Goal: Task Accomplishment & Management: Manage account settings

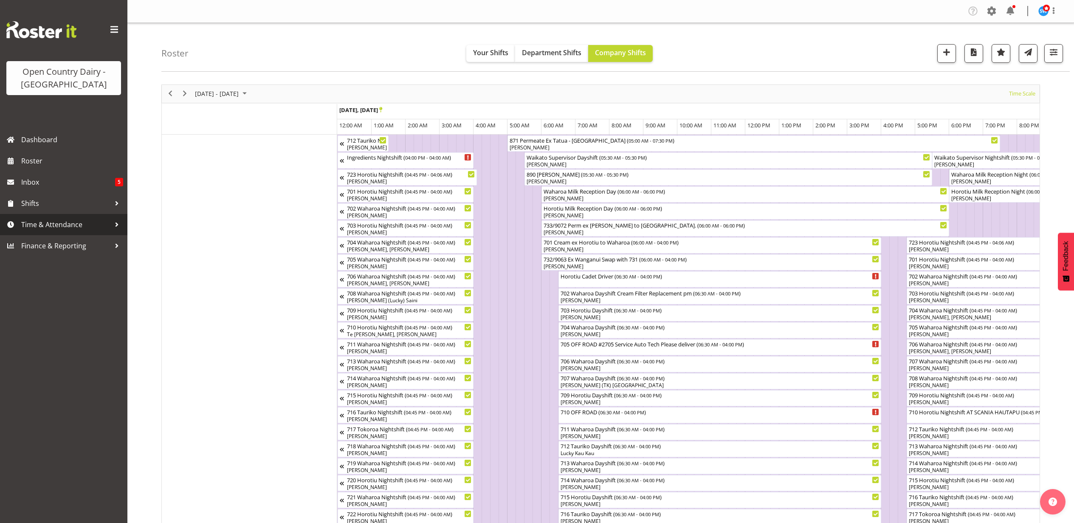
click at [60, 224] on span "Time & Attendance" at bounding box center [65, 224] width 89 height 13
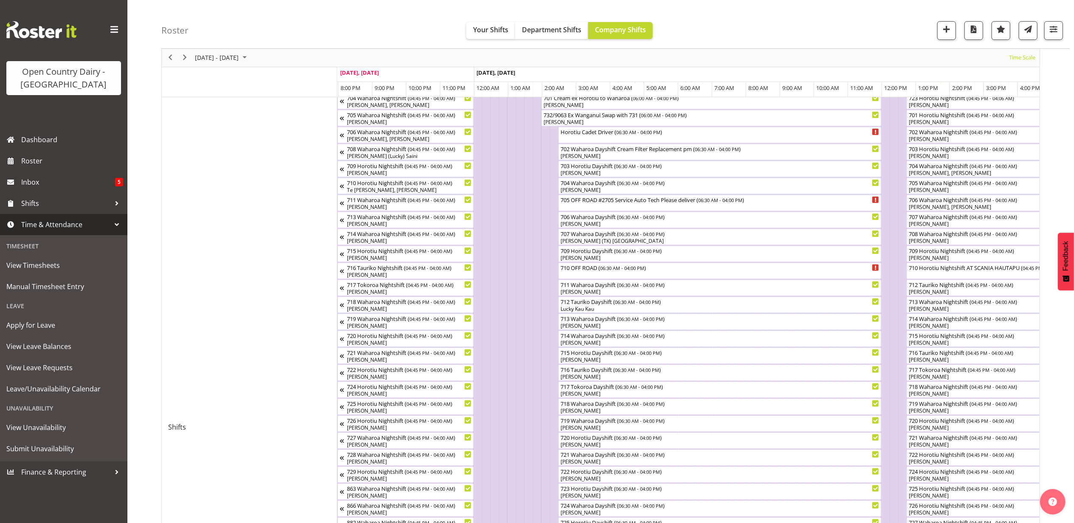
scroll to position [0, 3941]
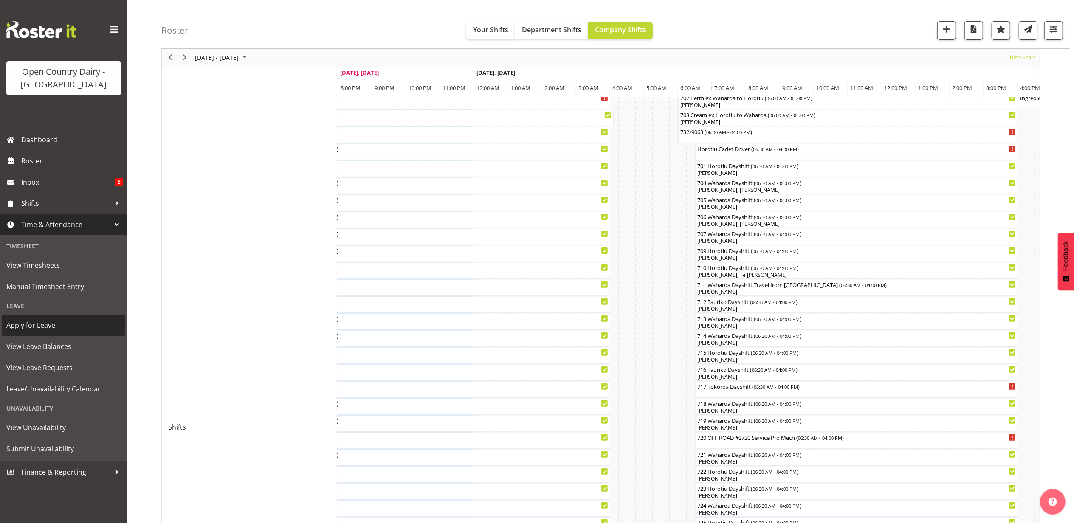
click at [51, 328] on span "Apply for Leave" at bounding box center [63, 325] width 115 height 13
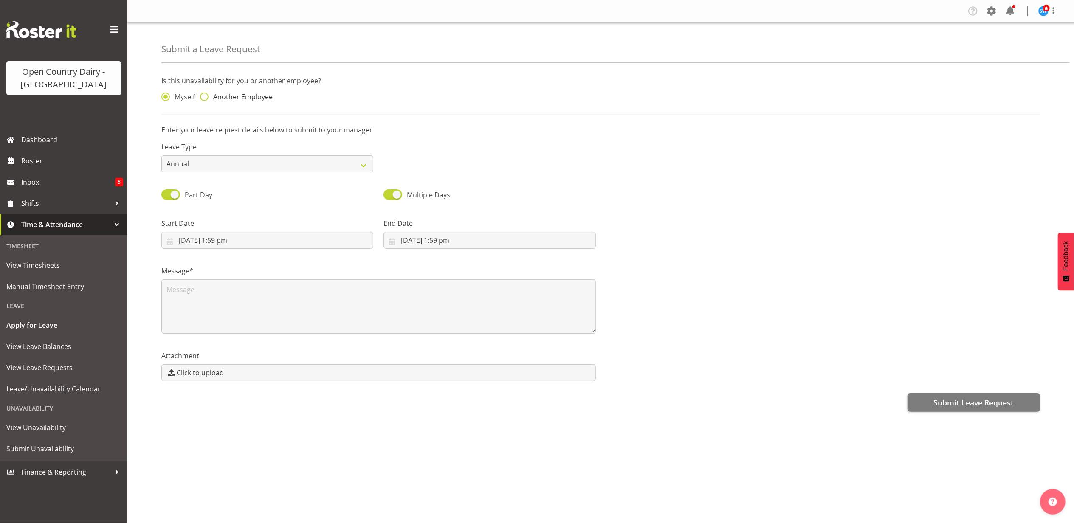
click at [203, 96] on span at bounding box center [204, 97] width 8 height 8
click at [203, 96] on input "Another Employee" at bounding box center [203, 97] width 6 height 6
radio input "true"
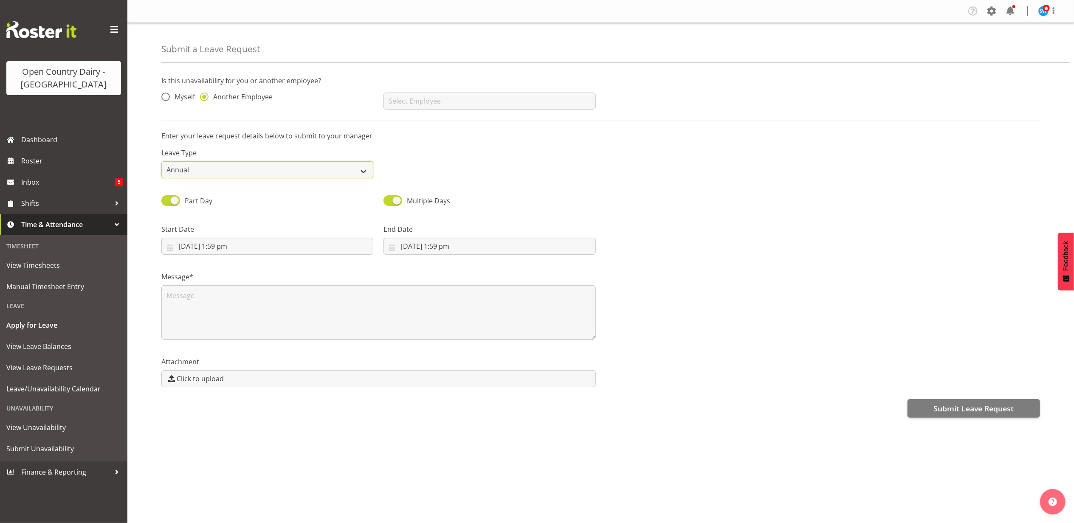
click at [345, 175] on select "Annual Sick Leave Without Pay Bereavement Domestic Violence Parental Jury Servi…" at bounding box center [267, 169] width 212 height 17
select select "Sick"
click at [161, 162] on select "Annual Sick Leave Without Pay Bereavement Domestic Violence Parental Jury Servi…" at bounding box center [267, 169] width 212 height 17
click at [205, 244] on input "26/09/2025, 1:59 pm" at bounding box center [267, 246] width 212 height 17
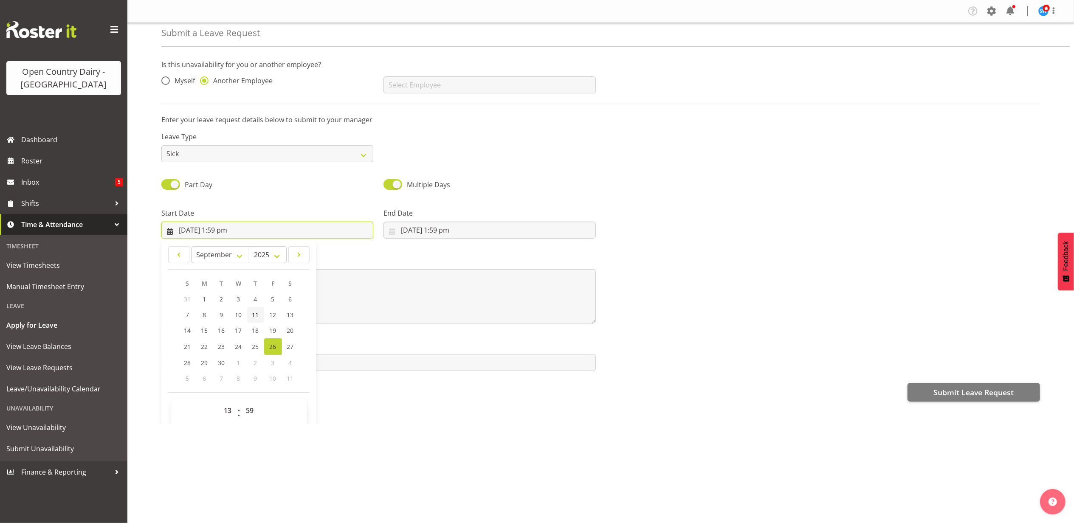
scroll to position [25, 0]
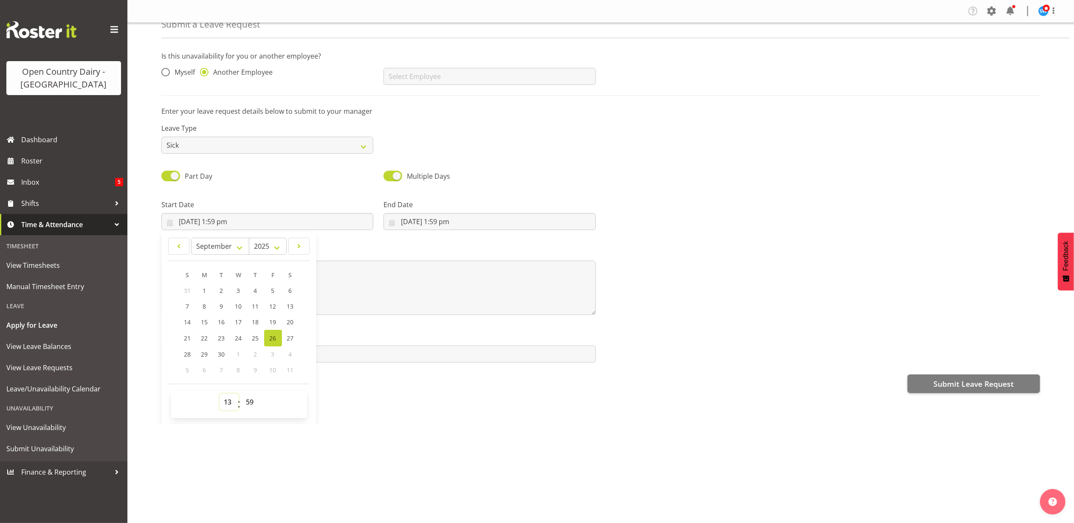
click at [228, 403] on select "00 01 02 03 04 05 06 07 08 09 10 11 12 13 14 15 16 17 18 19 20 21 22 23" at bounding box center [229, 402] width 19 height 17
select select "16"
click at [220, 395] on select "00 01 02 03 04 05 06 07 08 09 10 11 12 13 14 15 16 17 18 19 20 21 22 23" at bounding box center [229, 402] width 19 height 17
type input "26/09/2025, 4:59 pm"
click at [259, 403] on select "00 01 02 03 04 05 06 07 08 09 10 11 12 13 14 15 16 17 18 19 20 21 22 23 24 25 2…" at bounding box center [251, 402] width 19 height 17
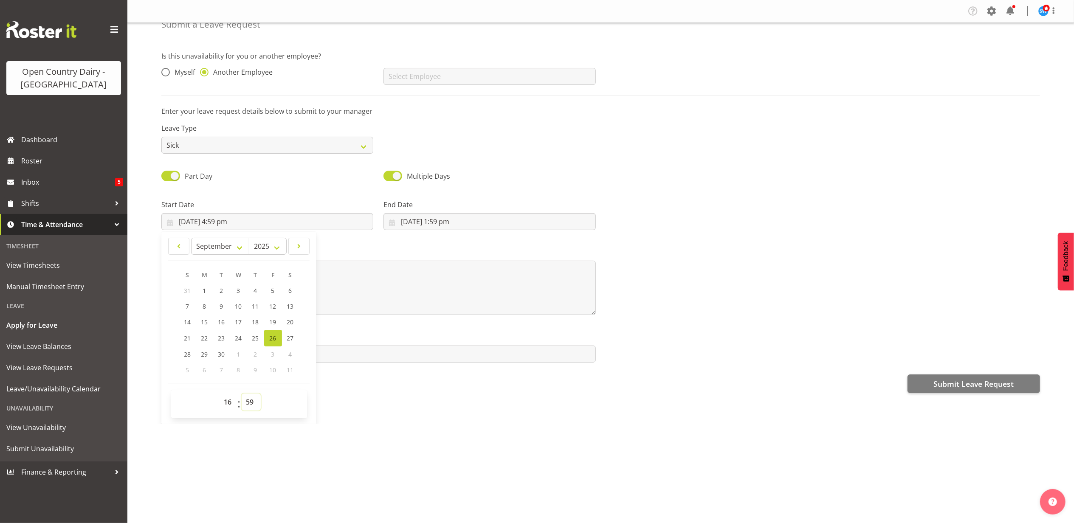
select select "45"
click at [242, 395] on select "00 01 02 03 04 05 06 07 08 09 10 11 12 13 14 15 16 17 18 19 20 21 22 23 24 25 2…" at bounding box center [251, 402] width 19 height 17
type input "[DATE] 4:45 pm"
click at [406, 221] on input "26/09/2025, 1:59 pm" at bounding box center [490, 221] width 212 height 17
click at [445, 405] on select "00 01 02 03 04 05 06 07 08 09 10 11 12 13 14 15 16 17 18 19 20 21 22 23" at bounding box center [451, 402] width 19 height 17
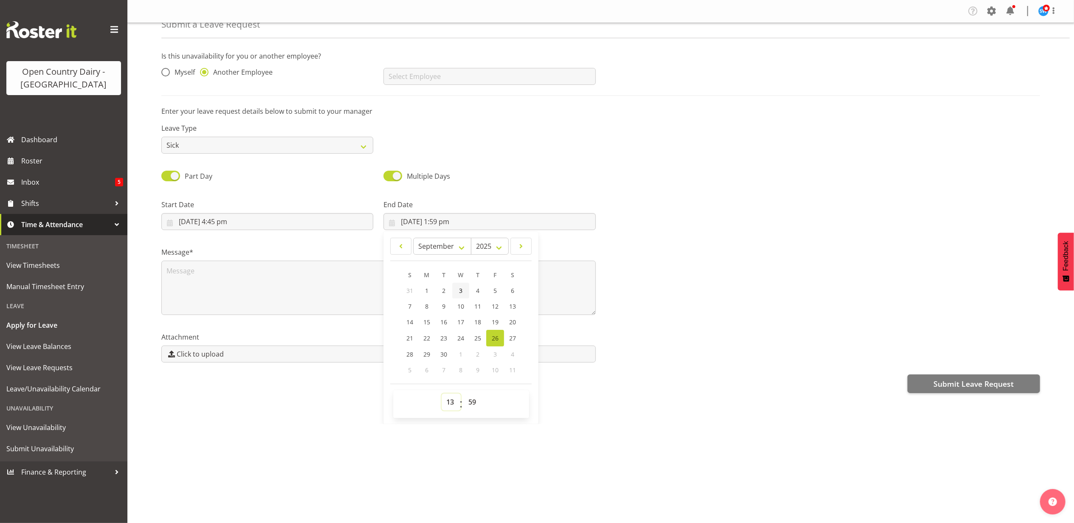
select select "4"
click at [442, 395] on select "00 01 02 03 04 05 06 07 08 09 10 11 12 13 14 15 16 17 18 19 20 21 22 23" at bounding box center [451, 402] width 19 height 17
type input "26/09/2025, 4:59 am"
drag, startPoint x: 474, startPoint y: 405, endPoint x: 474, endPoint y: 399, distance: 5.9
click at [474, 405] on select "00 01 02 03 04 05 06 07 08 09 10 11 12 13 14 15 16 17 18 19 20 21 22 23 24 25 2…" at bounding box center [473, 402] width 19 height 17
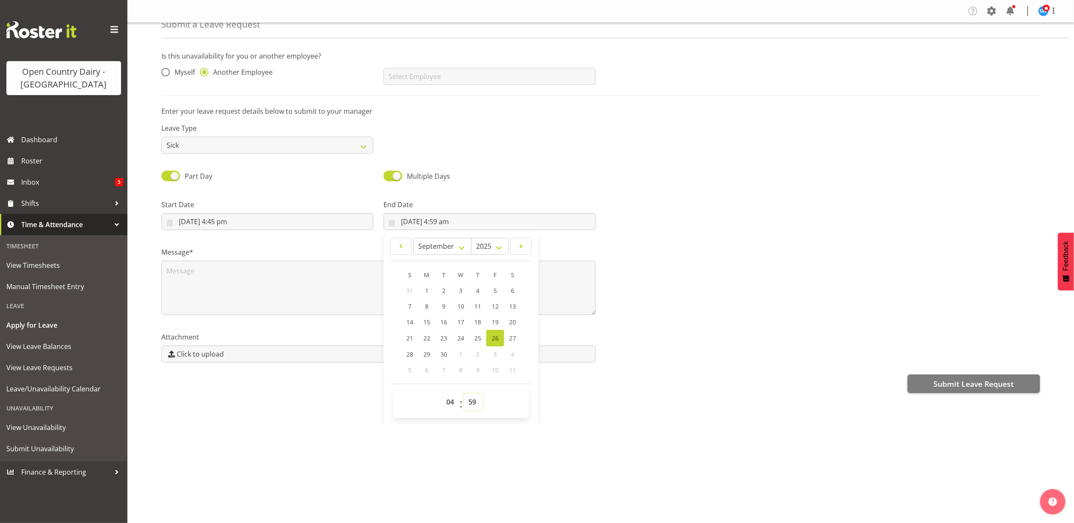
select select "0"
click at [464, 395] on select "00 01 02 03 04 05 06 07 08 09 10 11 12 13 14 15 16 17 18 19 20 21 22 23 24 25 2…" at bounding box center [473, 402] width 19 height 17
type input "26/09/2025, 4:00 am"
click at [199, 279] on textarea at bounding box center [378, 288] width 435 height 54
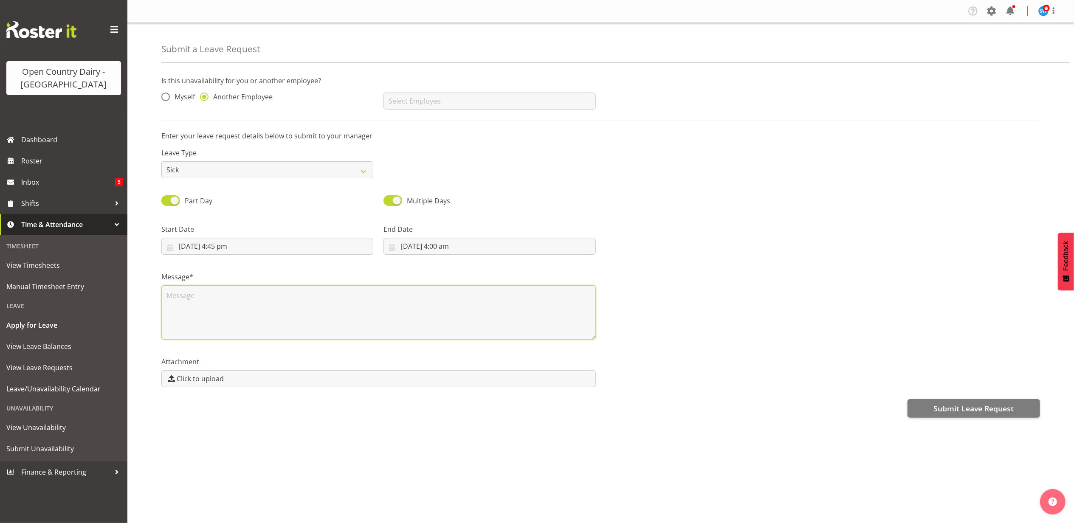
scroll to position [0, 0]
type textarea "sick"
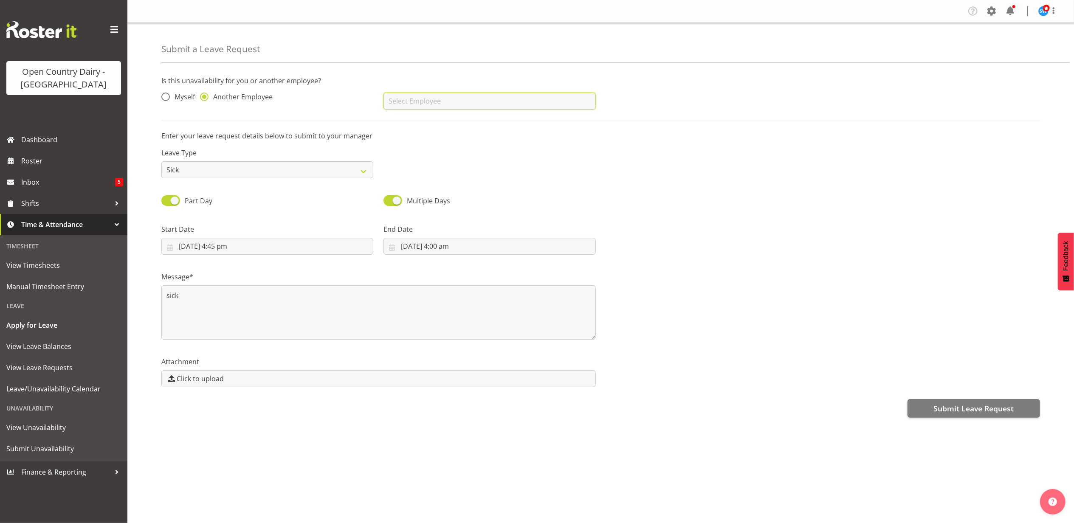
click at [397, 103] on input "text" at bounding box center [490, 101] width 212 height 17
click at [415, 121] on span "[PERSON_NAME]" at bounding box center [416, 122] width 53 height 9
type input "[PERSON_NAME]"
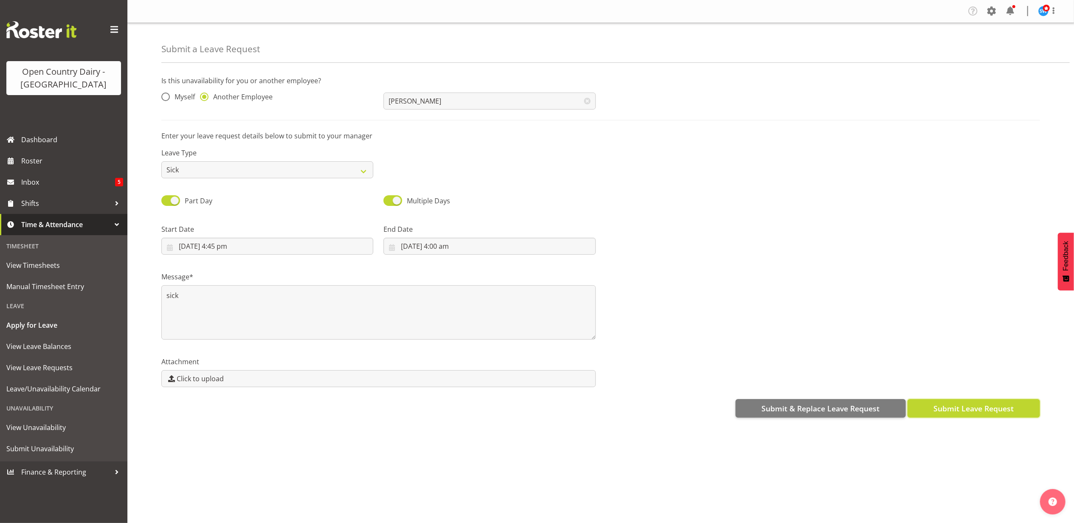
click at [963, 416] on button "Submit Leave Request" at bounding box center [974, 408] width 133 height 19
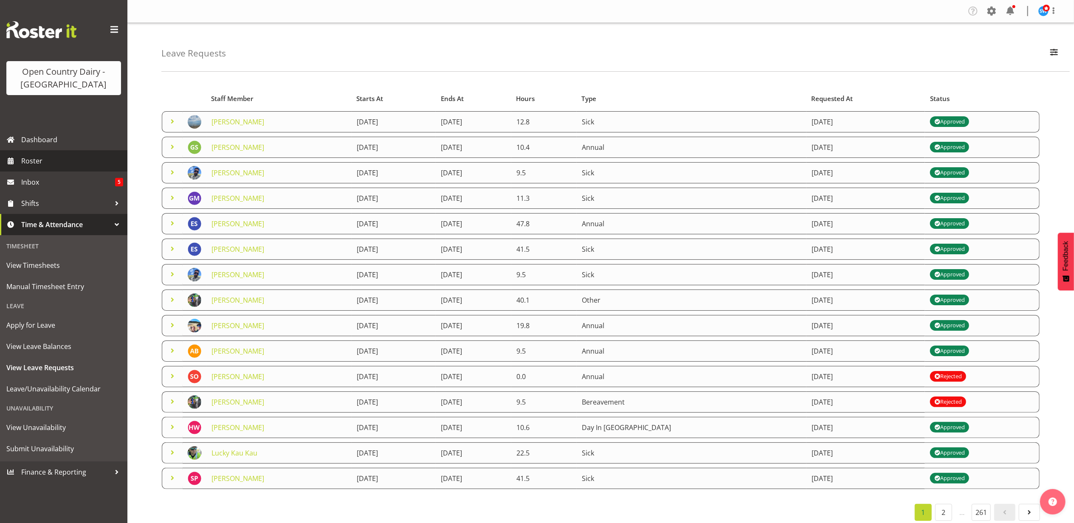
click at [41, 162] on span "Roster" at bounding box center [72, 161] width 102 height 13
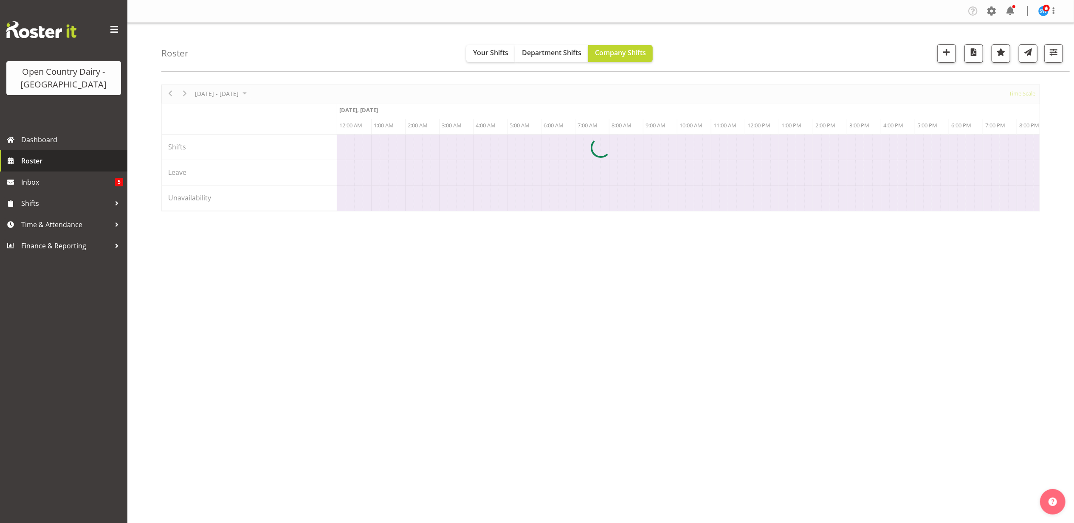
scroll to position [0, 3262]
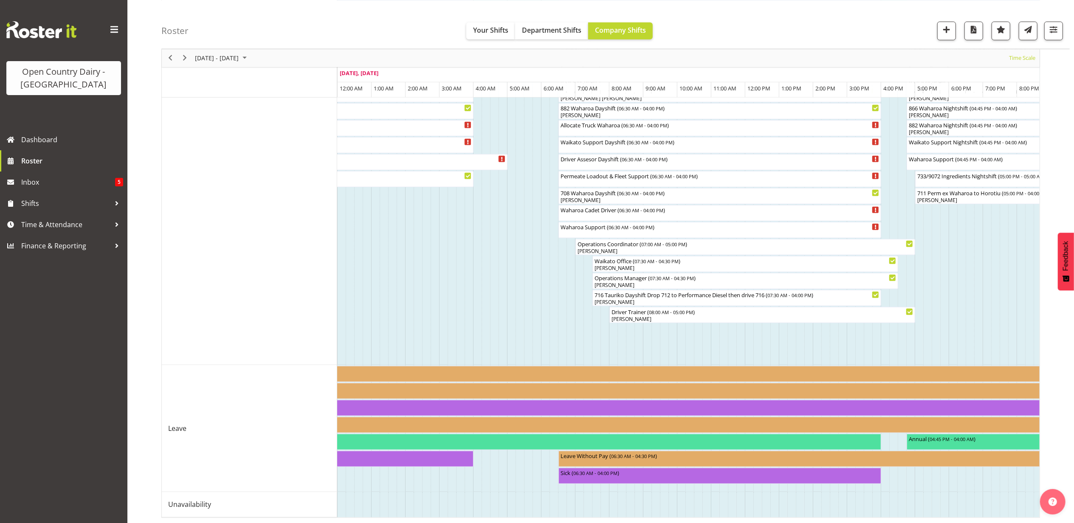
scroll to position [654, 0]
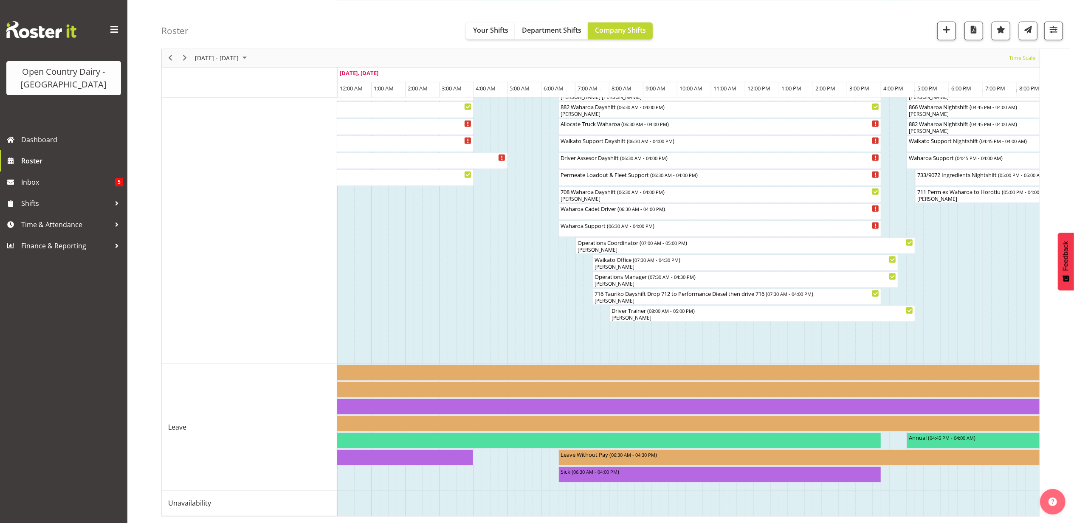
click at [758, 508] on td "Timeline Week of September 26, 2025" at bounding box center [758, 503] width 8 height 25
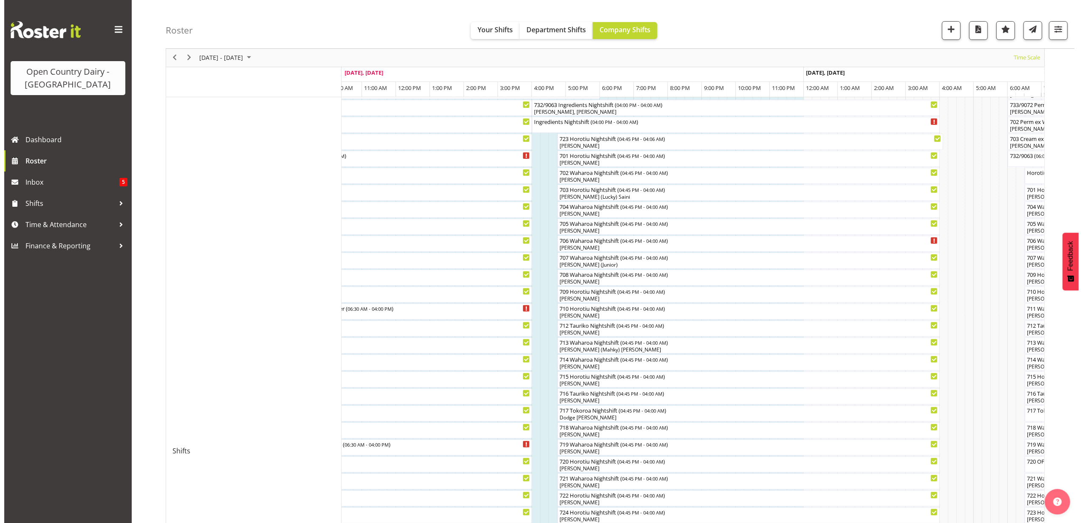
scroll to position [113, 0]
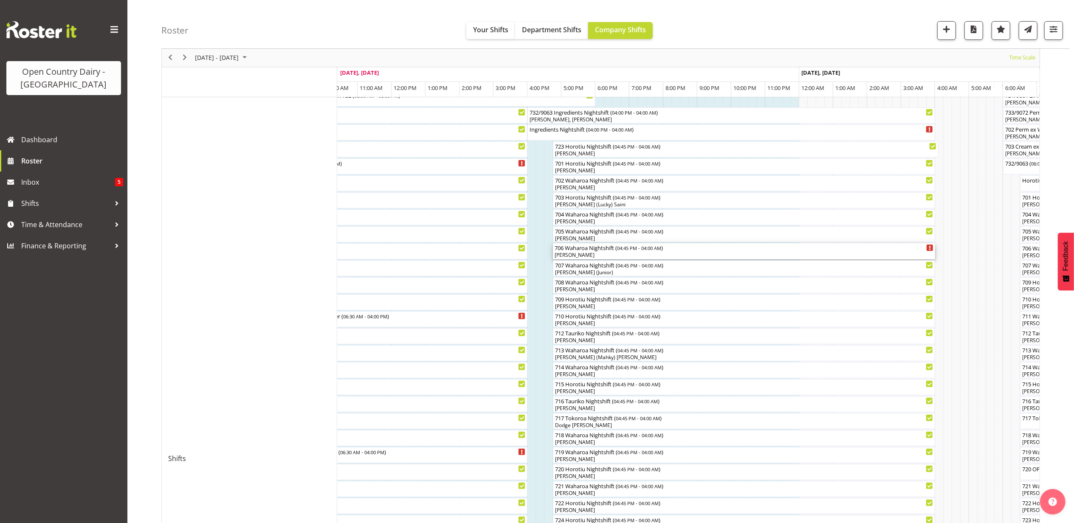
click at [592, 252] on div "706 Waharoa Nightshift ( 04:45 PM - 04:00 AM ) Shannan Wood" at bounding box center [744, 251] width 379 height 16
click at [0, 0] on div at bounding box center [0, 0] width 0 height 0
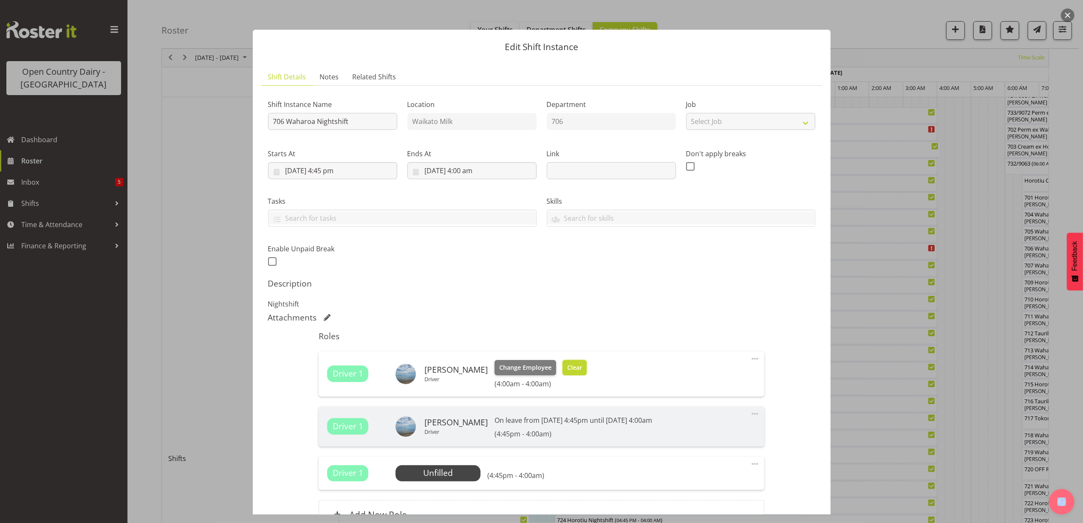
click at [571, 369] on span "Clear" at bounding box center [574, 367] width 15 height 9
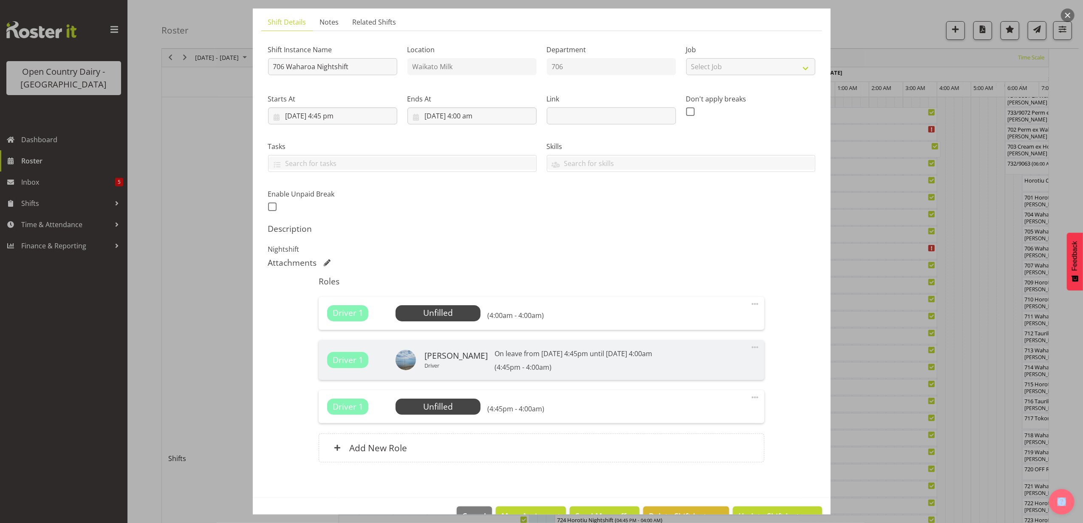
scroll to position [79, 0]
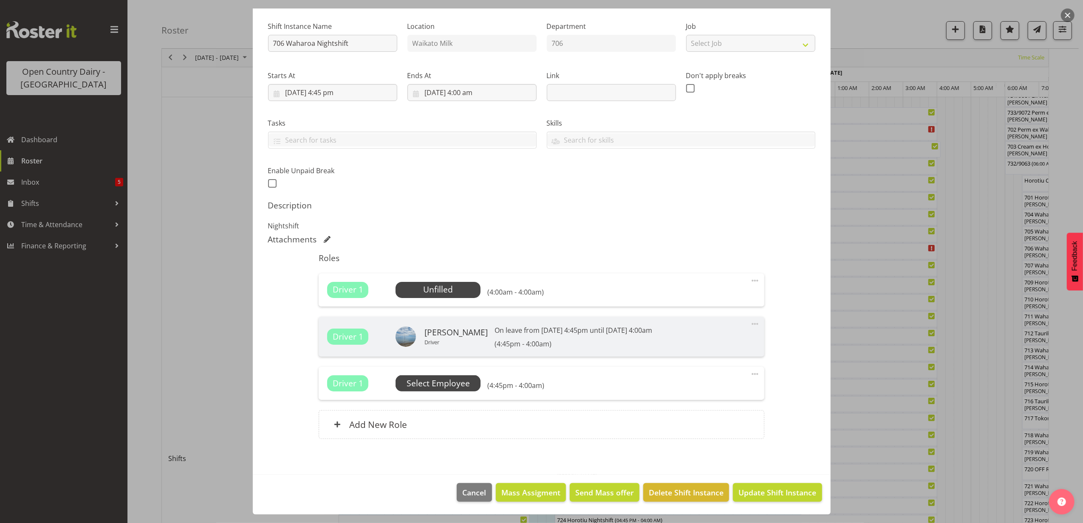
click at [441, 380] on span "Select Employee" at bounding box center [437, 384] width 63 height 12
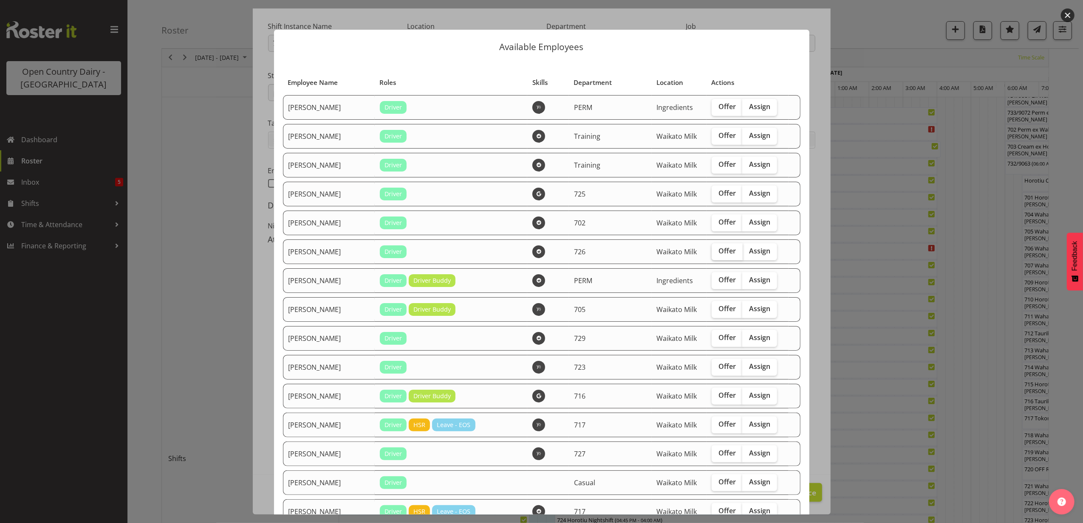
click at [718, 254] on span "Offer" at bounding box center [726, 251] width 17 height 8
click at [714, 254] on input "Offer" at bounding box center [714, 251] width 6 height 6
checkbox input "true"
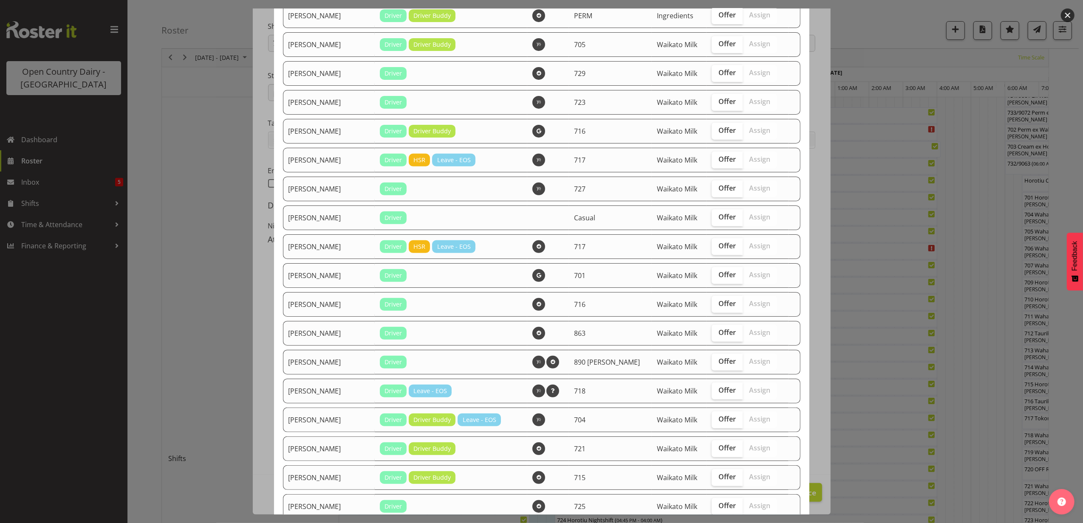
scroll to position [340, 0]
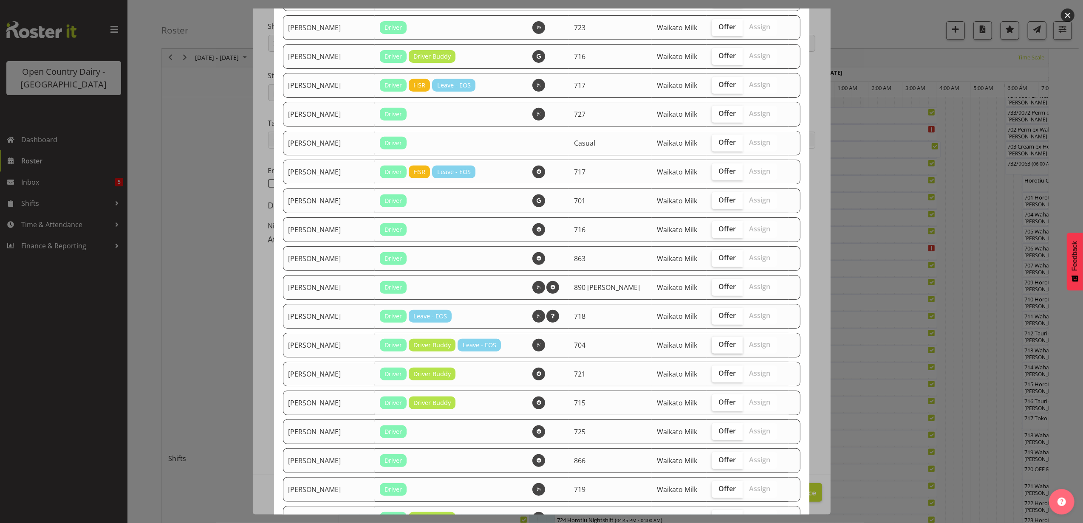
click at [718, 345] on span "Offer" at bounding box center [726, 344] width 17 height 8
click at [711, 345] on input "Offer" at bounding box center [714, 345] width 6 height 6
checkbox input "true"
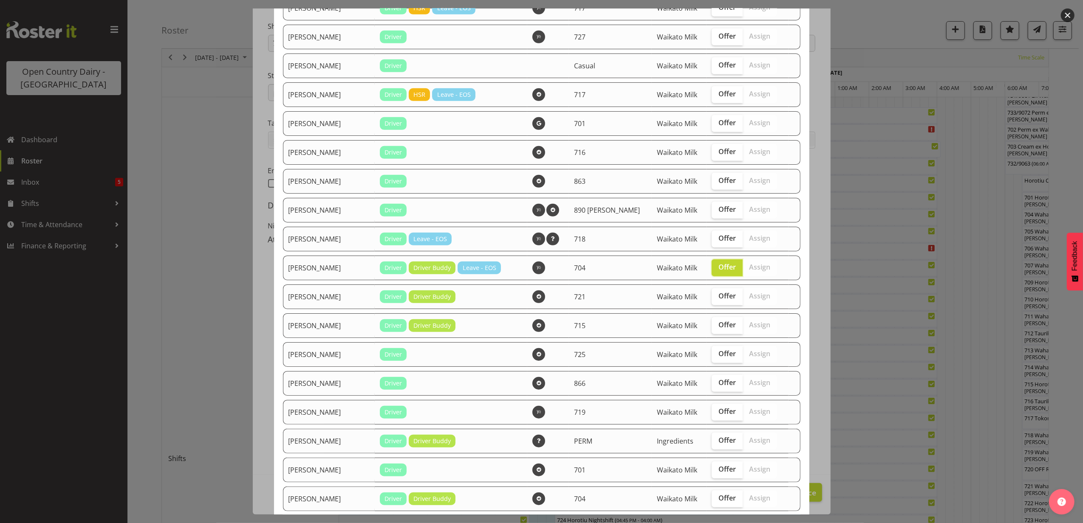
scroll to position [566, 0]
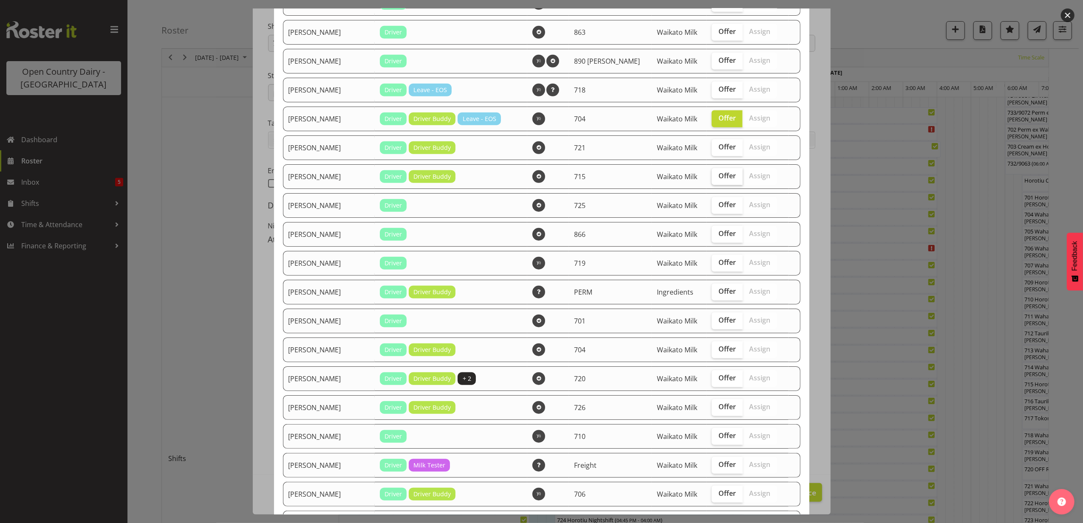
click at [725, 172] on span "Offer" at bounding box center [726, 176] width 17 height 8
click at [717, 173] on input "Offer" at bounding box center [714, 176] width 6 height 6
checkbox input "true"
click at [718, 204] on span "Offer" at bounding box center [726, 204] width 17 height 8
click at [716, 204] on input "Offer" at bounding box center [714, 205] width 6 height 6
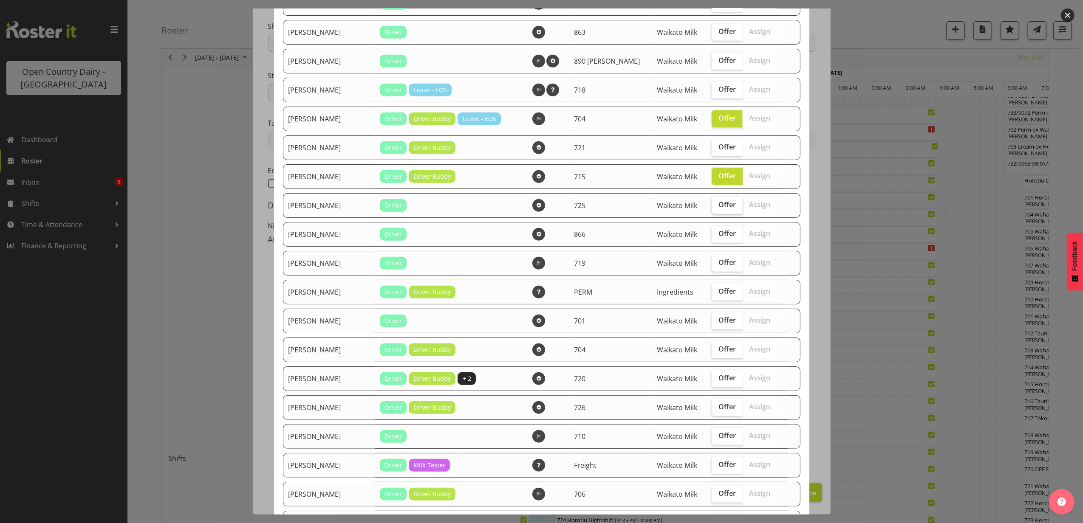
checkbox input "true"
click at [718, 379] on span "Offer" at bounding box center [726, 378] width 17 height 8
click at [715, 379] on input "Offer" at bounding box center [714, 378] width 6 height 6
checkbox input "true"
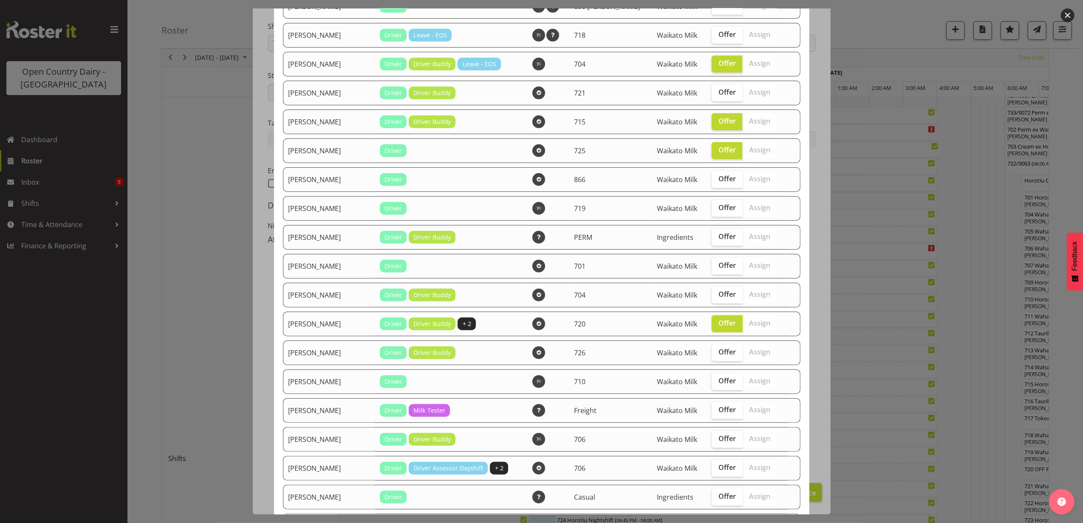
scroll to position [680, 0]
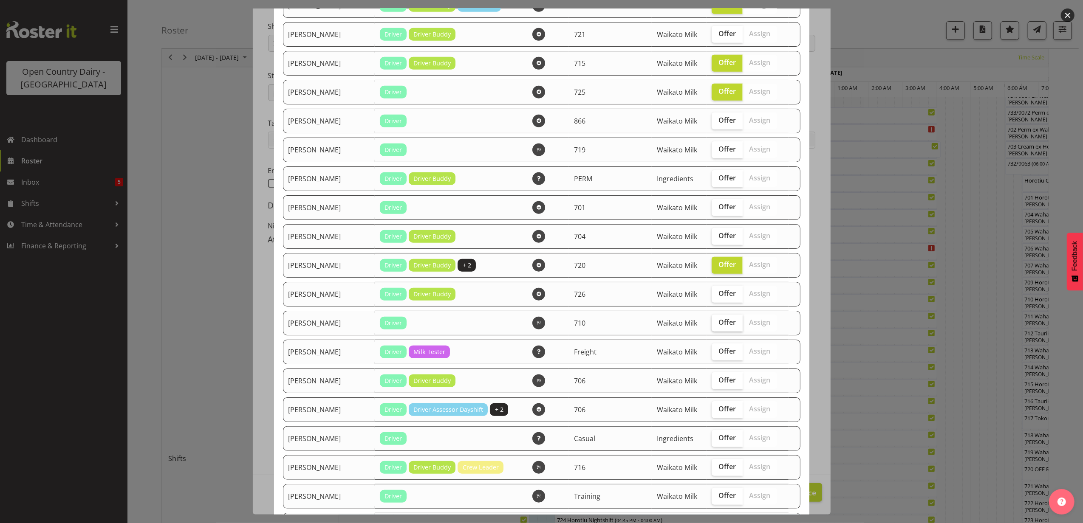
click at [718, 325] on span "Offer" at bounding box center [726, 322] width 17 height 8
click at [713, 325] on input "Offer" at bounding box center [714, 323] width 6 height 6
checkbox input "true"
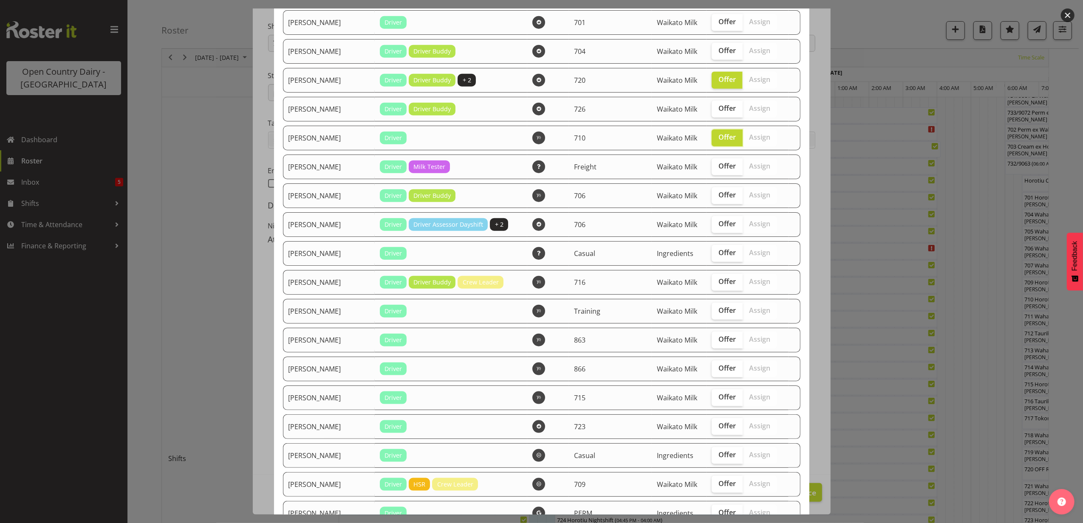
scroll to position [906, 0]
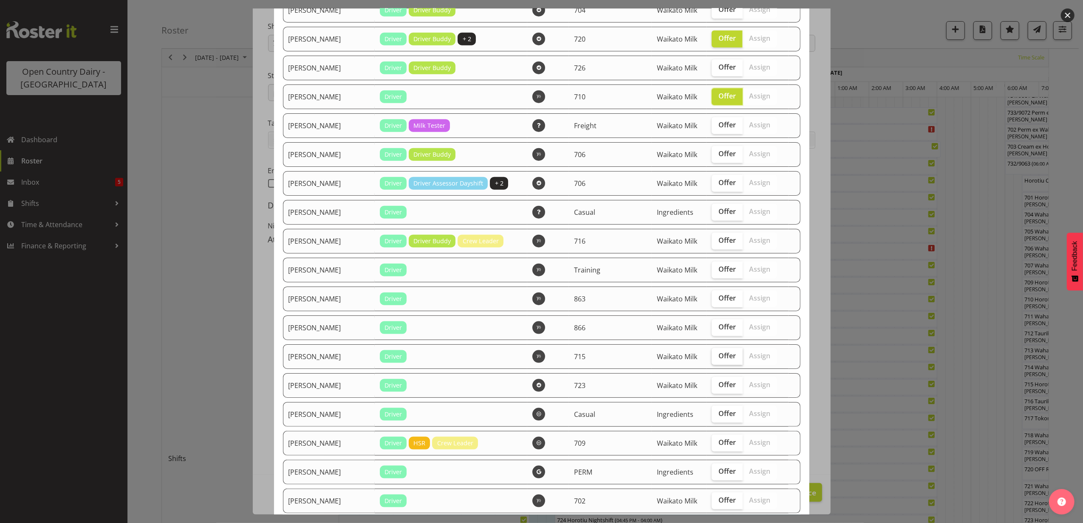
click at [718, 357] on span "Offer" at bounding box center [726, 356] width 17 height 8
click at [711, 357] on input "Offer" at bounding box center [714, 356] width 6 height 6
checkbox input "true"
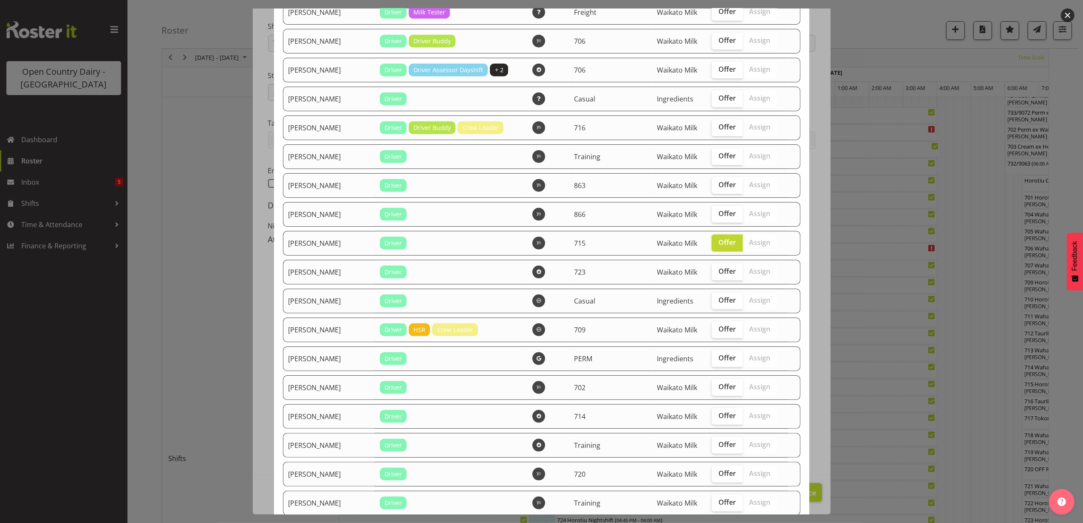
scroll to position [1189, 0]
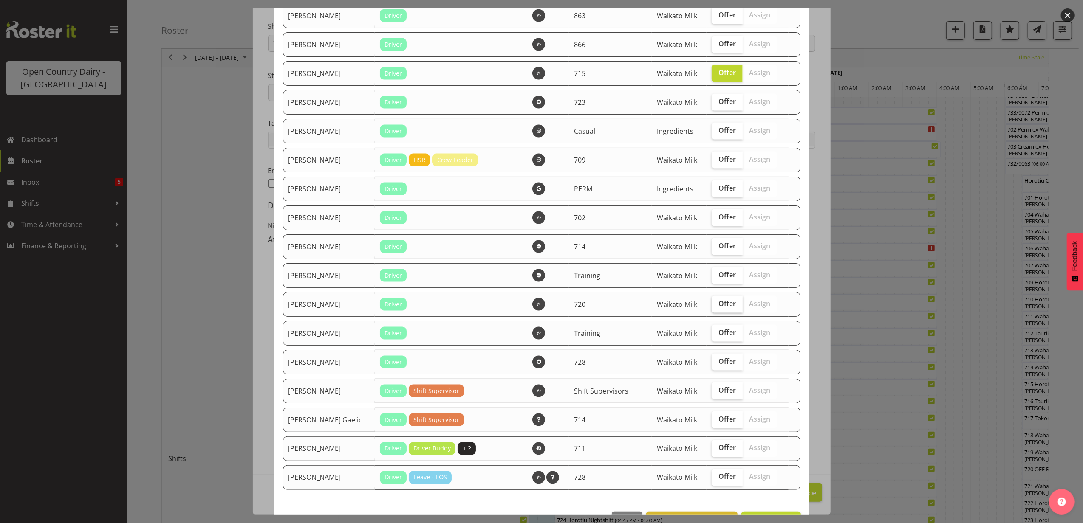
click at [718, 305] on span "Offer" at bounding box center [726, 303] width 17 height 8
click at [716, 305] on input "Offer" at bounding box center [714, 304] width 6 height 6
checkbox input "true"
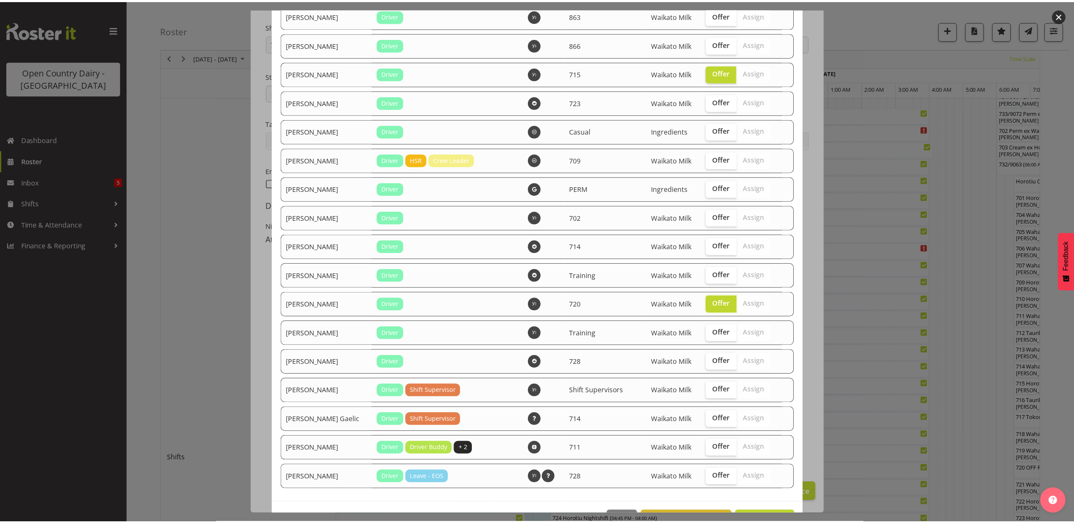
scroll to position [1217, 0]
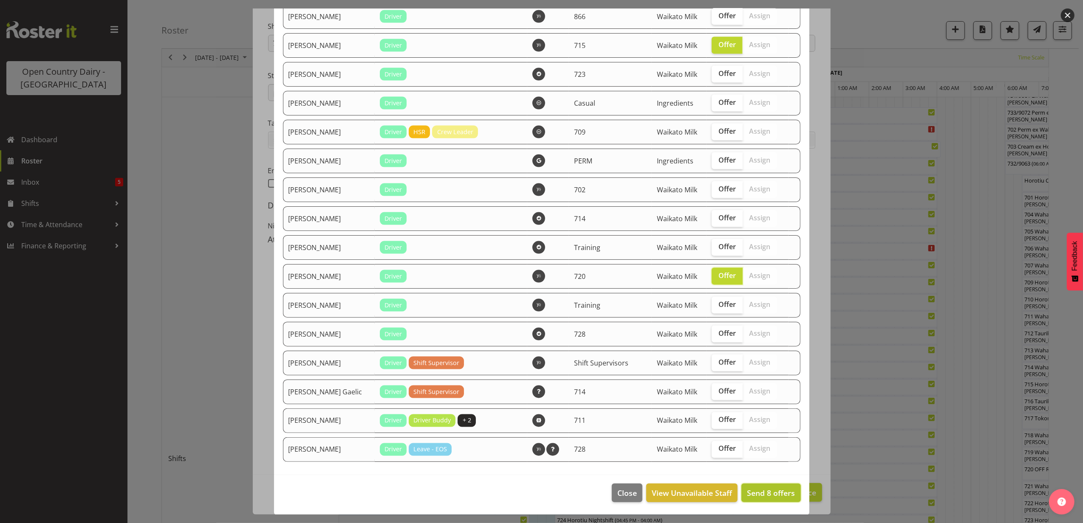
click at [768, 490] on span "Send 8 offers" at bounding box center [771, 493] width 48 height 10
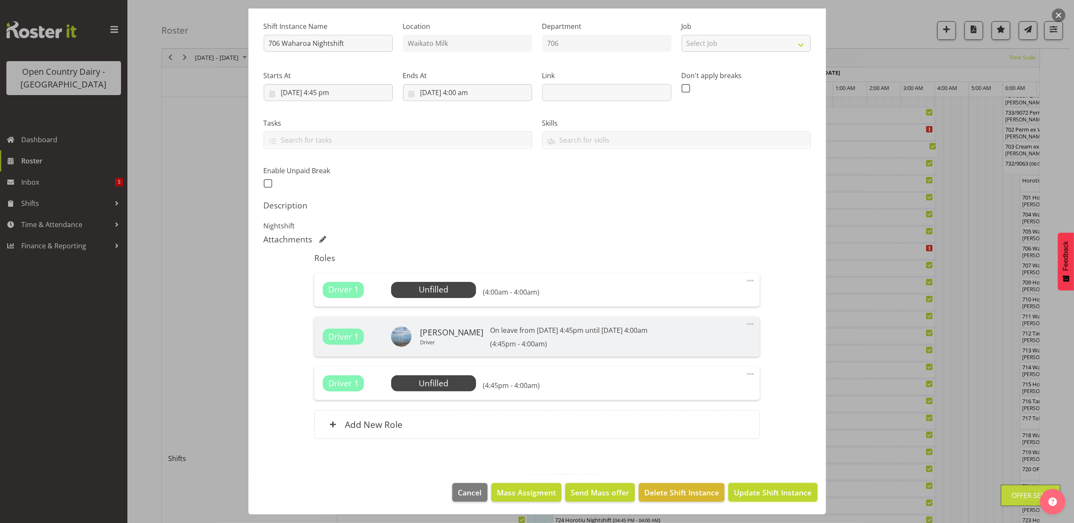
click at [772, 495] on span "Update Shift Instance" at bounding box center [773, 492] width 78 height 11
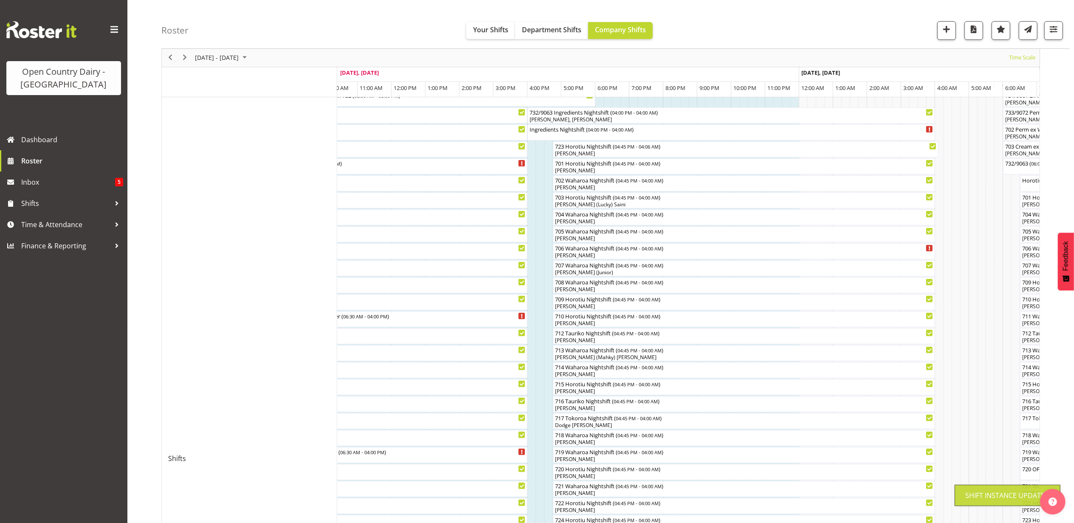
scroll to position [0, 0]
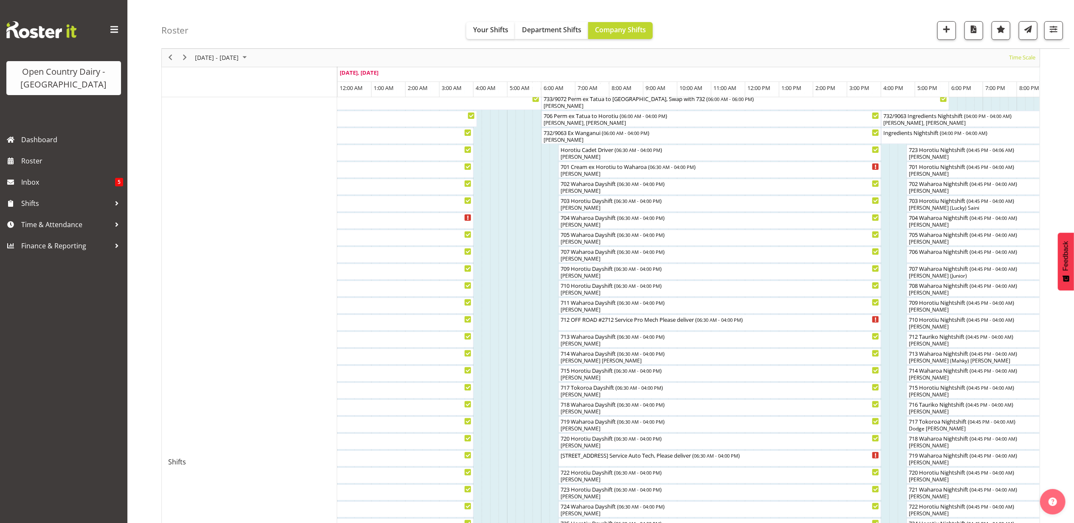
scroll to position [113, 0]
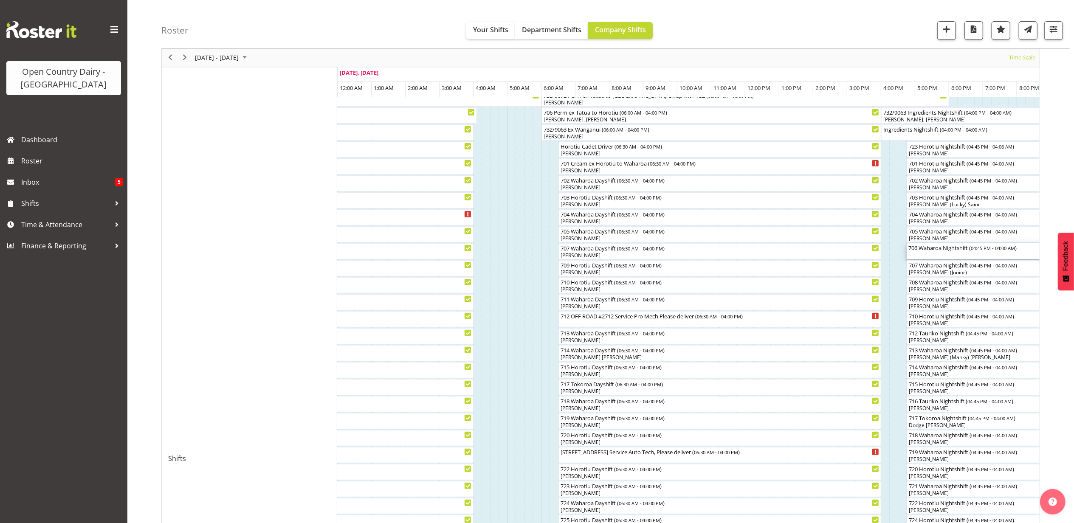
click at [0, 0] on div at bounding box center [0, 0] width 0 height 0
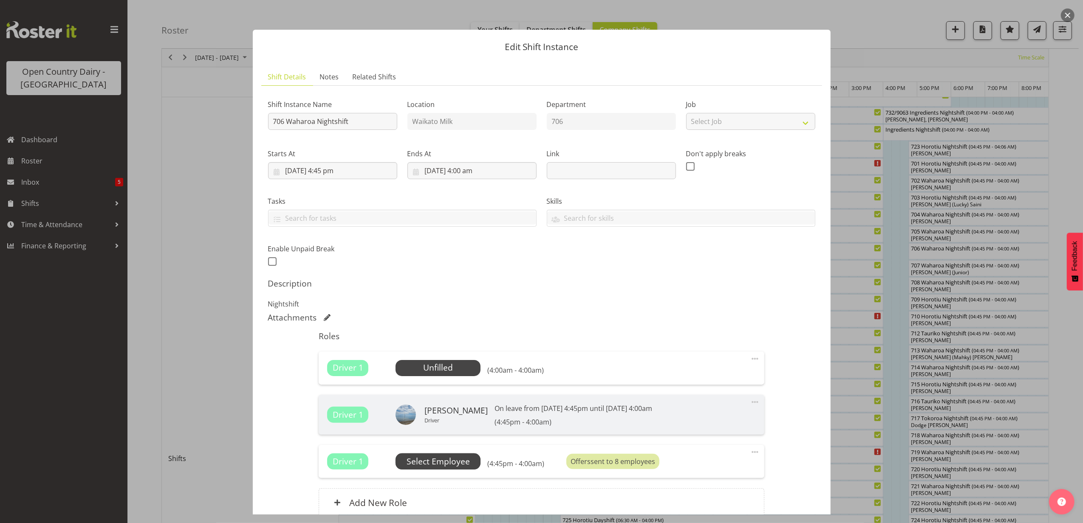
click at [448, 464] on span "Select Employee" at bounding box center [437, 462] width 63 height 12
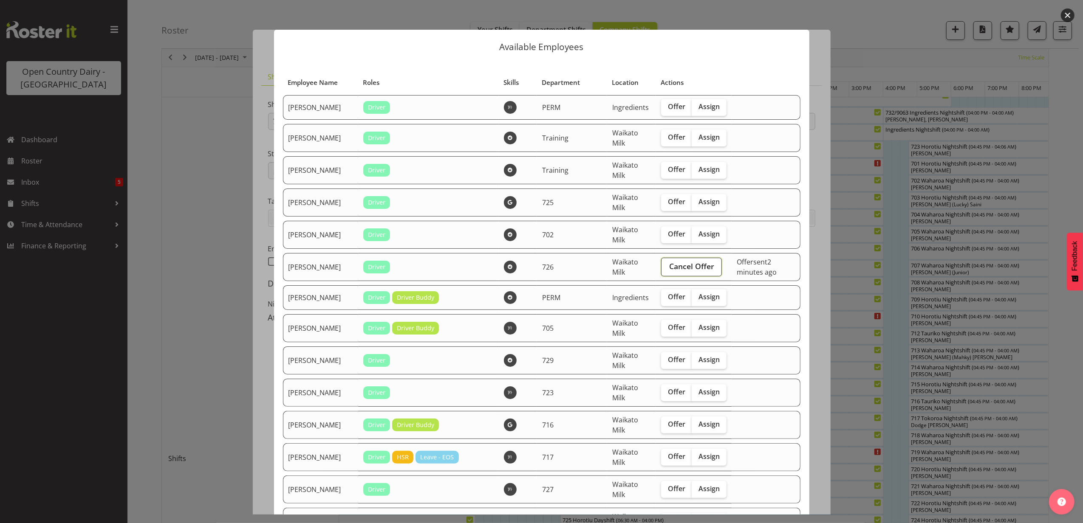
click at [685, 264] on span "Cancel Offer" at bounding box center [691, 266] width 45 height 11
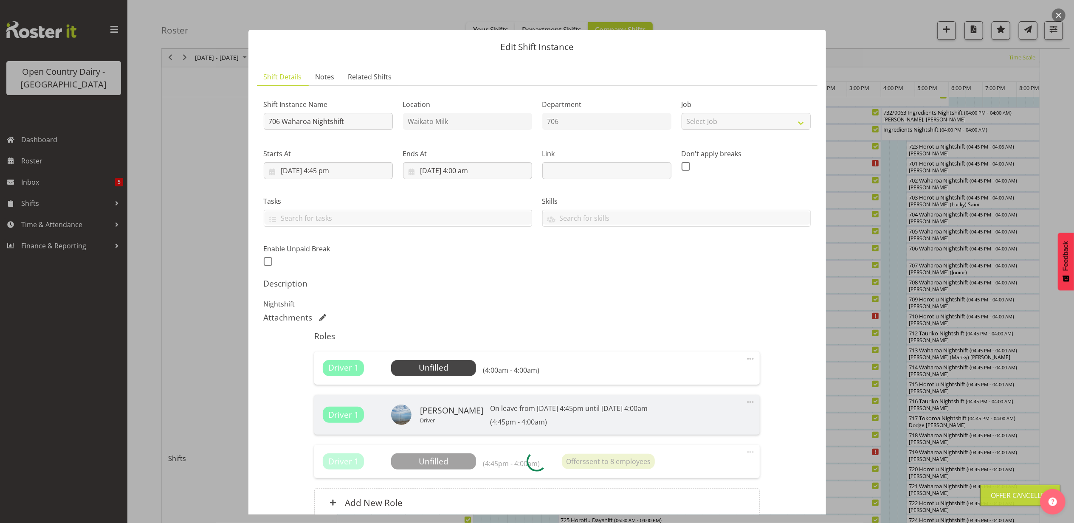
scroll to position [0, 0]
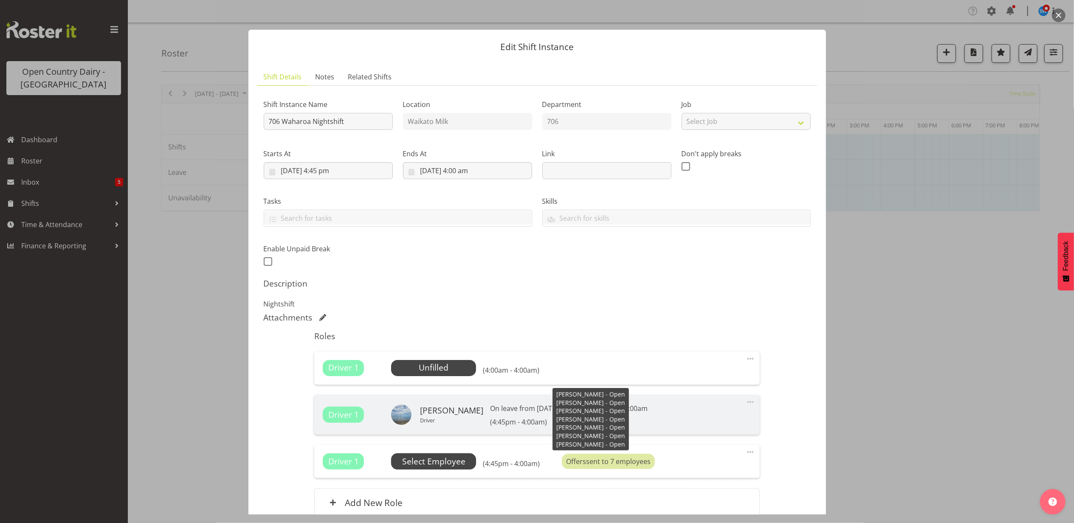
click at [515, 463] on h6 "(4:45pm - 4:00am)" at bounding box center [511, 464] width 57 height 8
click at [681, 460] on div "Driver 1 Unfilled Select Employee (4:45pm - 4:00am) Offers sent to 7 employees" at bounding box center [537, 462] width 429 height 16
click at [406, 466] on span "Select Employee" at bounding box center [433, 462] width 63 height 12
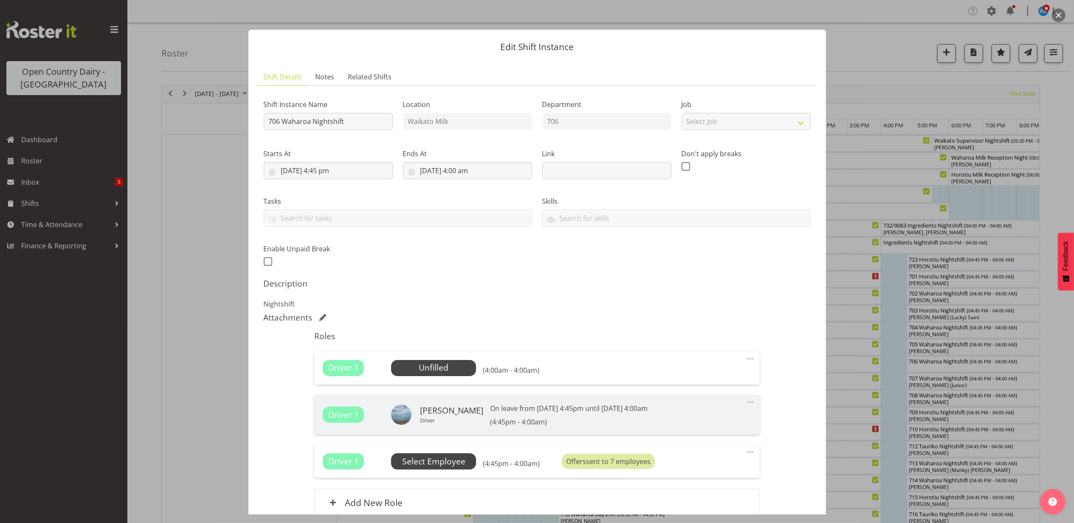
drag, startPoint x: 406, startPoint y: 466, endPoint x: 835, endPoint y: 306, distance: 458.1
click at [646, 188] on p "Available Employees" at bounding box center [537, 186] width 544 height 9
click at [776, 359] on div "Available Employees Employee Name Roles Skills Department Location Actions No a…" at bounding box center [537, 262] width 580 height 231
click at [646, 265] on div at bounding box center [537, 257] width 544 height 93
click at [649, 265] on div at bounding box center [537, 257] width 544 height 93
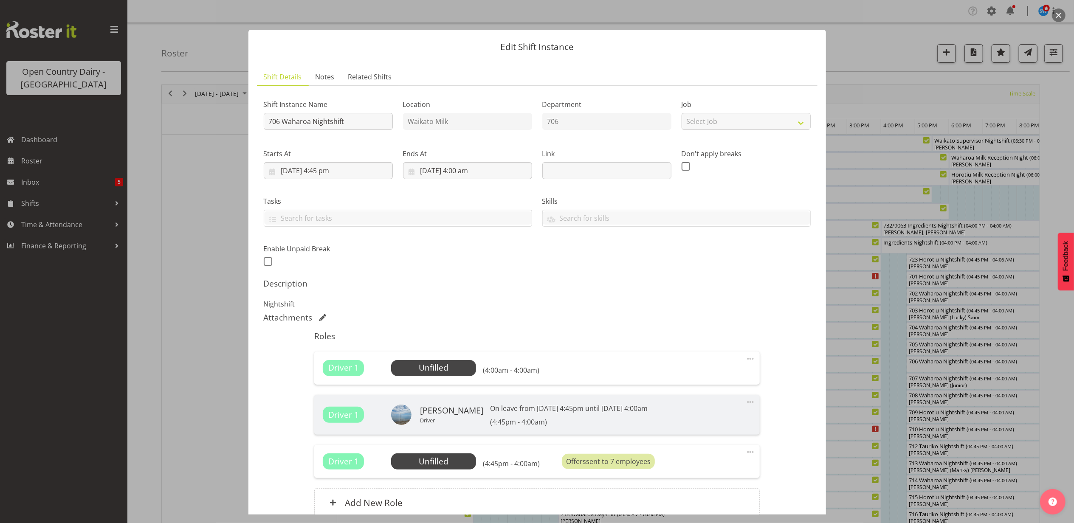
click at [649, 265] on div at bounding box center [537, 257] width 544 height 93
click at [651, 265] on div at bounding box center [537, 257] width 544 height 93
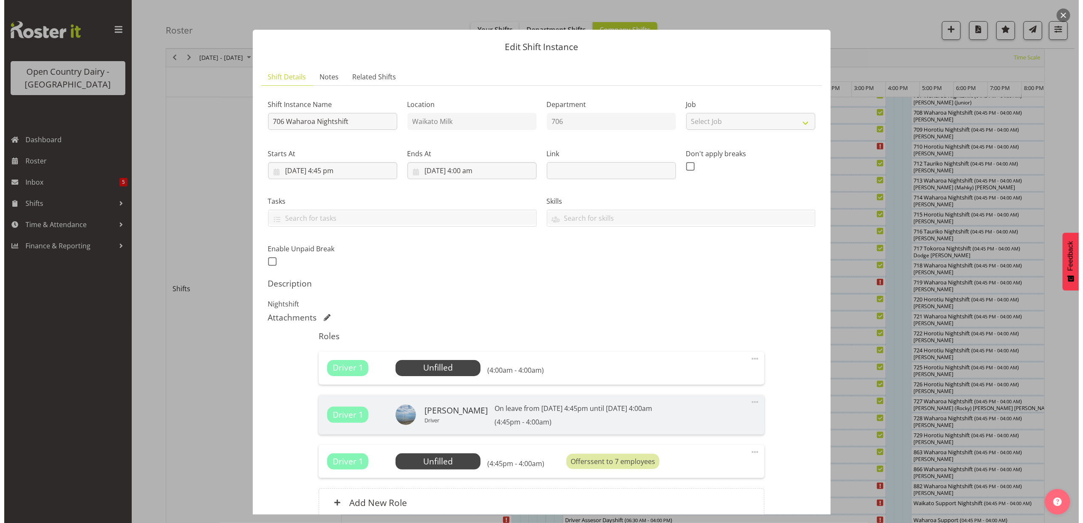
scroll to position [654, 0]
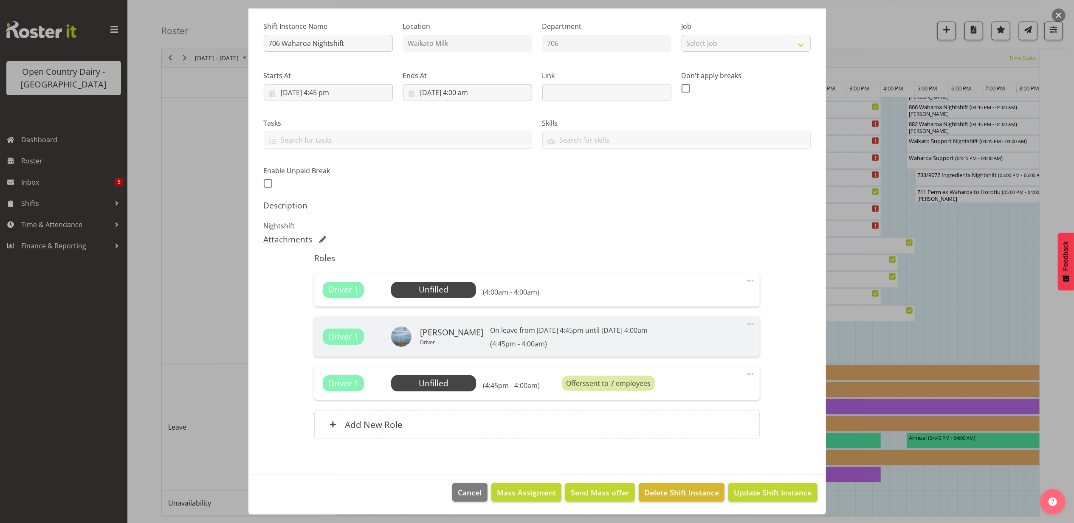
click at [545, 381] on div "Driver 1 Unfilled Select Employee (4:45pm - 4:00am) Offers sent to 7 employees" at bounding box center [537, 383] width 429 height 16
click at [581, 383] on span "Offers" at bounding box center [576, 383] width 20 height 9
click at [359, 381] on span "Driver 1" at bounding box center [344, 383] width 42 height 16
click at [416, 382] on span "Select Employee" at bounding box center [433, 384] width 63 height 12
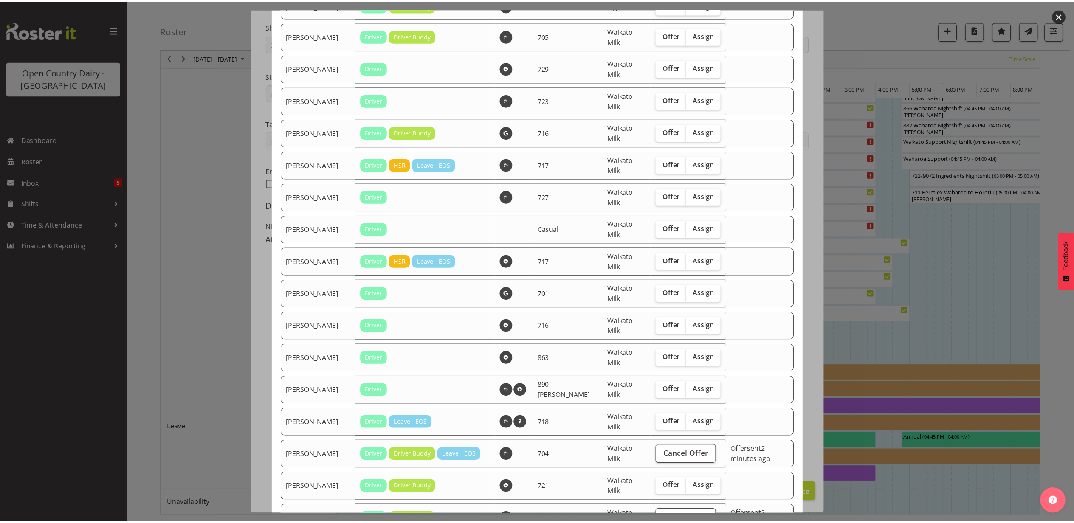
scroll to position [396, 0]
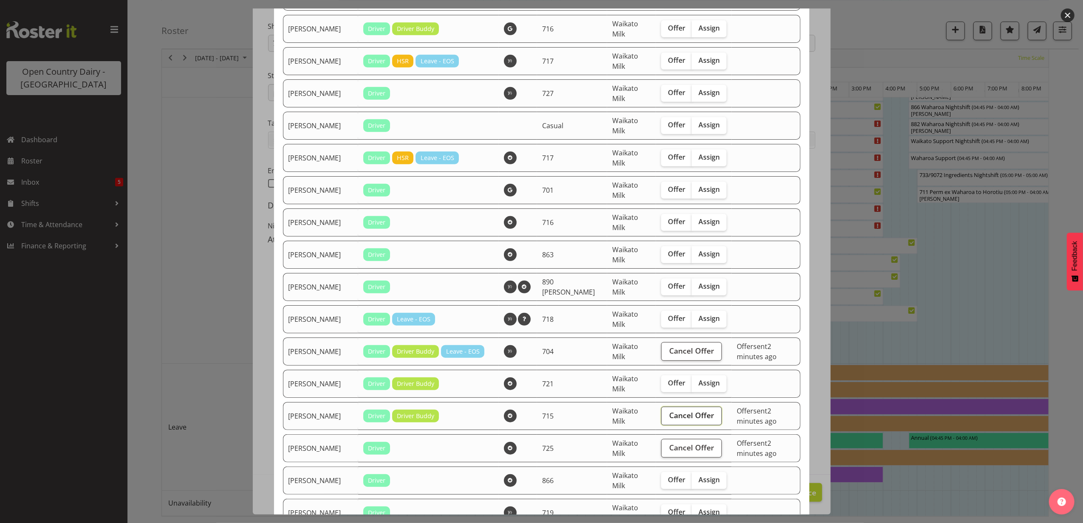
click at [678, 414] on span "Cancel Offer" at bounding box center [691, 415] width 45 height 11
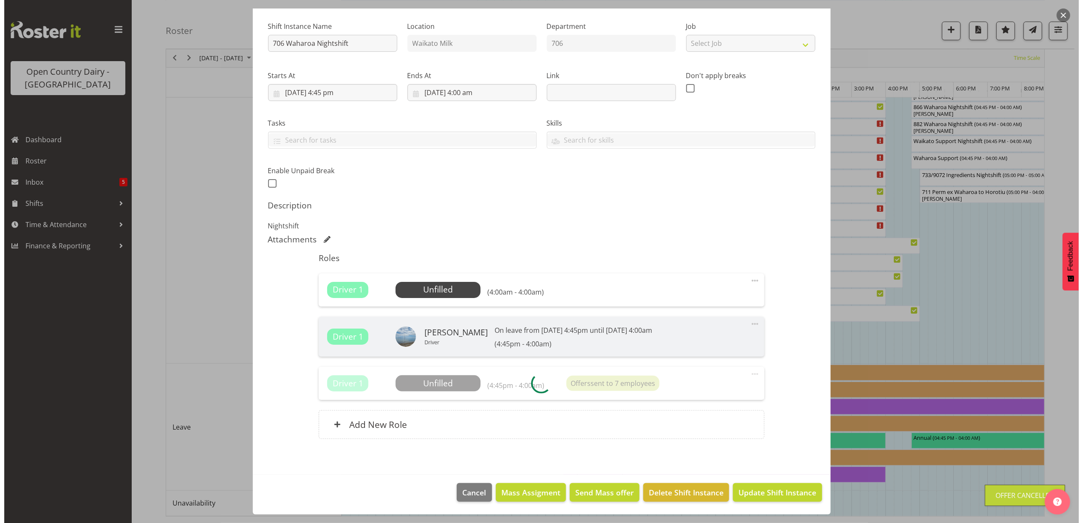
scroll to position [0, 0]
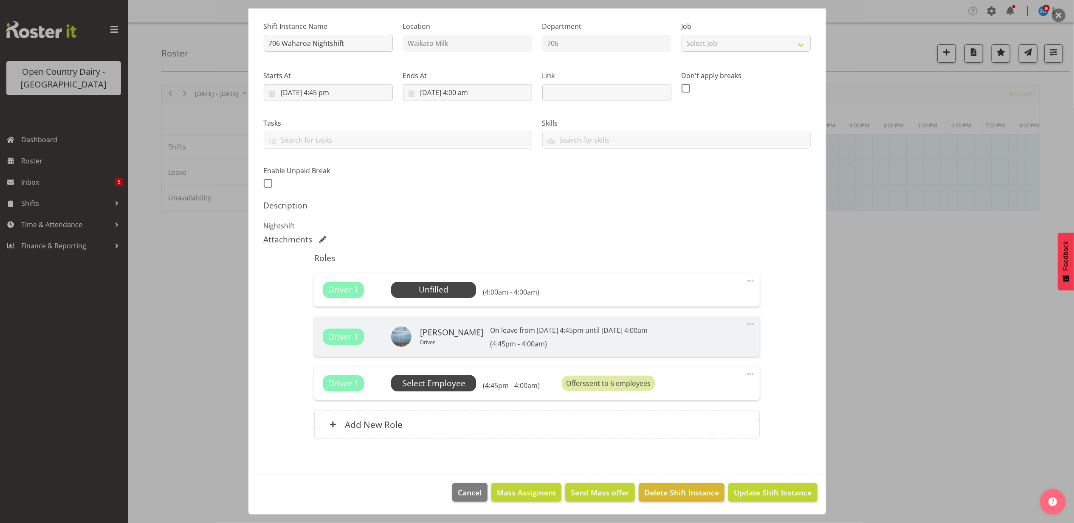
click at [445, 387] on span "Select Employee" at bounding box center [433, 384] width 63 height 12
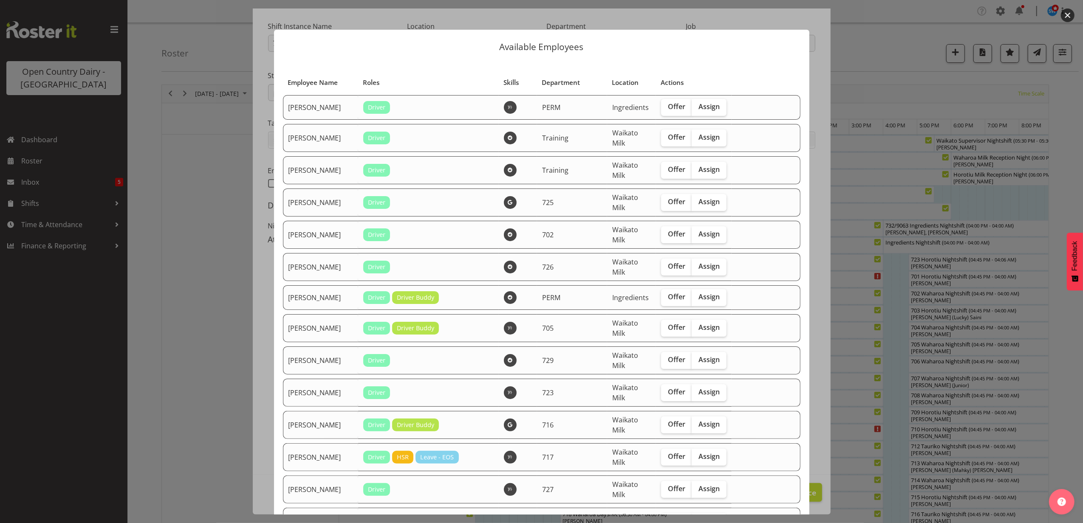
scroll to position [510, 0]
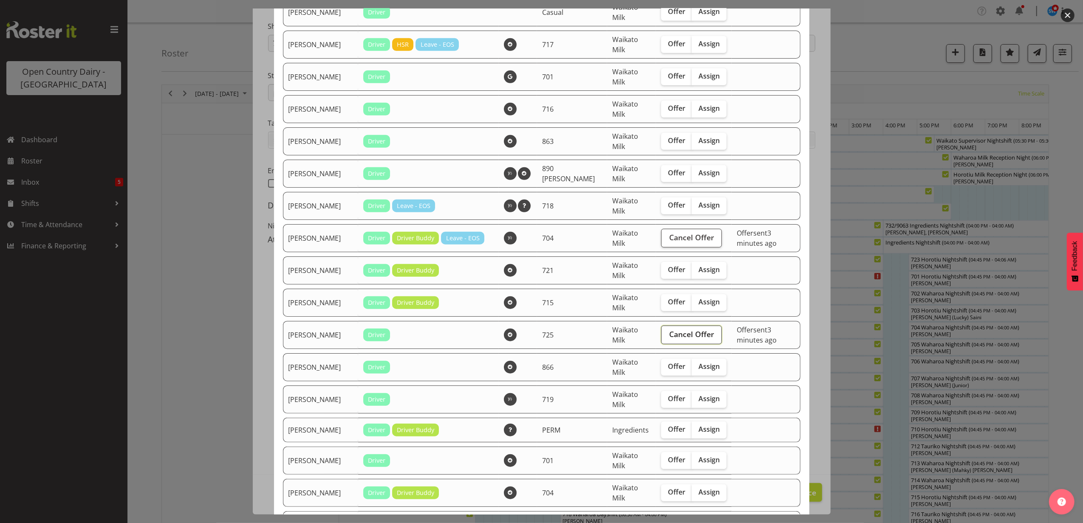
click at [669, 339] on span "Cancel Offer" at bounding box center [691, 334] width 45 height 11
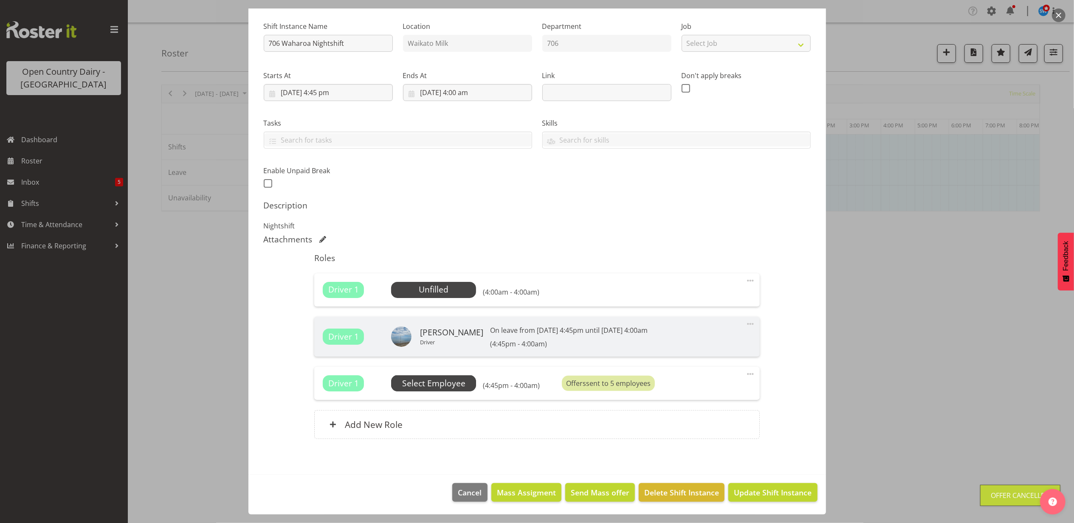
click at [441, 381] on span "Select Employee" at bounding box center [433, 384] width 63 height 12
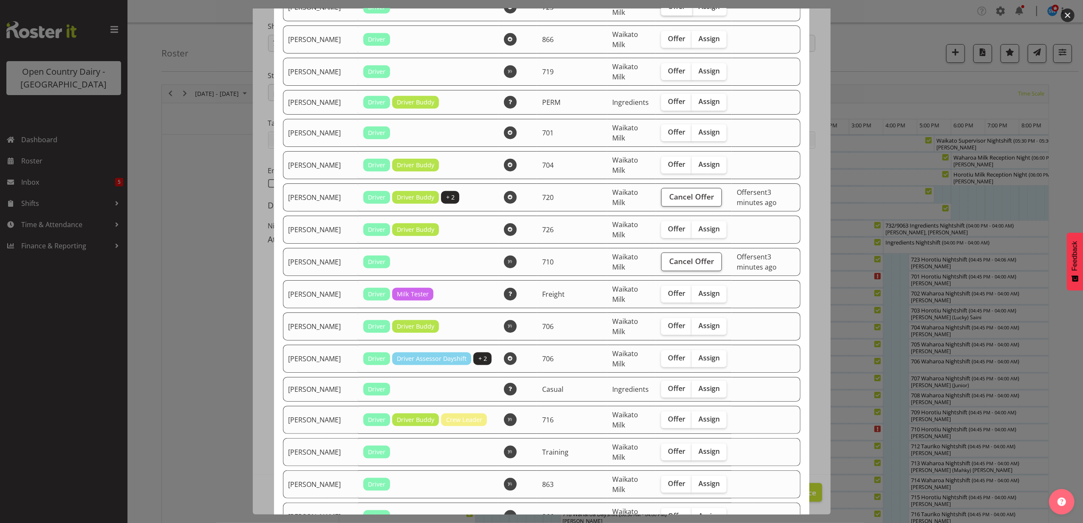
scroll to position [906, 0]
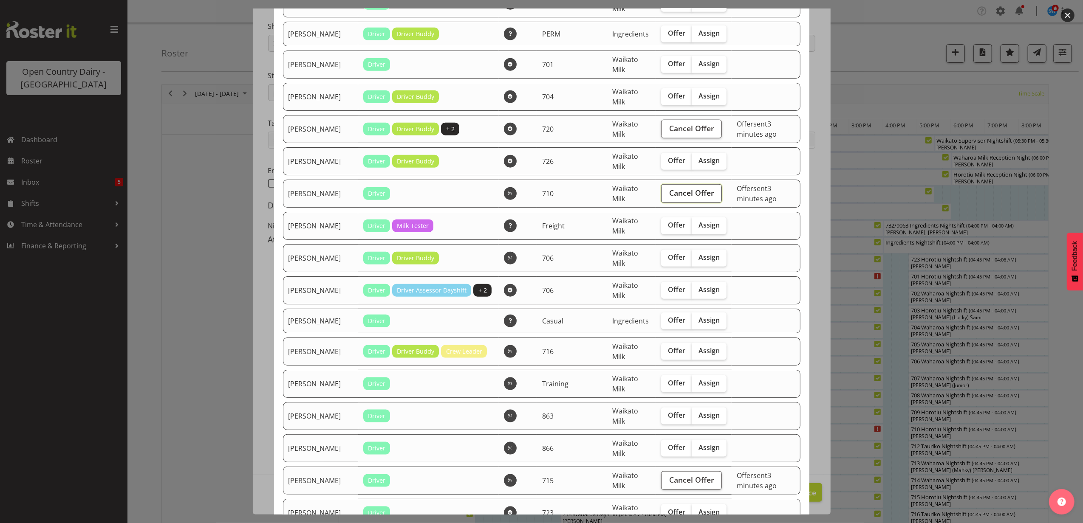
click at [671, 196] on span "Cancel Offer" at bounding box center [691, 192] width 45 height 11
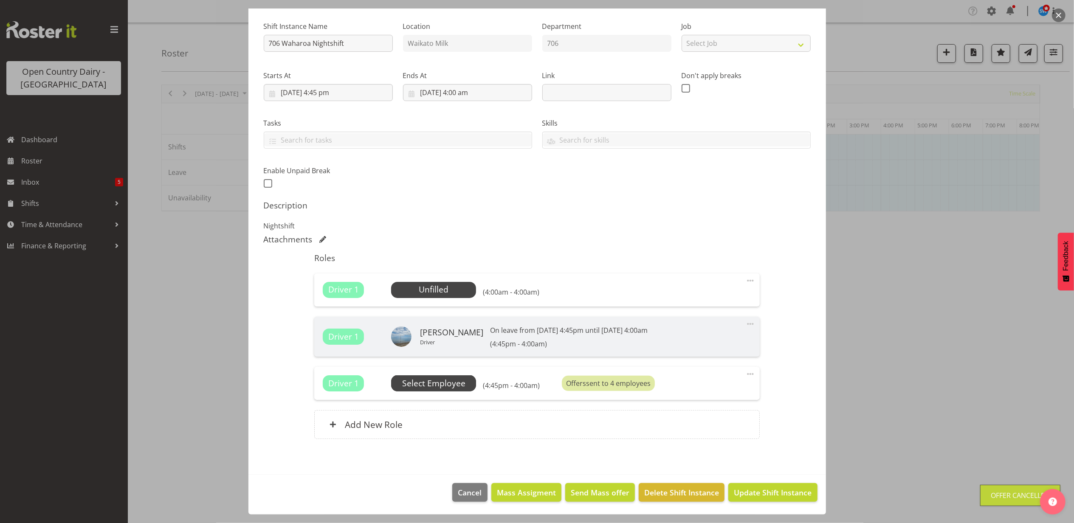
click at [446, 383] on span "Select Employee" at bounding box center [433, 384] width 63 height 12
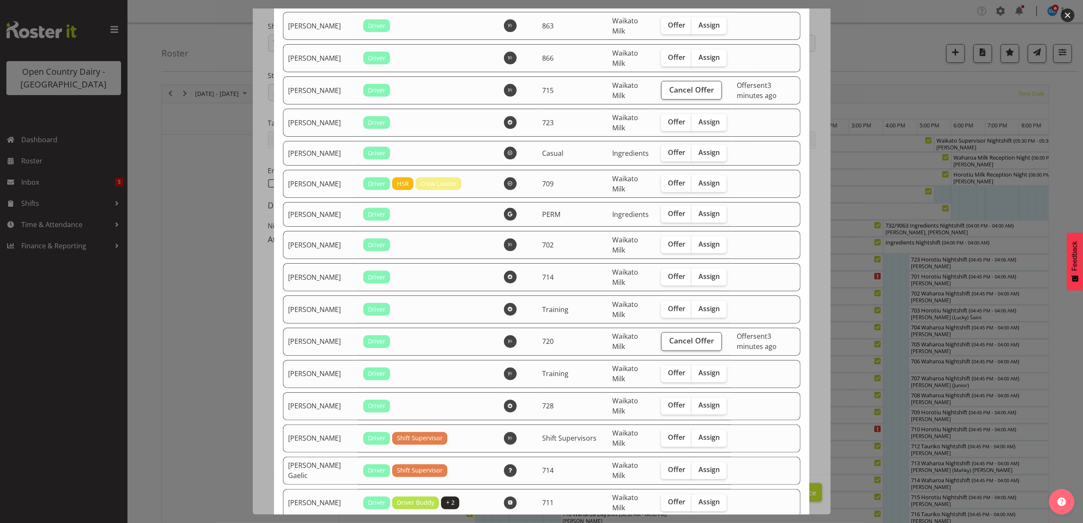
scroll to position [1384, 0]
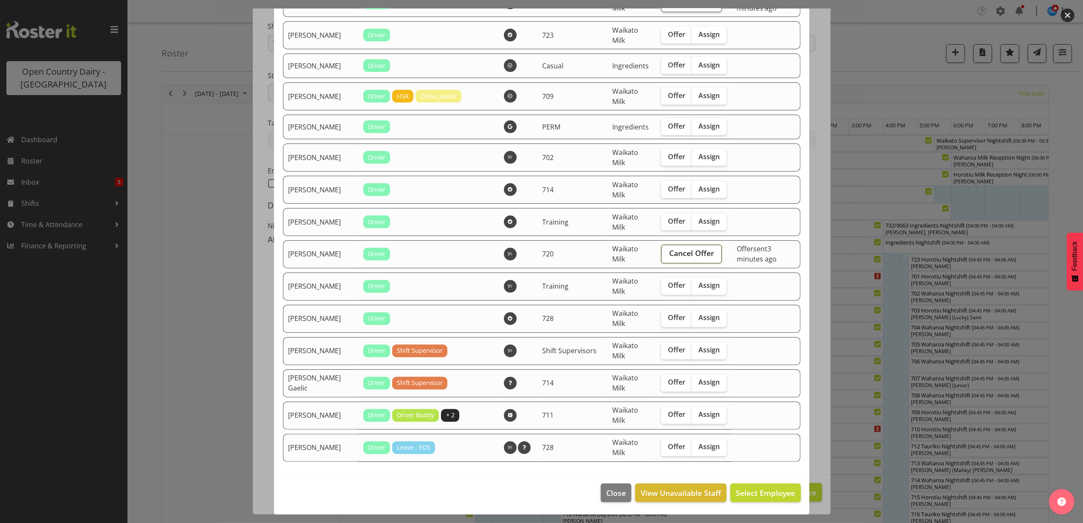
click at [682, 252] on span "Cancel Offer" at bounding box center [691, 253] width 45 height 11
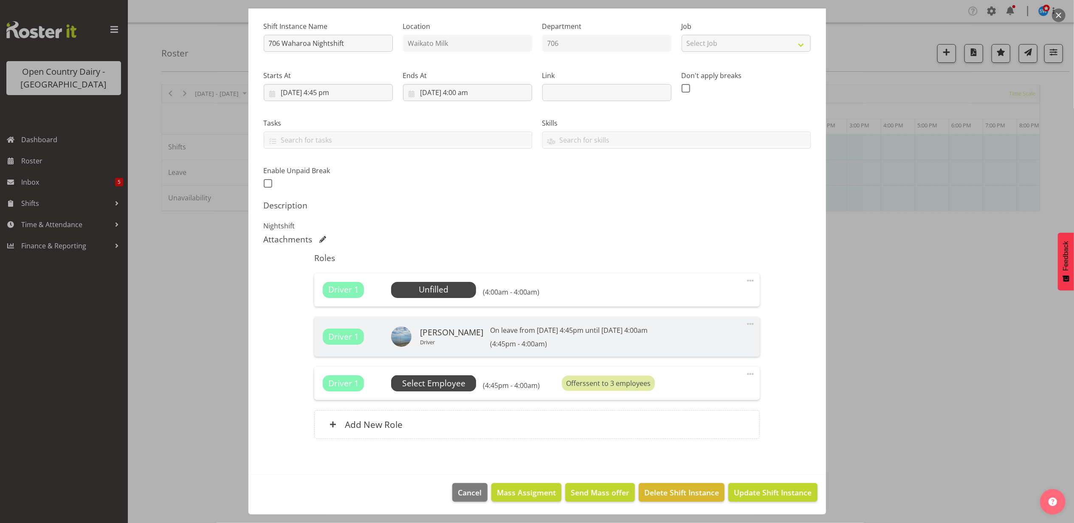
click at [428, 382] on span "Select Employee" at bounding box center [433, 384] width 63 height 12
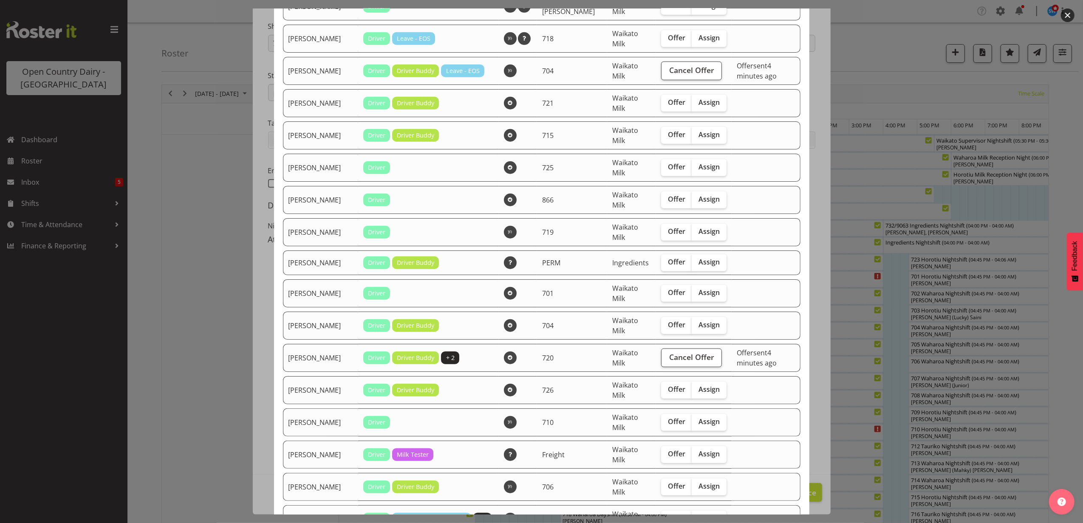
scroll to position [680, 0]
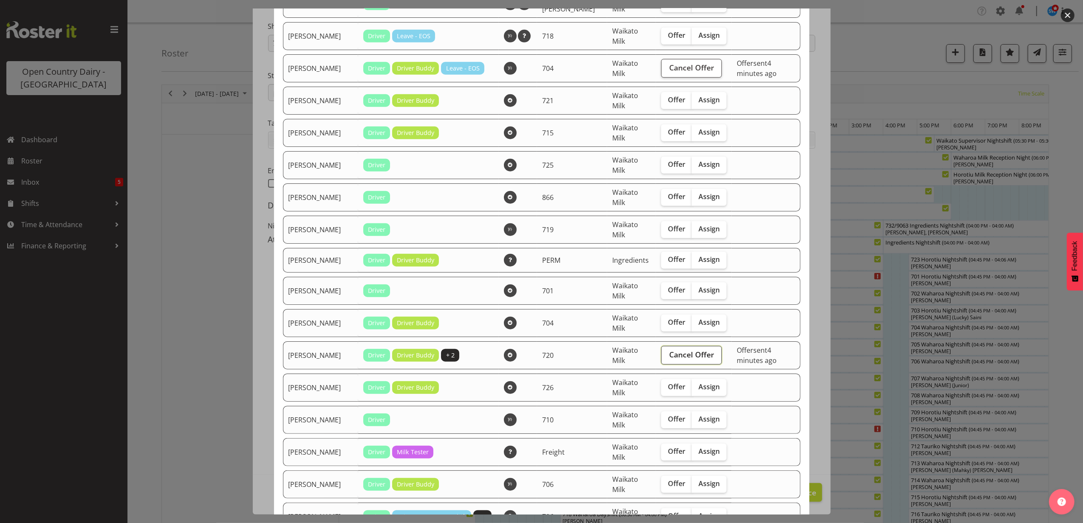
click at [673, 357] on span "Cancel Offer" at bounding box center [691, 354] width 45 height 11
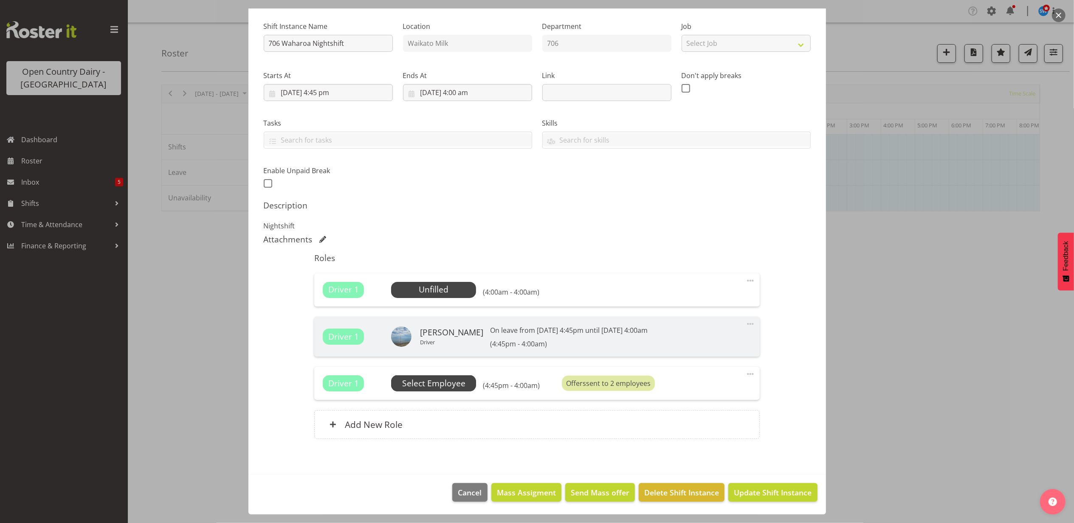
click at [437, 387] on span "Select Employee" at bounding box center [433, 384] width 63 height 12
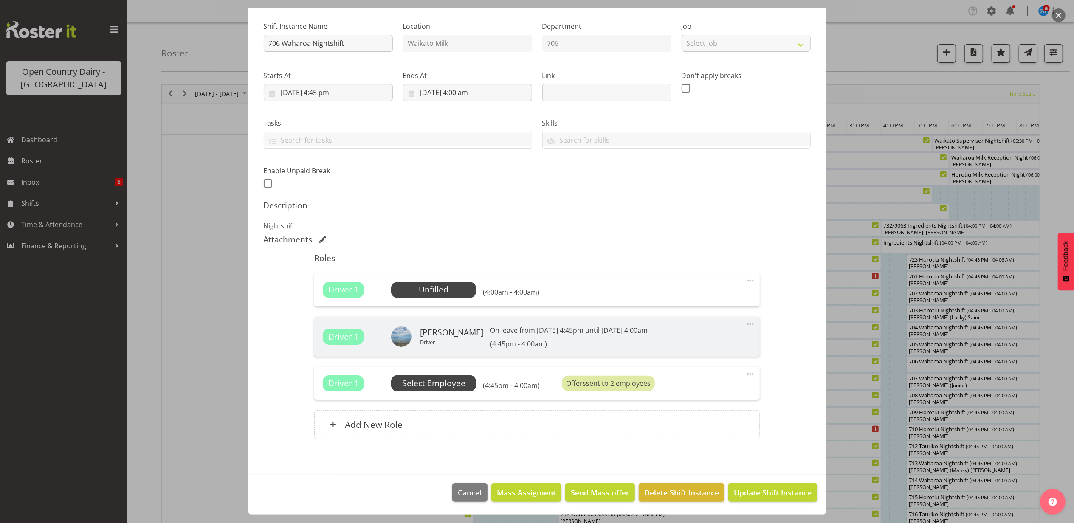
click at [417, 383] on div at bounding box center [537, 261] width 1074 height 523
click at [458, 381] on span "Select Employee" at bounding box center [433, 384] width 63 height 12
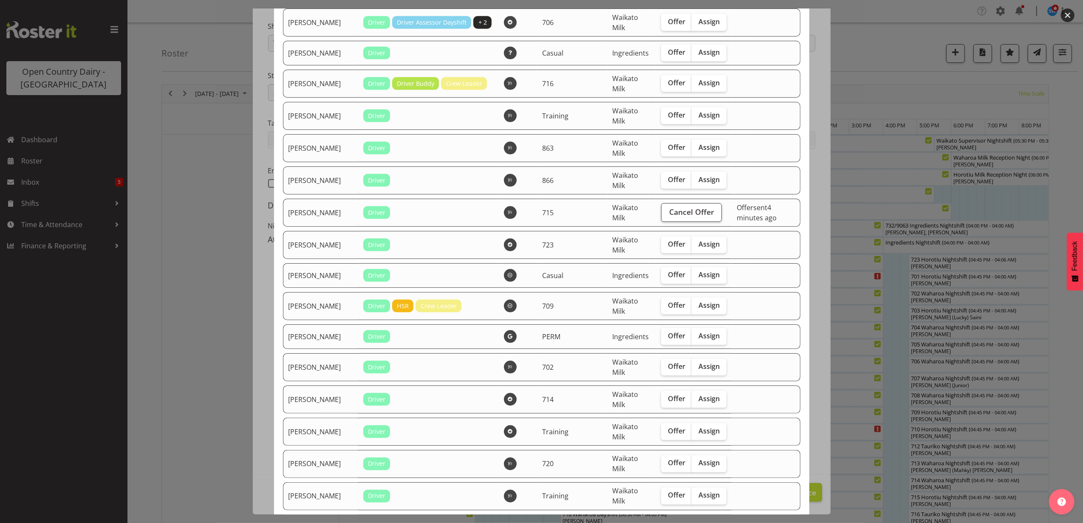
scroll to position [1189, 0]
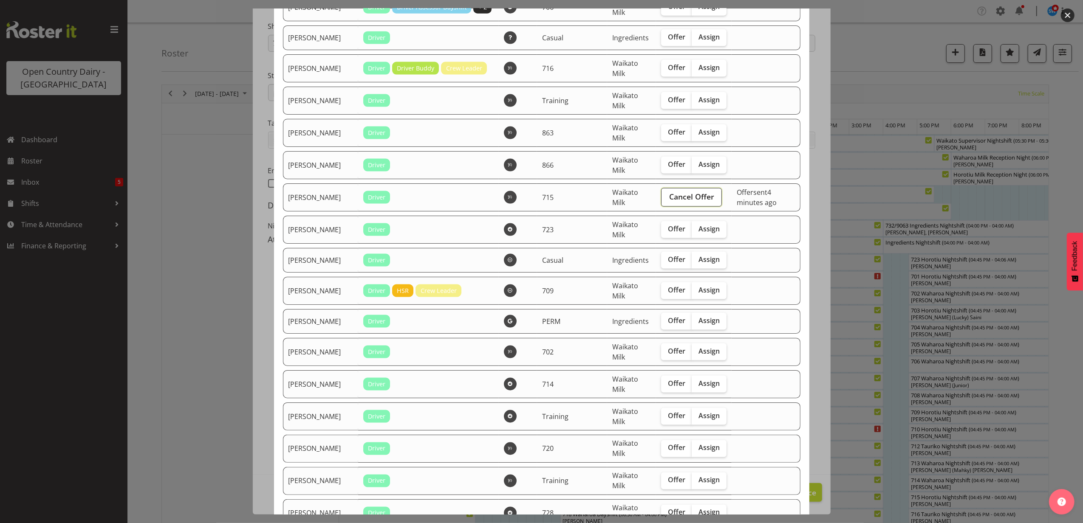
click at [678, 200] on span "Cancel Offer" at bounding box center [691, 196] width 45 height 11
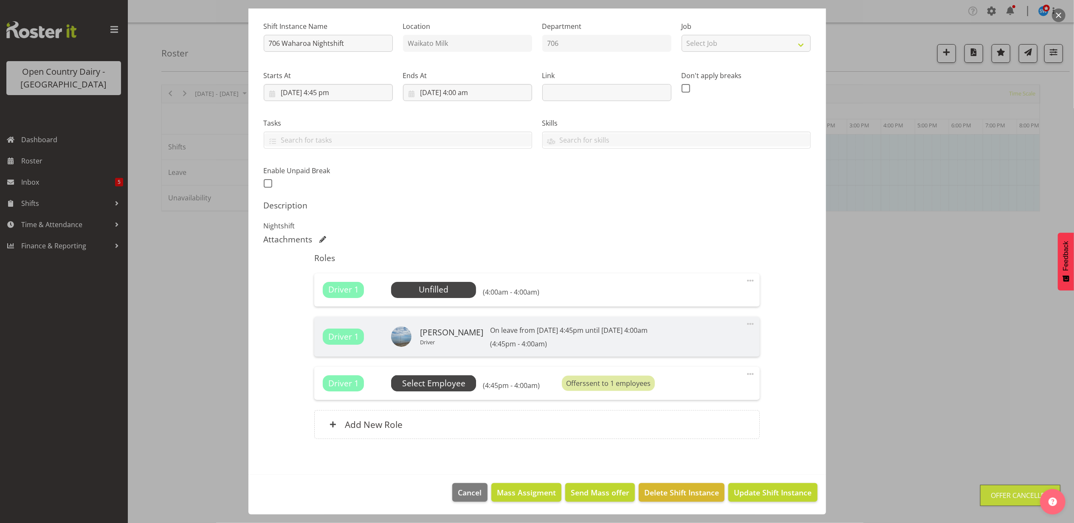
click at [440, 387] on span "Select Employee" at bounding box center [433, 384] width 63 height 12
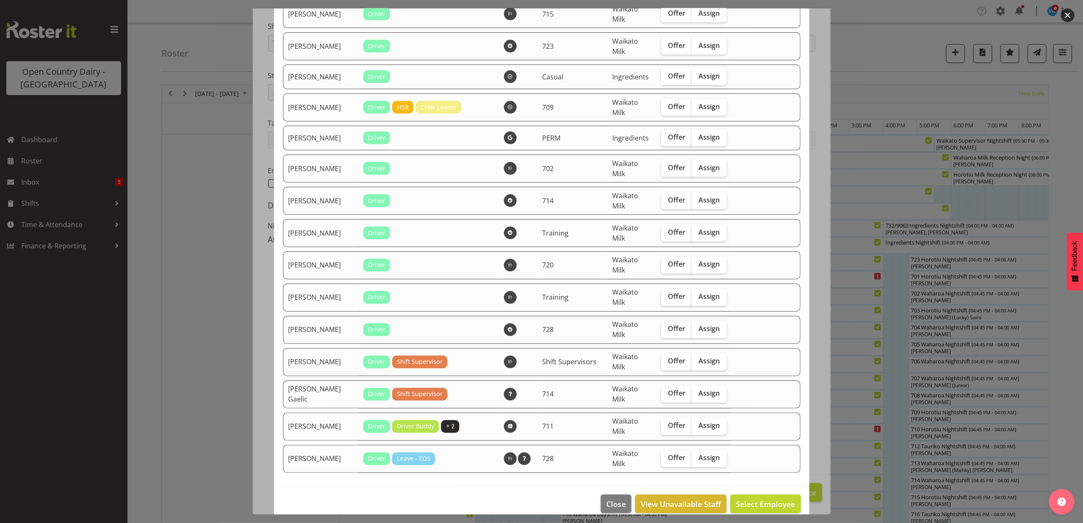
scroll to position [1384, 0]
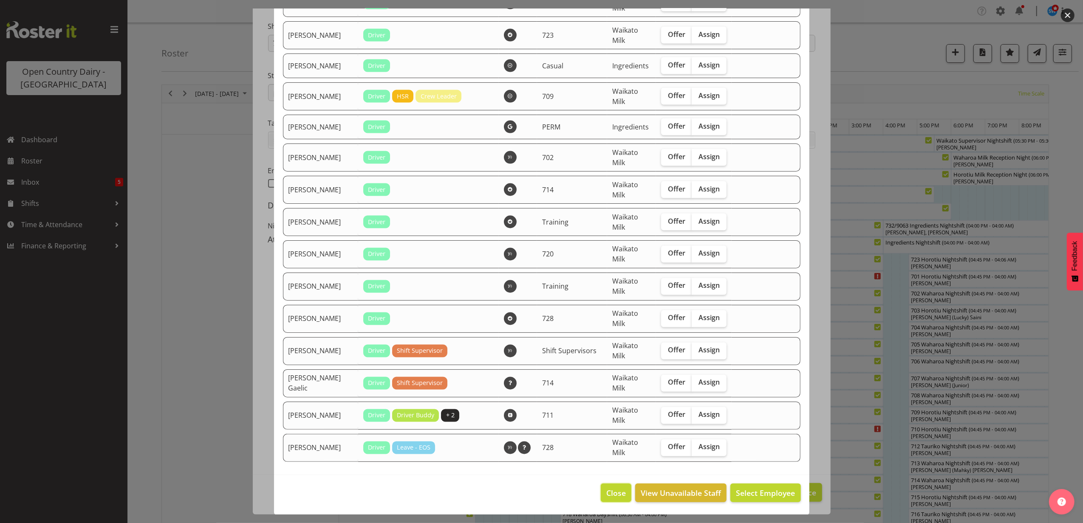
click at [615, 493] on span "Close" at bounding box center [616, 493] width 20 height 11
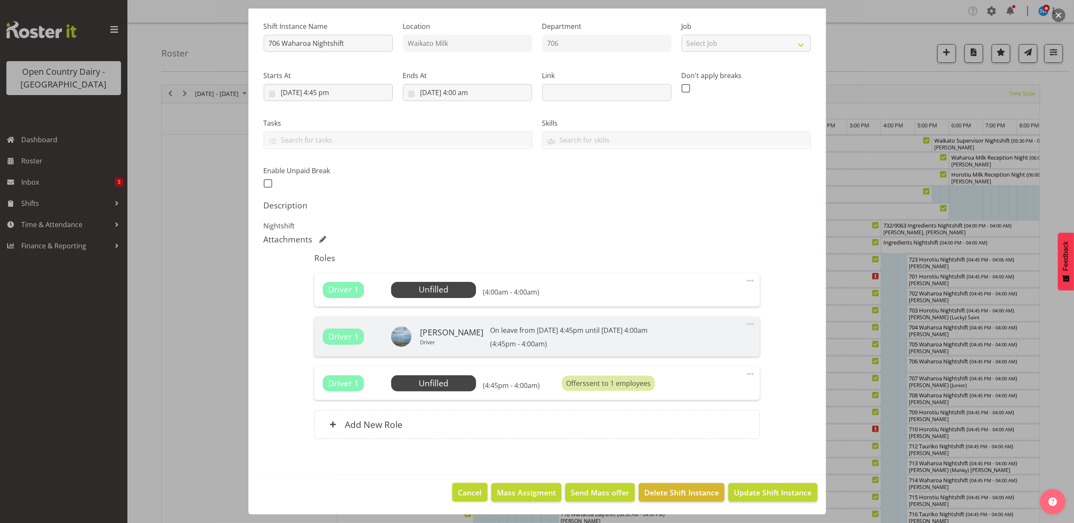
click at [466, 497] on span "Cancel" at bounding box center [470, 492] width 24 height 11
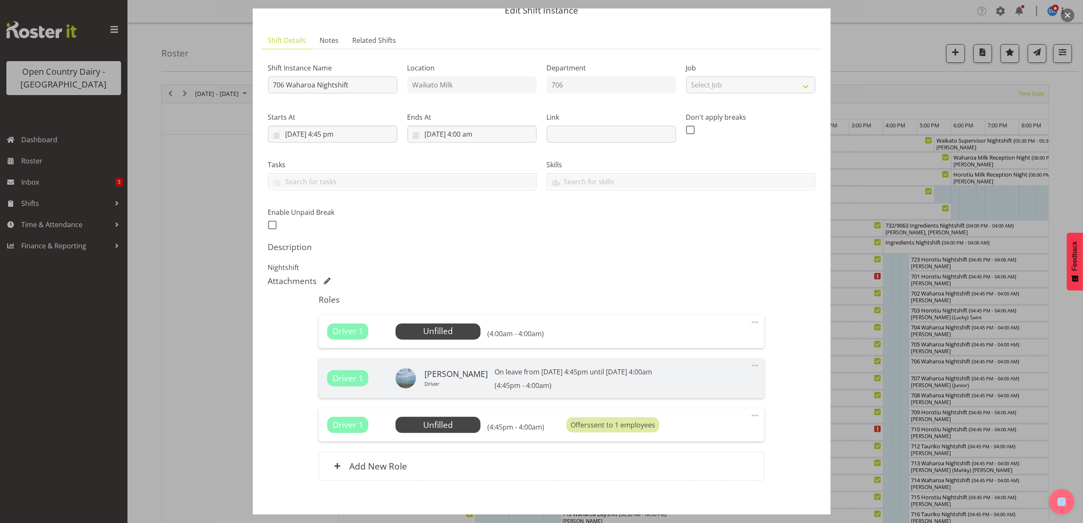
scroll to position [56, 0]
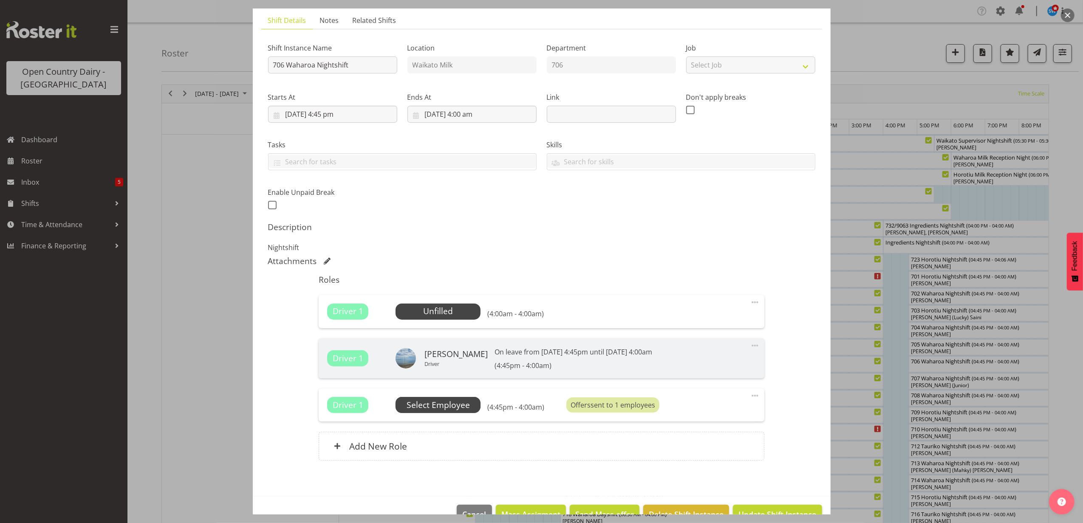
click at [457, 405] on span "Select Employee" at bounding box center [437, 405] width 63 height 12
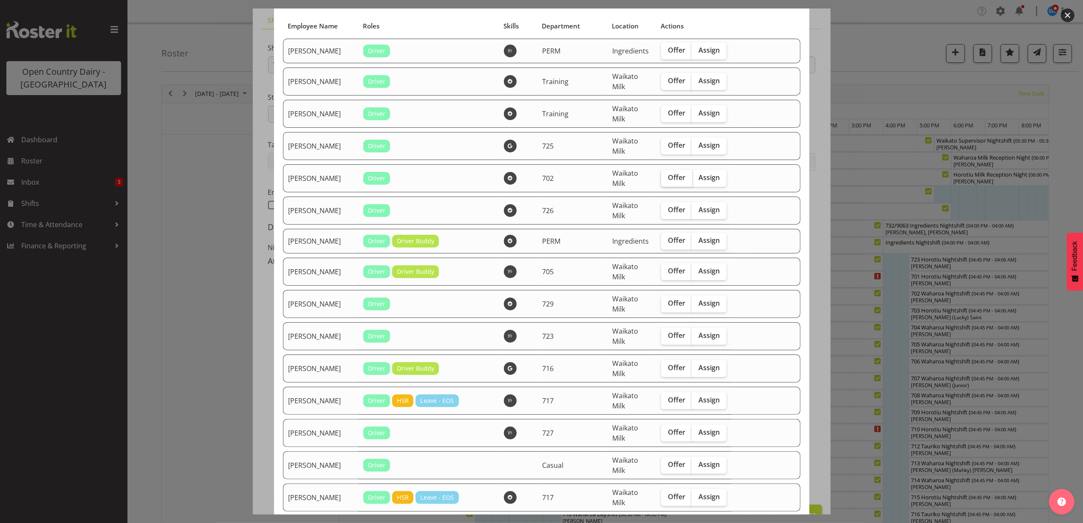
click at [668, 179] on span "Offer" at bounding box center [676, 177] width 17 height 8
click at [661, 179] on input "Offer" at bounding box center [664, 178] width 6 height 6
checkbox input "true"
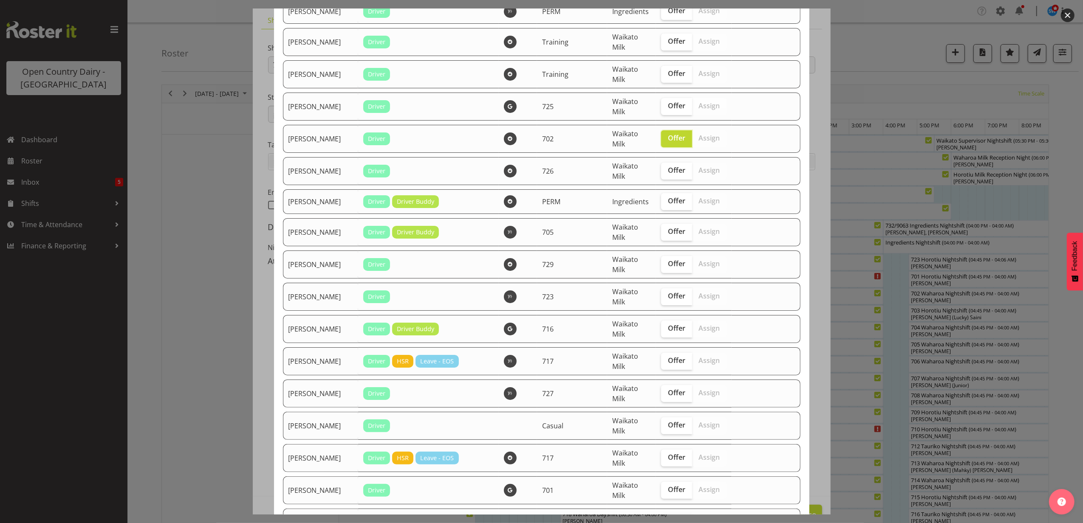
scroll to position [113, 0]
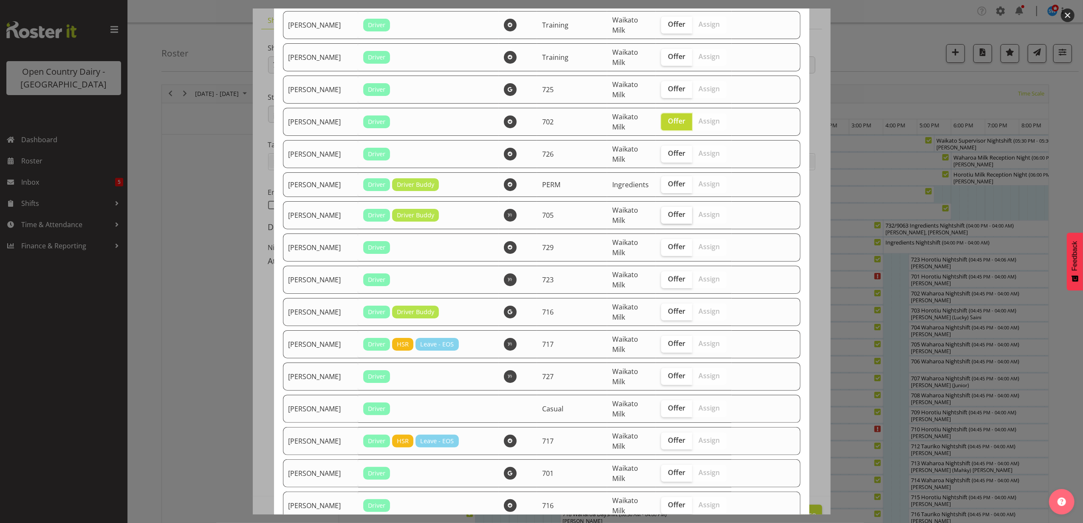
click at [669, 215] on span "Offer" at bounding box center [676, 214] width 17 height 8
click at [666, 215] on input "Offer" at bounding box center [664, 215] width 6 height 6
checkbox input "true"
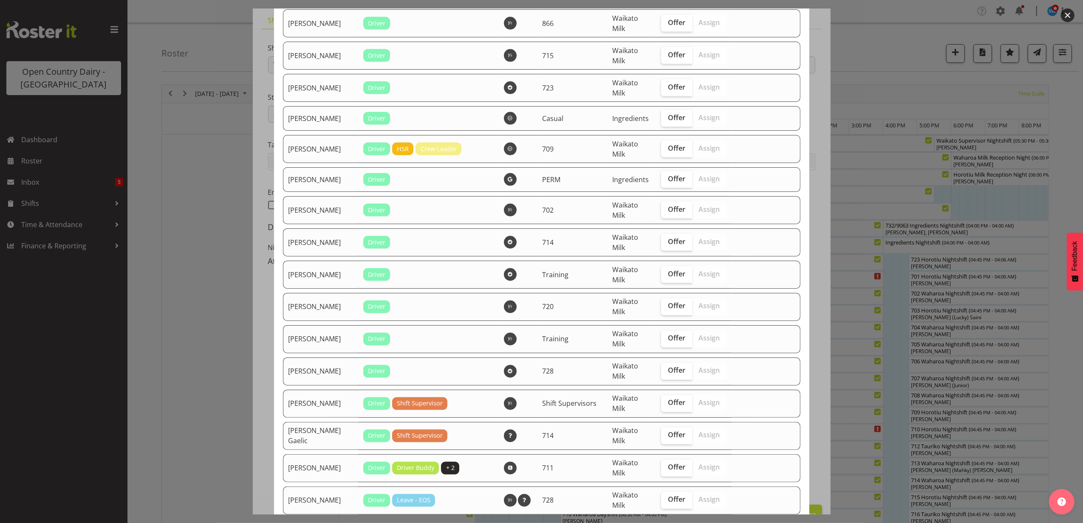
scroll to position [1384, 0]
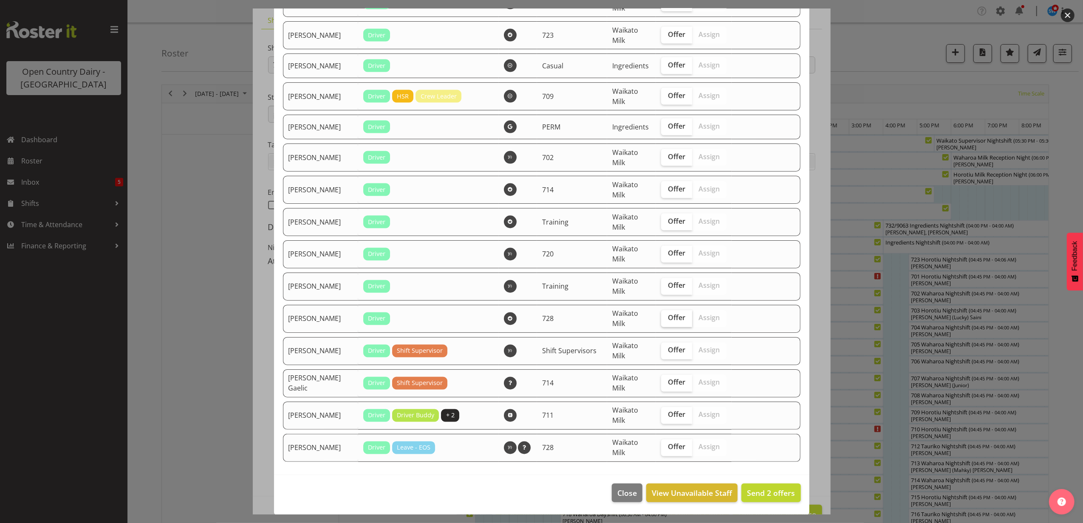
click at [668, 321] on span "Offer" at bounding box center [676, 318] width 17 height 8
click at [661, 321] on input "Offer" at bounding box center [664, 319] width 6 height 6
checkbox input "true"
click at [659, 408] on label "Offer" at bounding box center [674, 415] width 31 height 17
click at [659, 412] on input "Offer" at bounding box center [662, 415] width 6 height 6
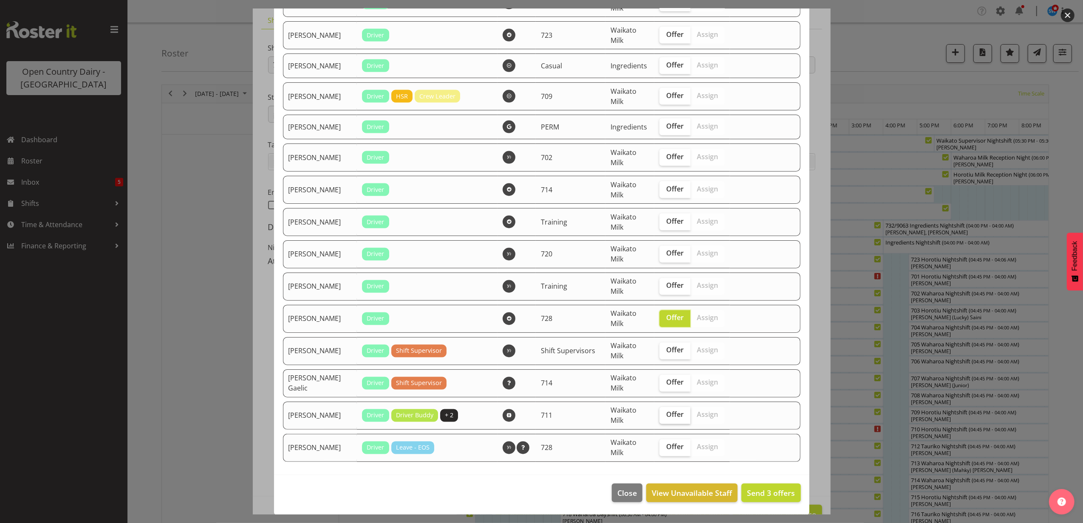
checkbox input "true"
click at [666, 381] on span "Offer" at bounding box center [674, 382] width 17 height 8
click at [665, 381] on input "Offer" at bounding box center [662, 383] width 6 height 6
checkbox input "true"
click at [756, 495] on span "Send 5 offers" at bounding box center [771, 493] width 48 height 10
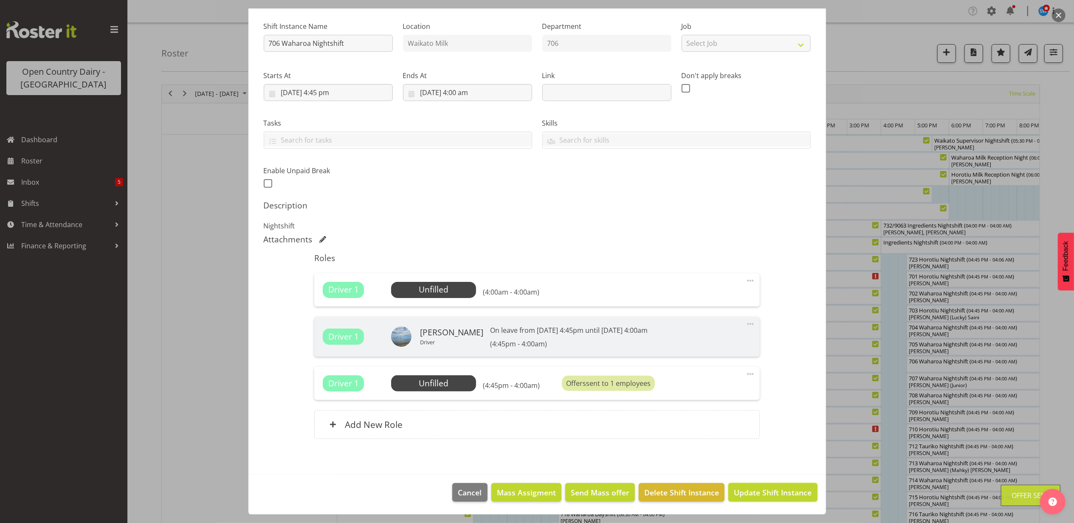
click at [759, 495] on span "Update Shift Instance" at bounding box center [773, 492] width 78 height 11
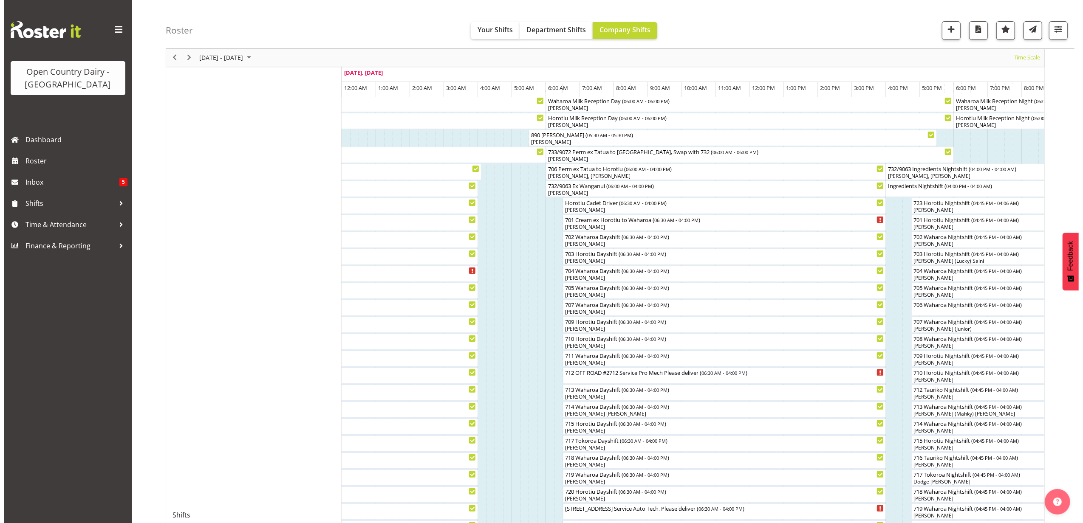
scroll to position [170, 0]
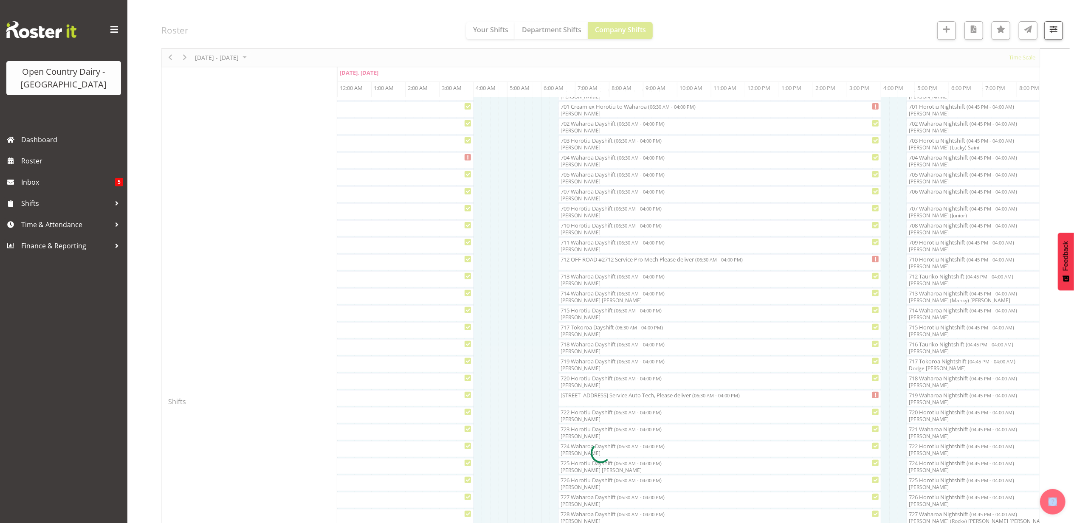
click at [942, 196] on div at bounding box center [600, 454] width 879 height 1078
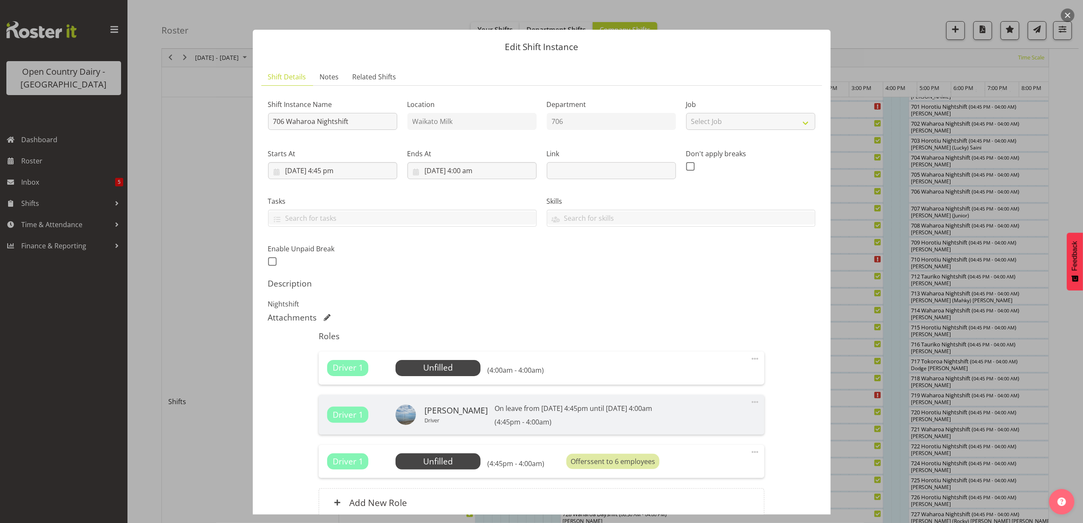
click at [565, 417] on div "On leave from 26th Sep 4:45pm until 26th Sep 4:00am (4:45pm - 4:00am)" at bounding box center [573, 415] width 158 height 23
click at [453, 466] on span "Select Employee" at bounding box center [437, 462] width 63 height 12
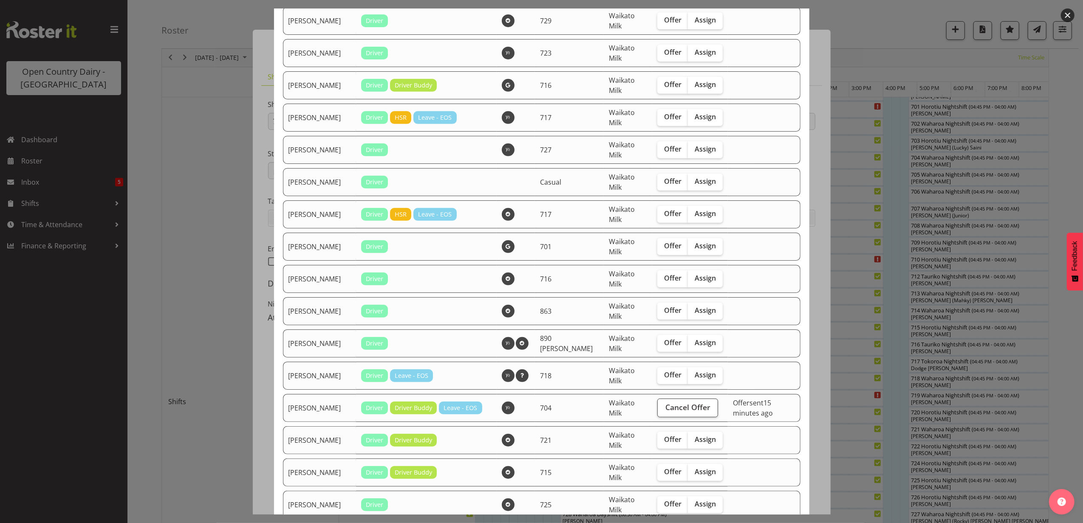
scroll to position [396, 0]
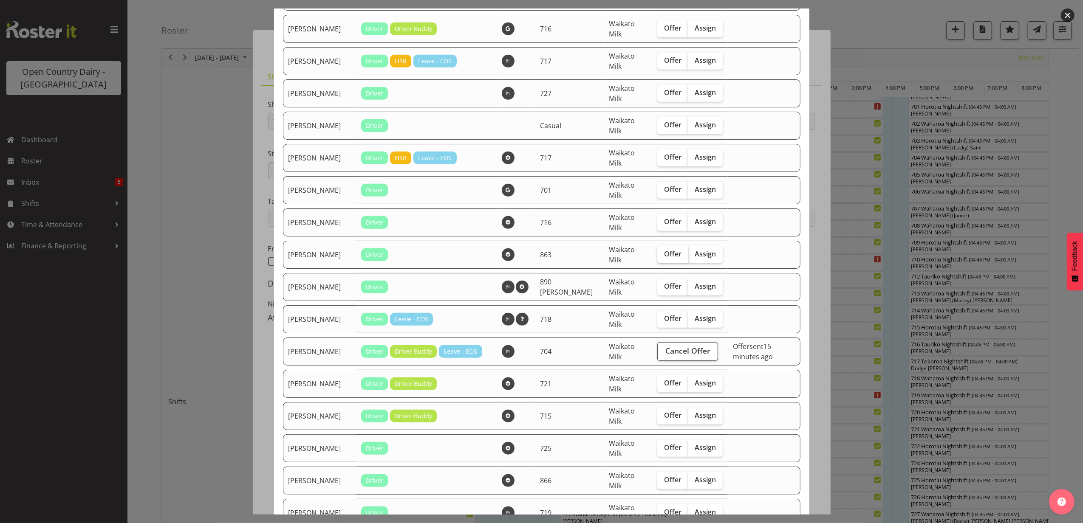
click at [664, 252] on span "Offer" at bounding box center [672, 254] width 17 height 8
click at [657, 252] on input "Offer" at bounding box center [660, 254] width 6 height 6
checkbox input "true"
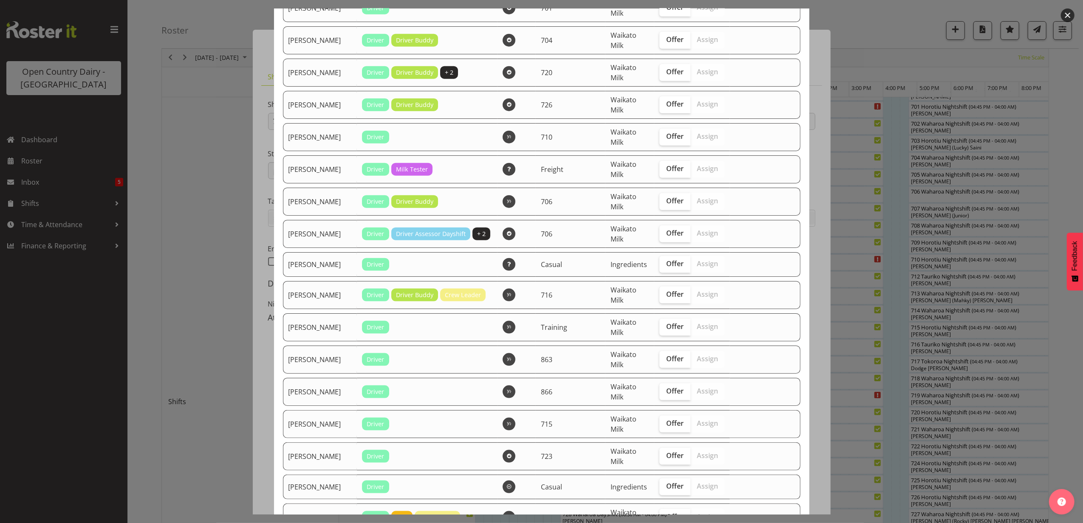
scroll to position [1076, 0]
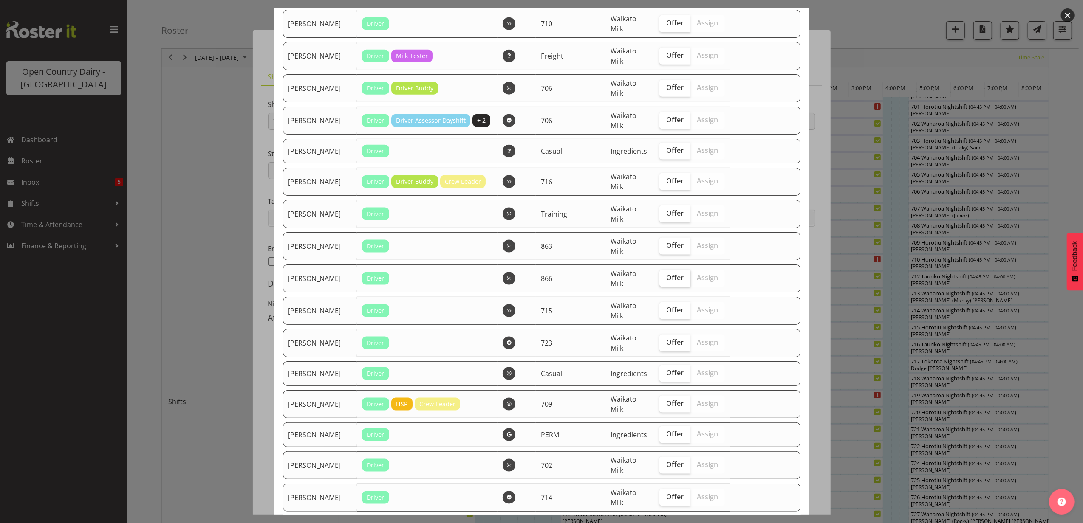
click at [666, 277] on span "Offer" at bounding box center [674, 278] width 17 height 8
click at [660, 277] on input "Offer" at bounding box center [662, 278] width 6 height 6
checkbox input "true"
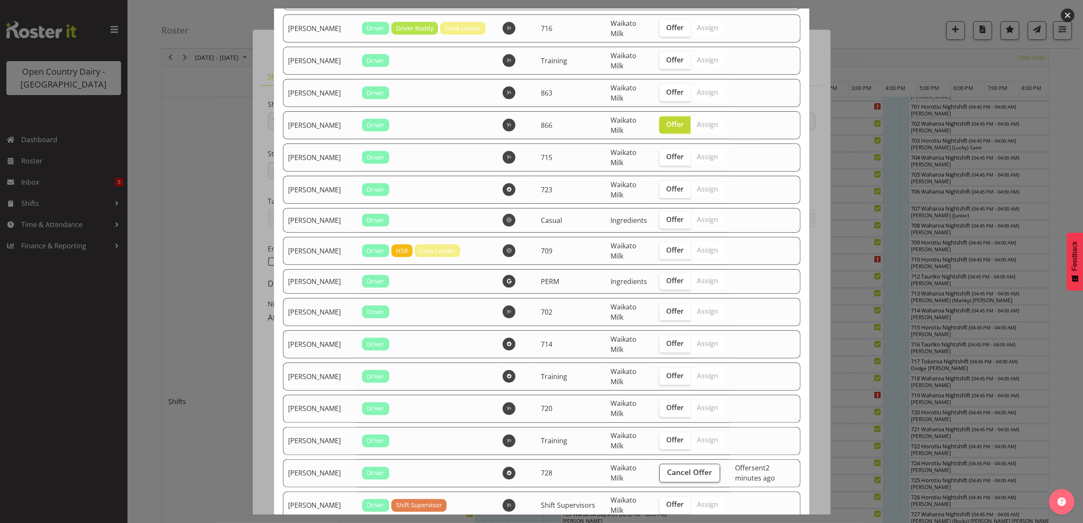
scroll to position [1302, 0]
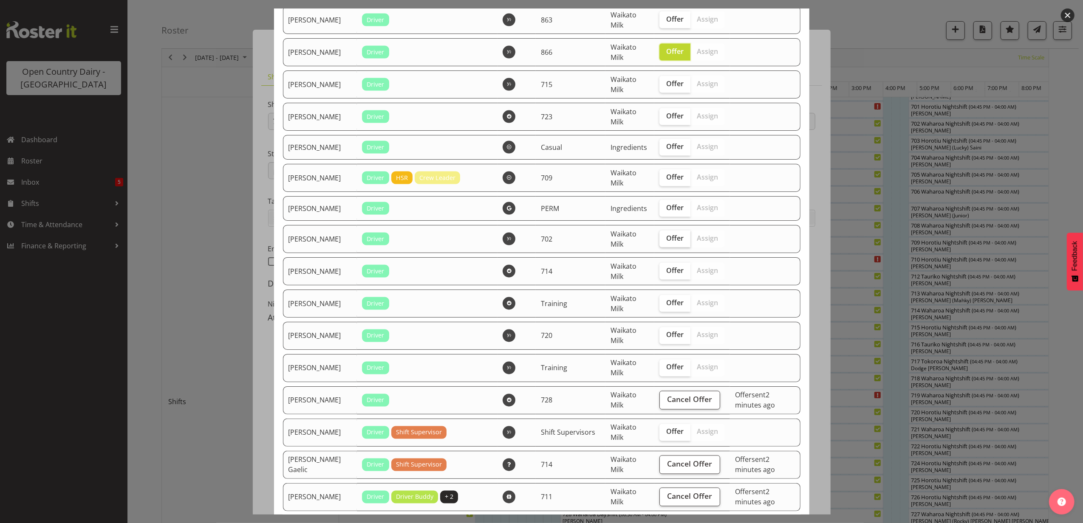
click at [666, 237] on span "Offer" at bounding box center [674, 238] width 17 height 8
click at [659, 237] on input "Offer" at bounding box center [662, 239] width 6 height 6
checkbox input "true"
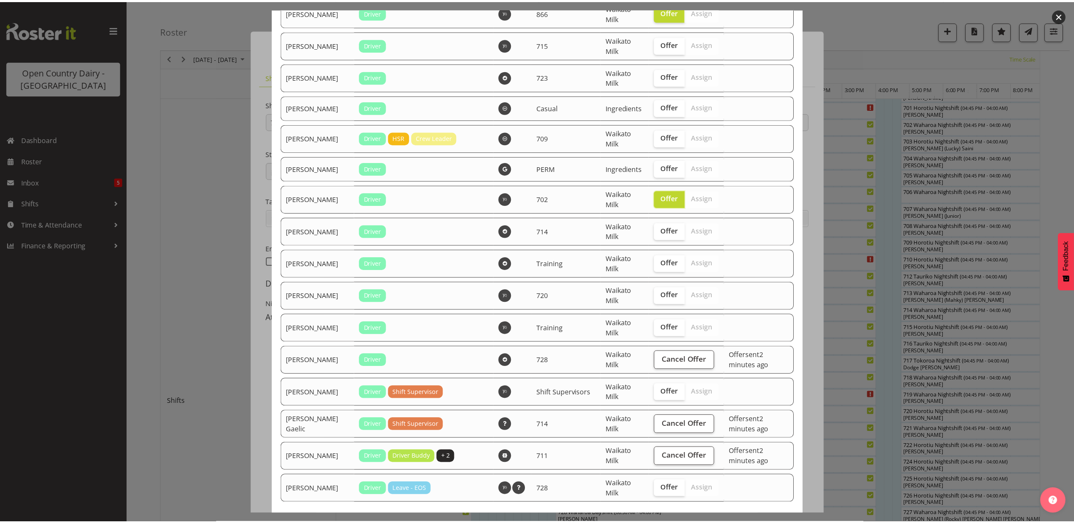
scroll to position [1384, 0]
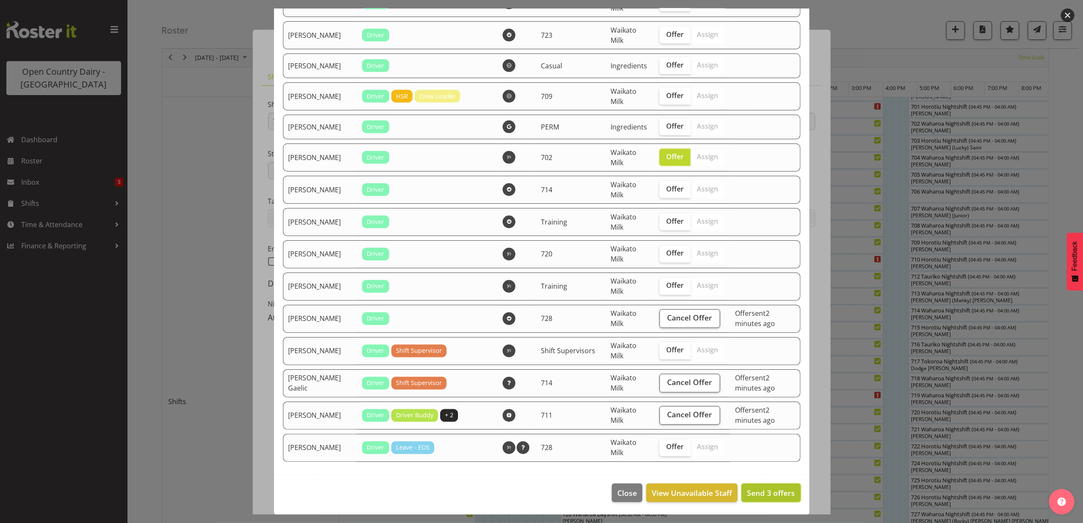
click at [769, 493] on span "Send 3 offers" at bounding box center [771, 493] width 48 height 10
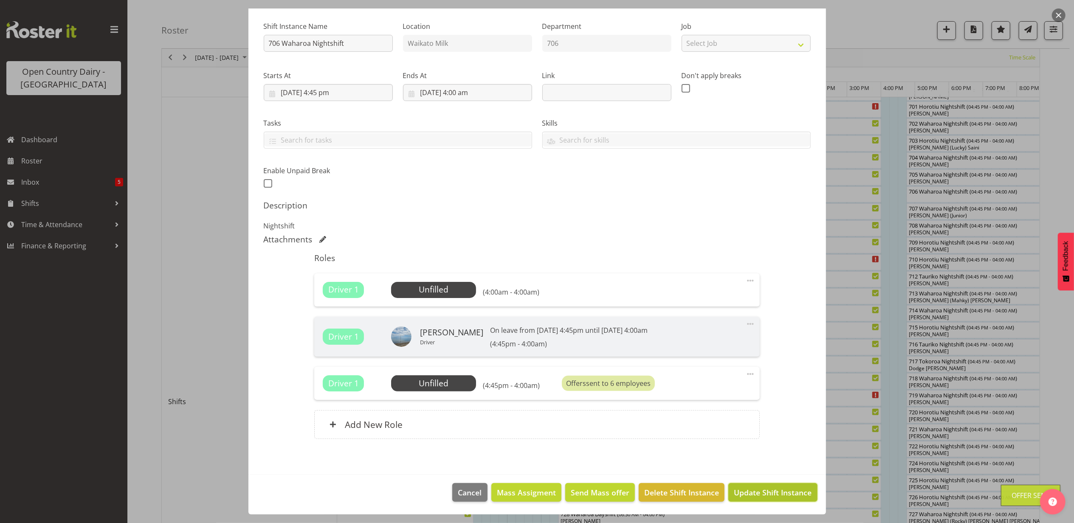
click at [784, 497] on span "Update Shift Instance" at bounding box center [773, 492] width 78 height 11
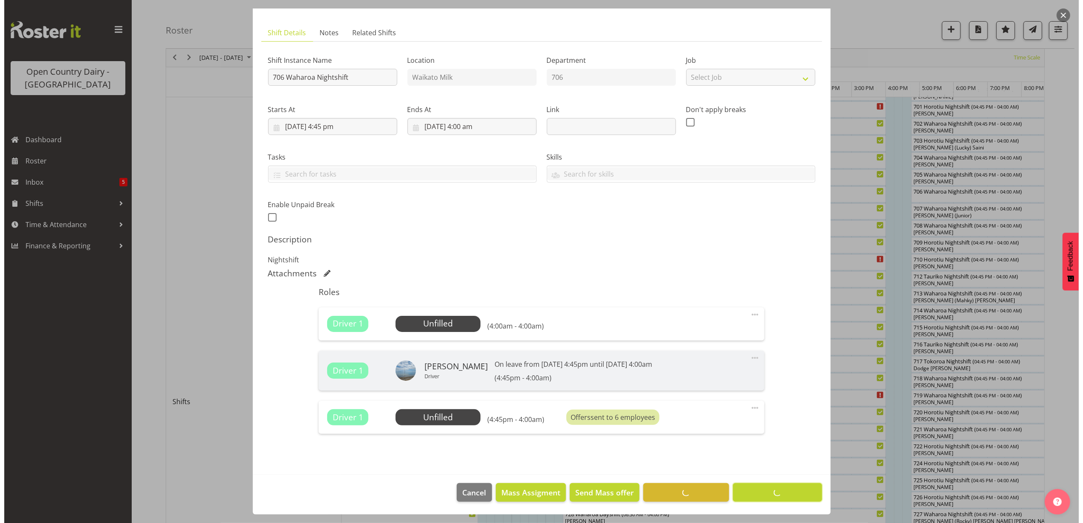
scroll to position [0, 0]
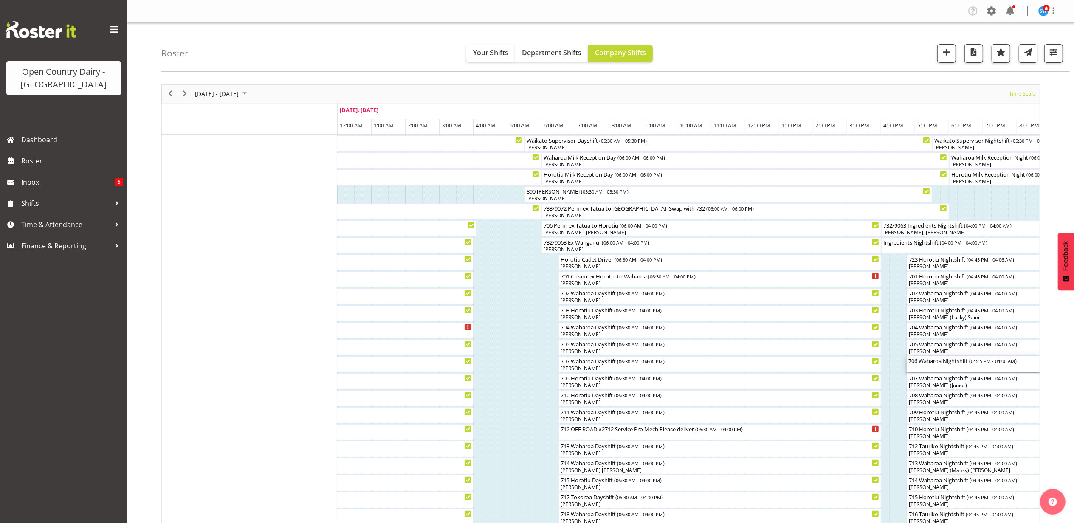
click at [0, 0] on div at bounding box center [0, 0] width 0 height 0
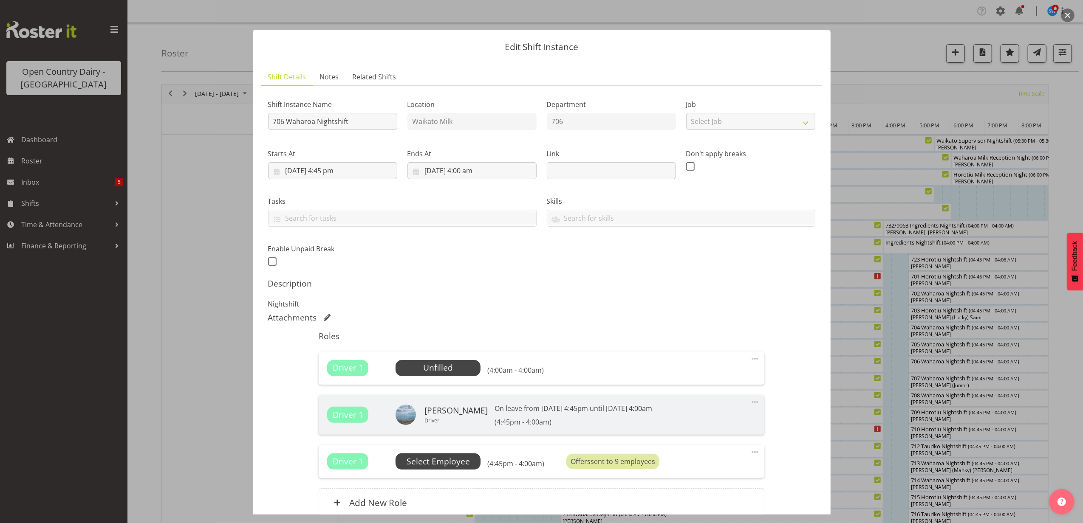
click at [420, 458] on span "Select Employee" at bounding box center [437, 462] width 63 height 12
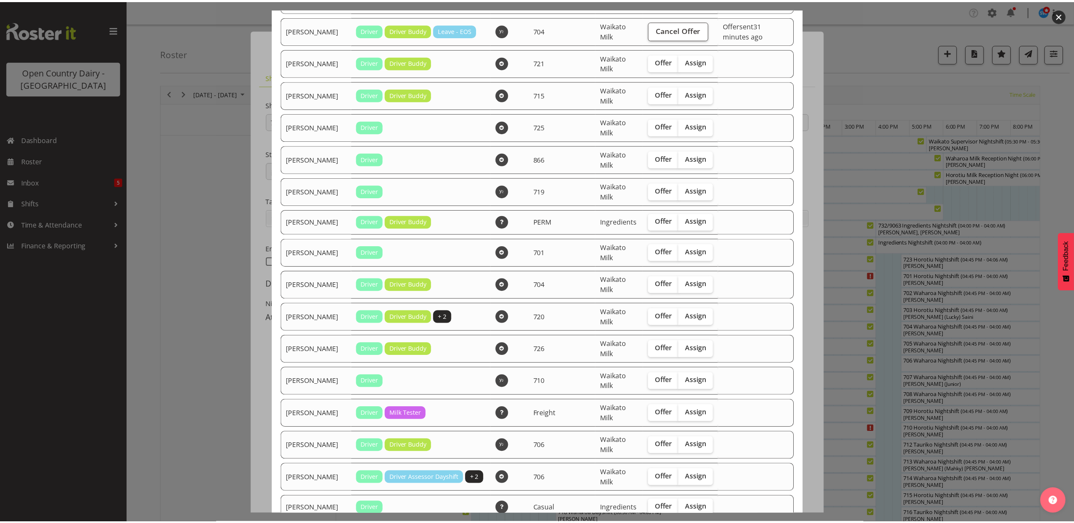
scroll to position [1384, 0]
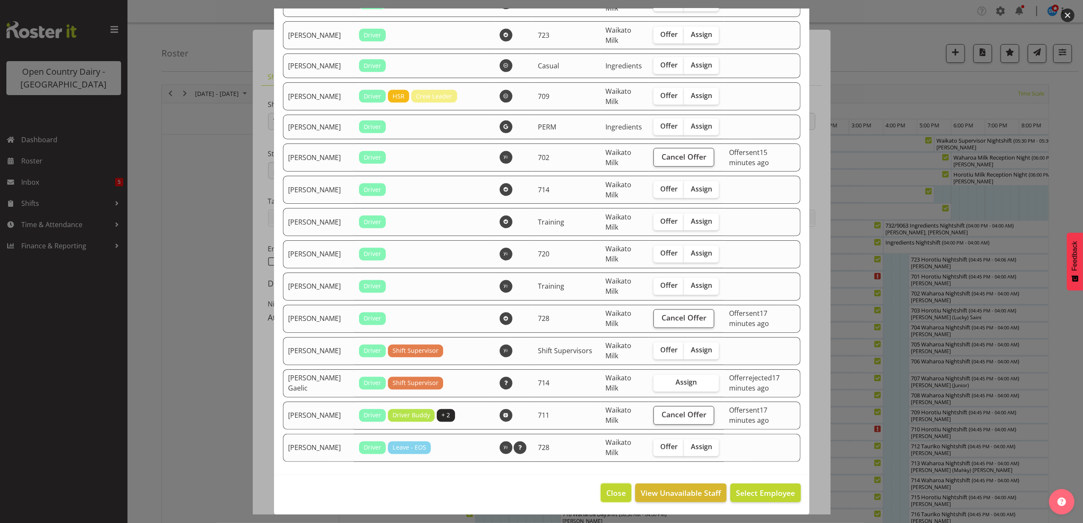
click at [613, 493] on span "Close" at bounding box center [616, 493] width 20 height 11
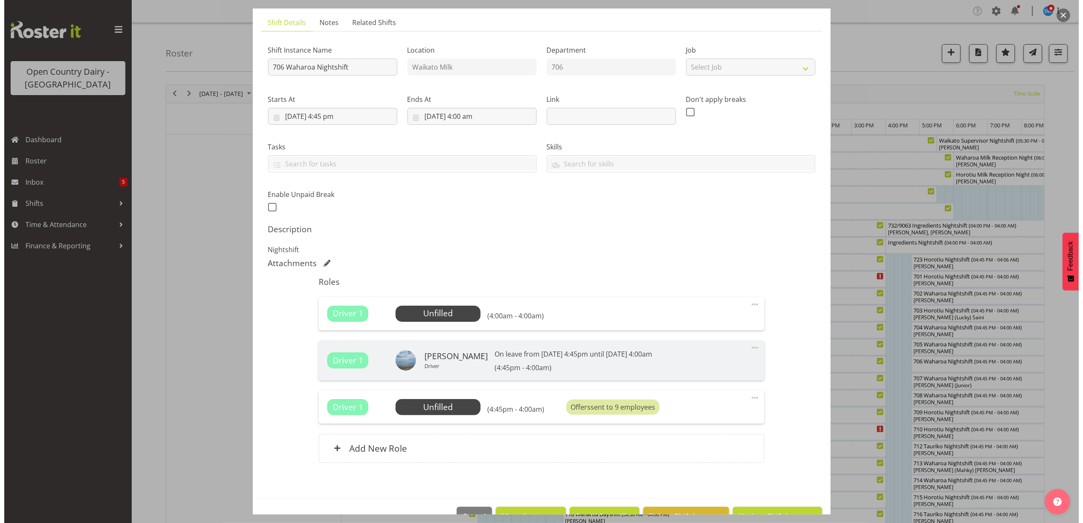
scroll to position [79, 0]
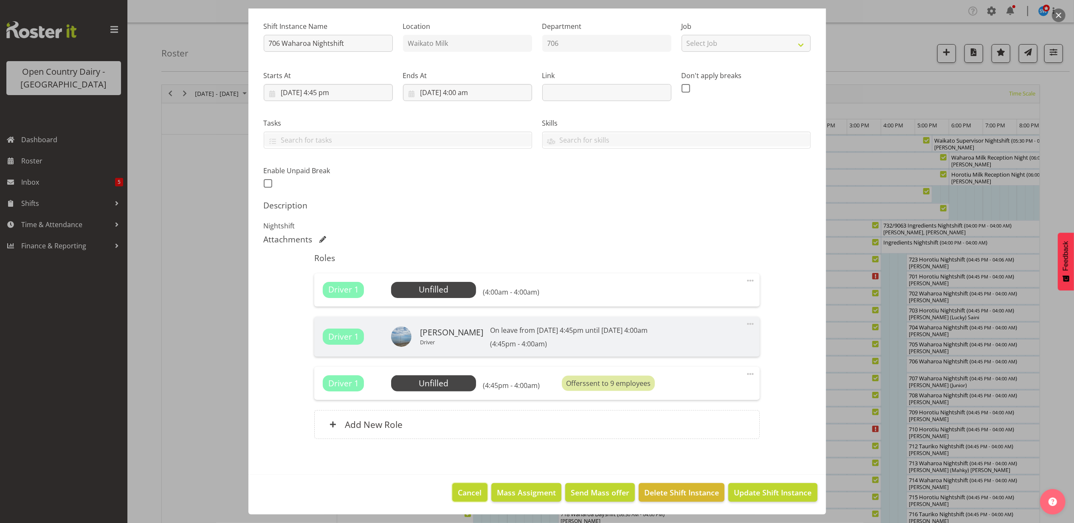
click at [458, 491] on span "Cancel" at bounding box center [470, 492] width 24 height 11
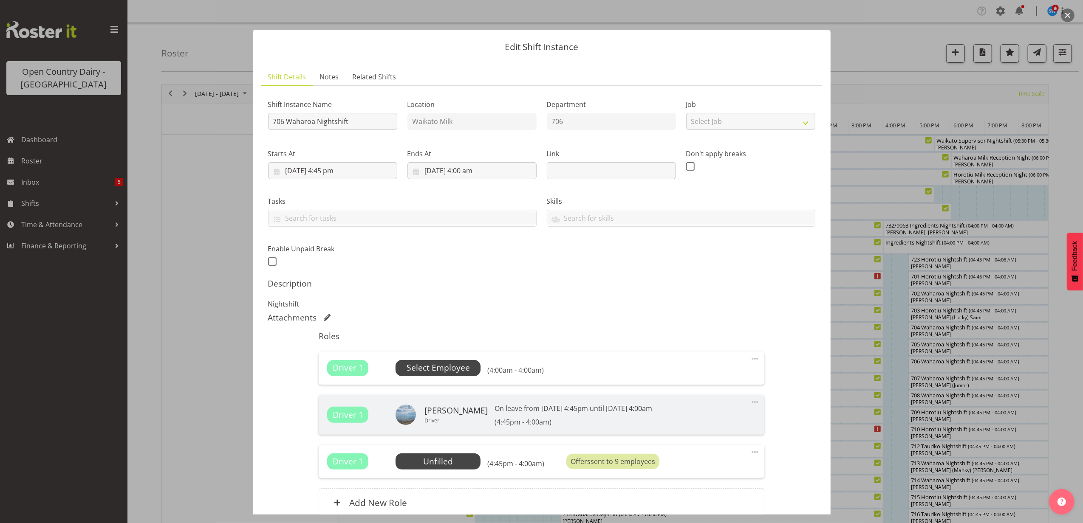
click at [445, 367] on span "Select Employee" at bounding box center [437, 368] width 63 height 12
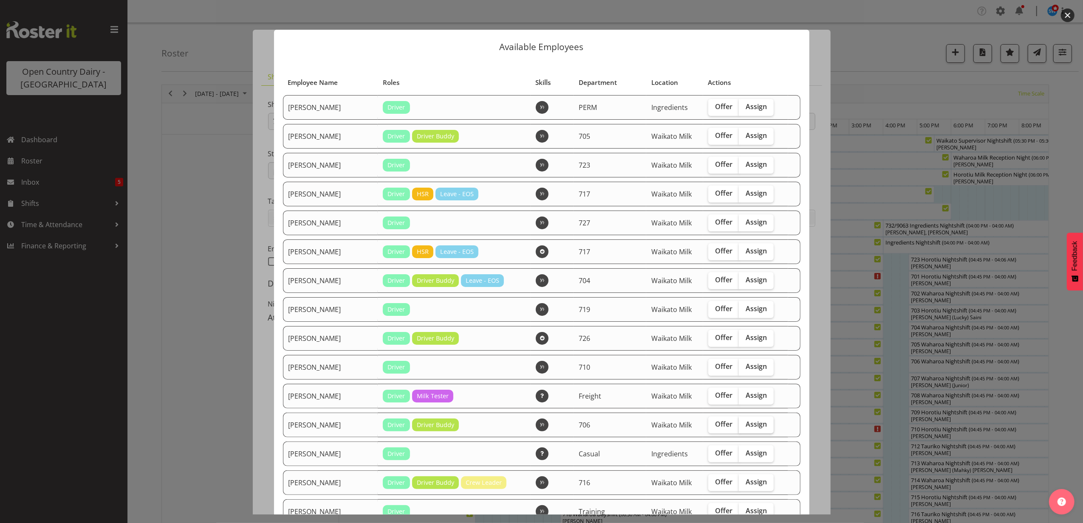
click at [752, 426] on span "Assign" at bounding box center [755, 424] width 21 height 8
click at [744, 426] on input "Assign" at bounding box center [742, 425] width 6 height 6
checkbox input "true"
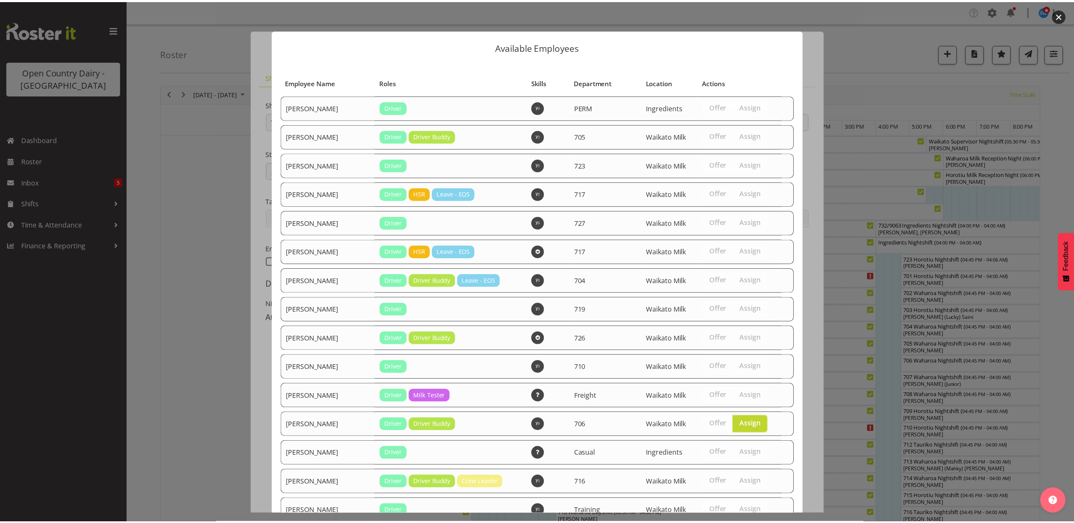
scroll to position [495, 0]
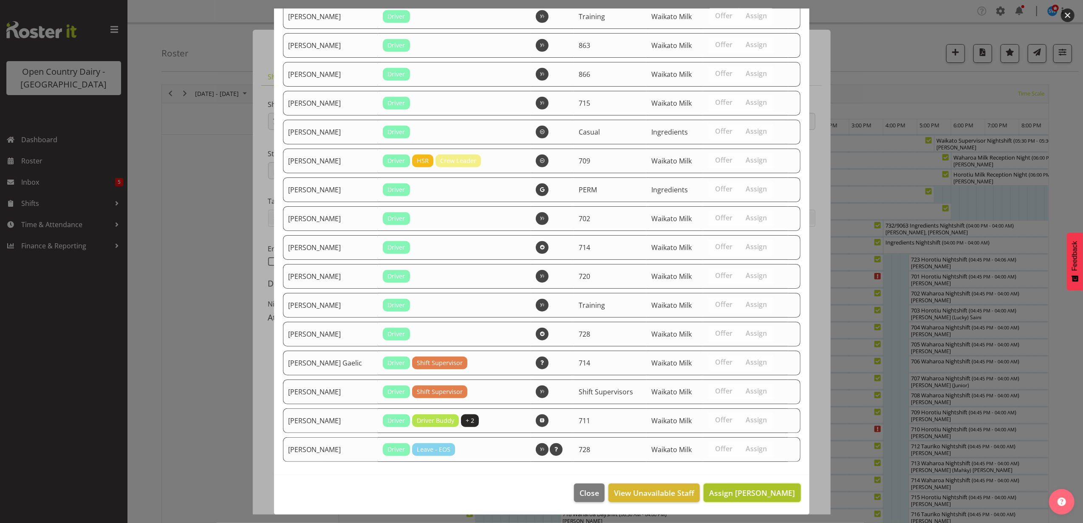
click at [740, 497] on span "Assign Len Symons" at bounding box center [752, 493] width 86 height 10
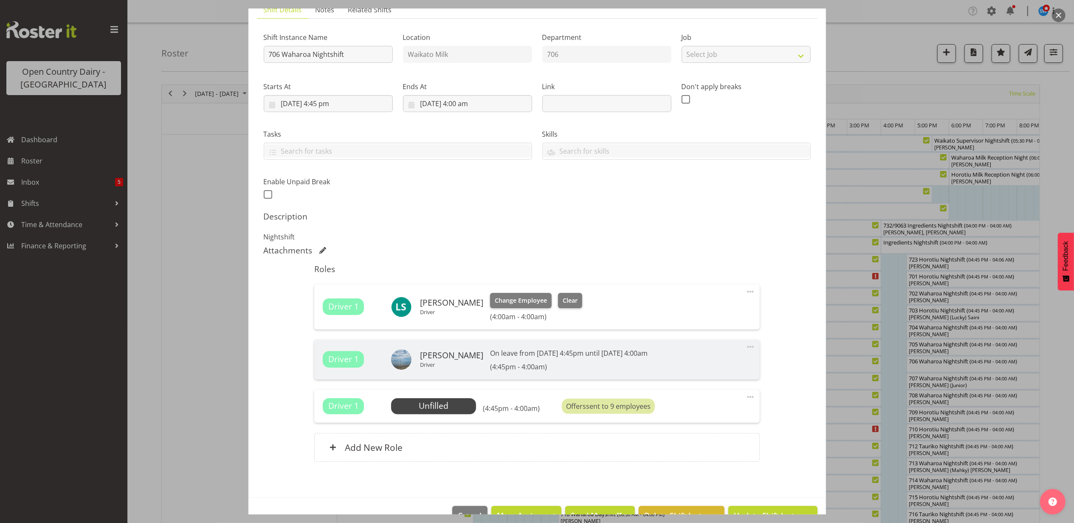
scroll to position [91, 0]
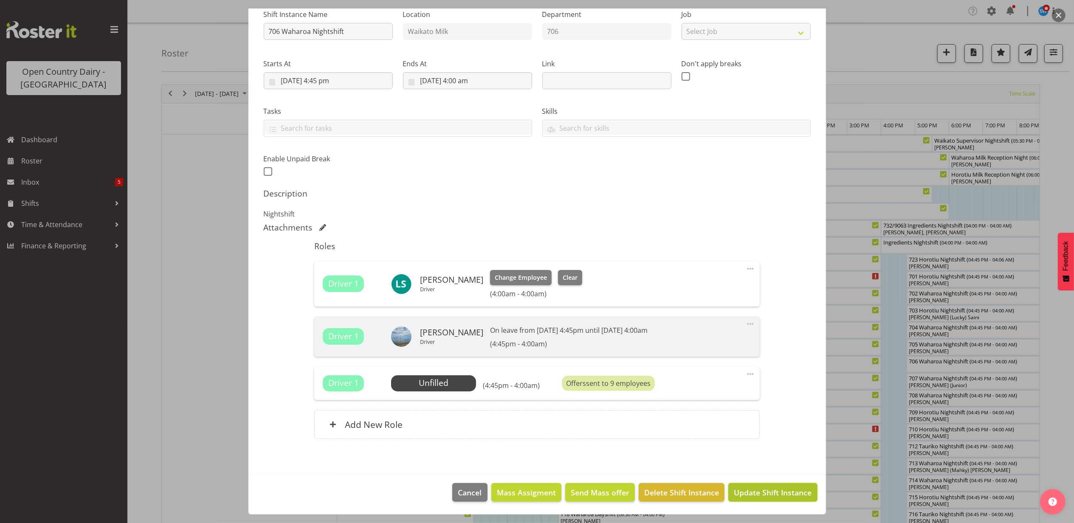
click at [765, 493] on span "Update Shift Instance" at bounding box center [773, 492] width 78 height 11
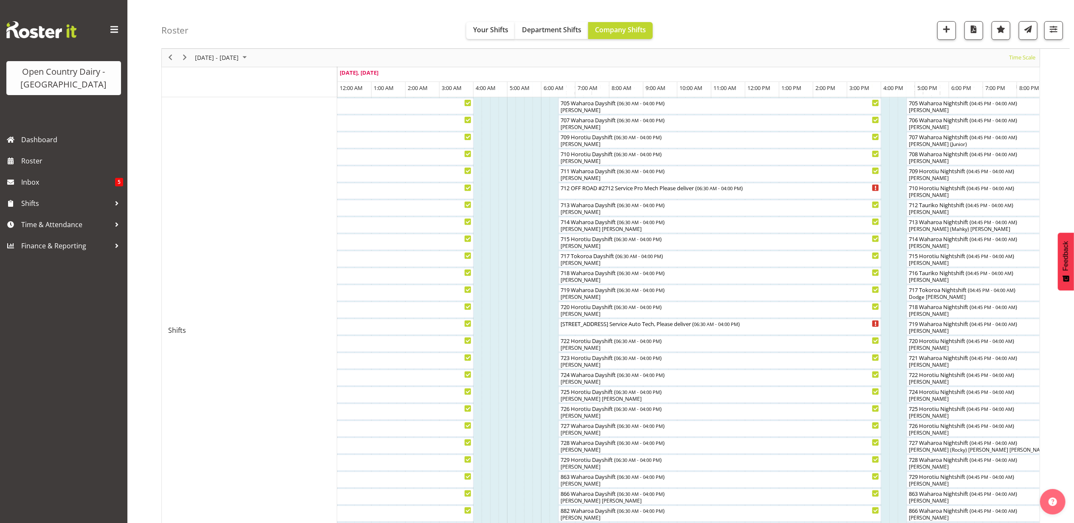
scroll to position [226, 0]
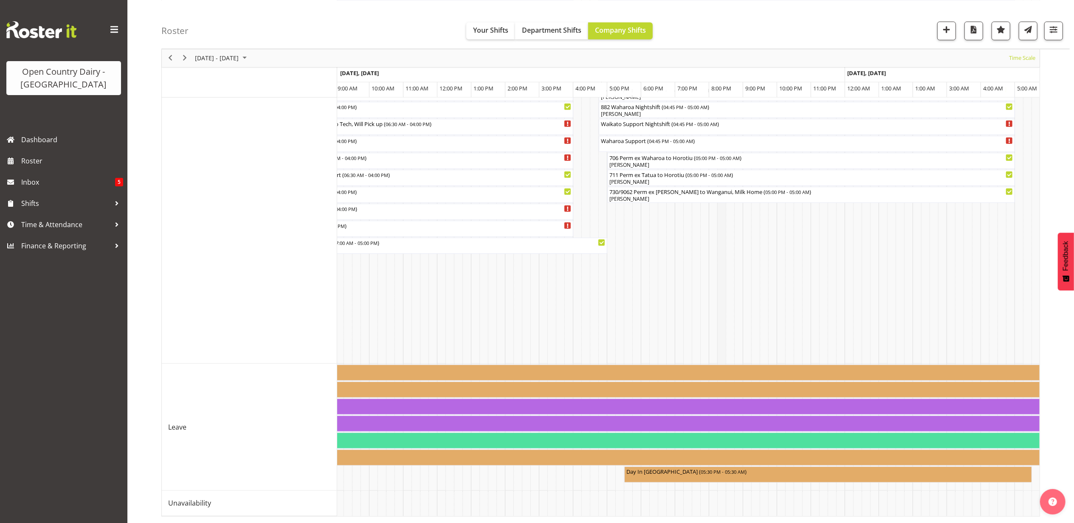
scroll to position [257, 0]
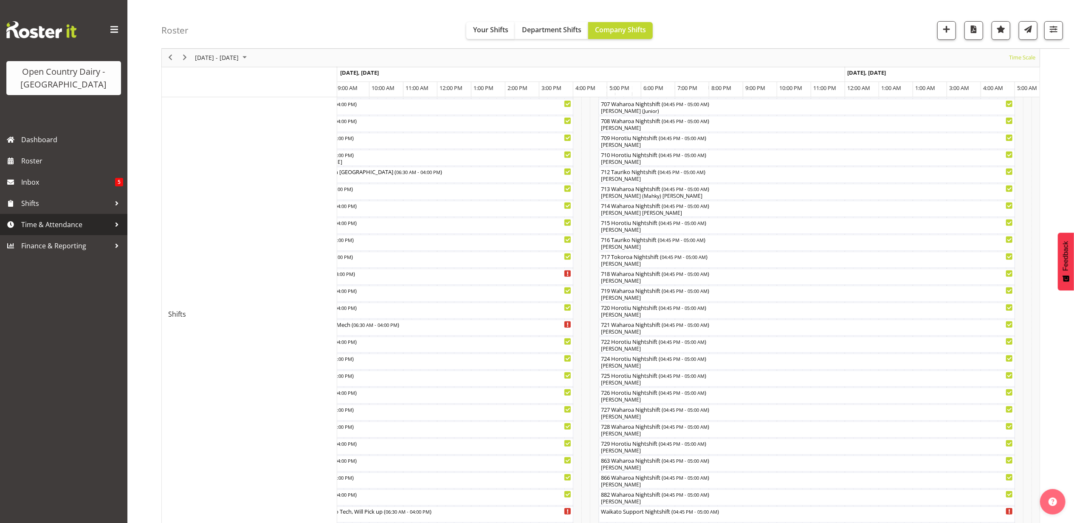
click at [72, 228] on span "Time & Attendance" at bounding box center [65, 224] width 89 height 13
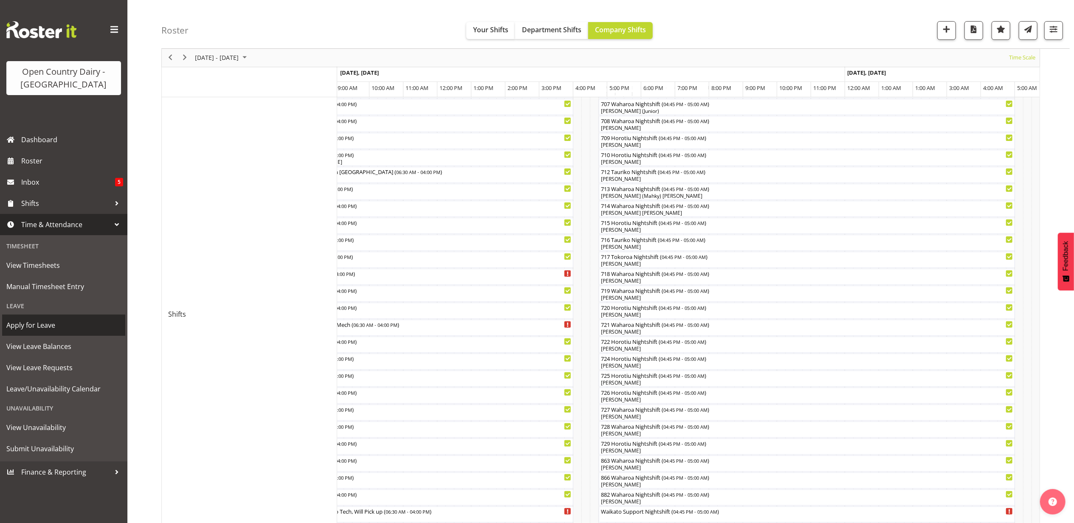
click at [53, 326] on span "Apply for Leave" at bounding box center [63, 325] width 115 height 13
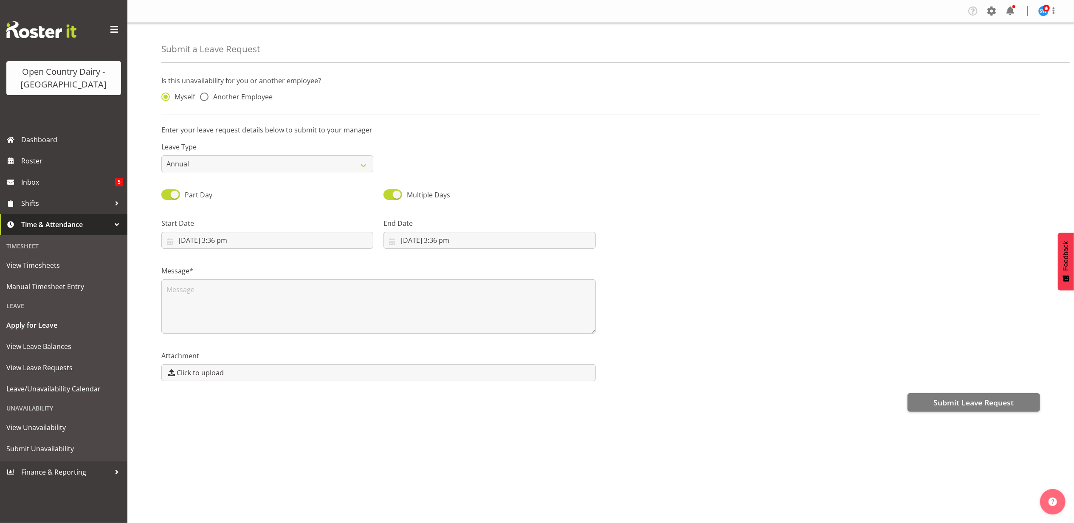
drag, startPoint x: 206, startPoint y: 97, endPoint x: 212, endPoint y: 102, distance: 8.8
click at [206, 96] on span at bounding box center [204, 97] width 8 height 8
click at [206, 96] on input "Another Employee" at bounding box center [203, 97] width 6 height 6
radio input "true"
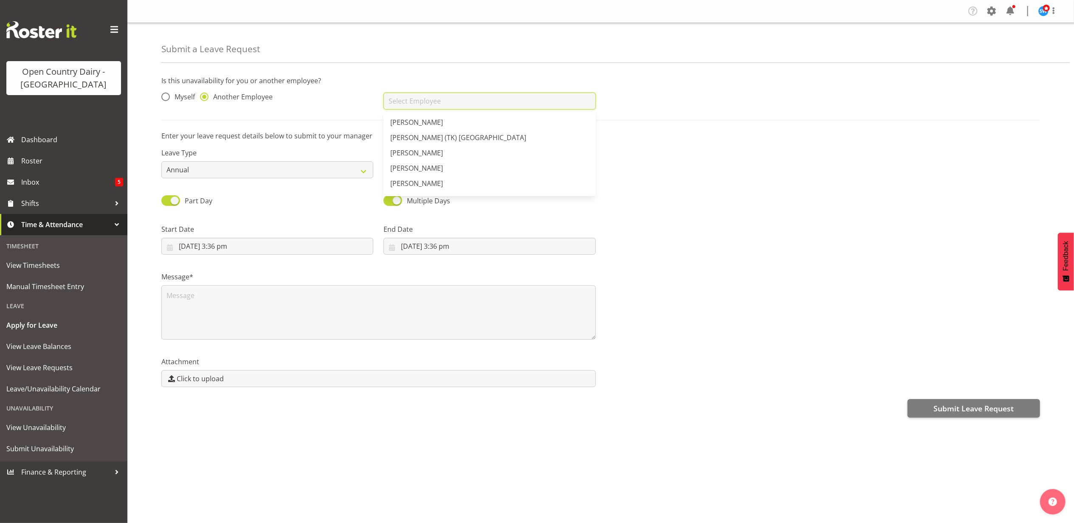
click at [413, 100] on input "text" at bounding box center [490, 101] width 212 height 17
type input "[PERSON_NAME]"
click at [194, 245] on input "[DATE] 3:36 pm" at bounding box center [267, 246] width 212 height 17
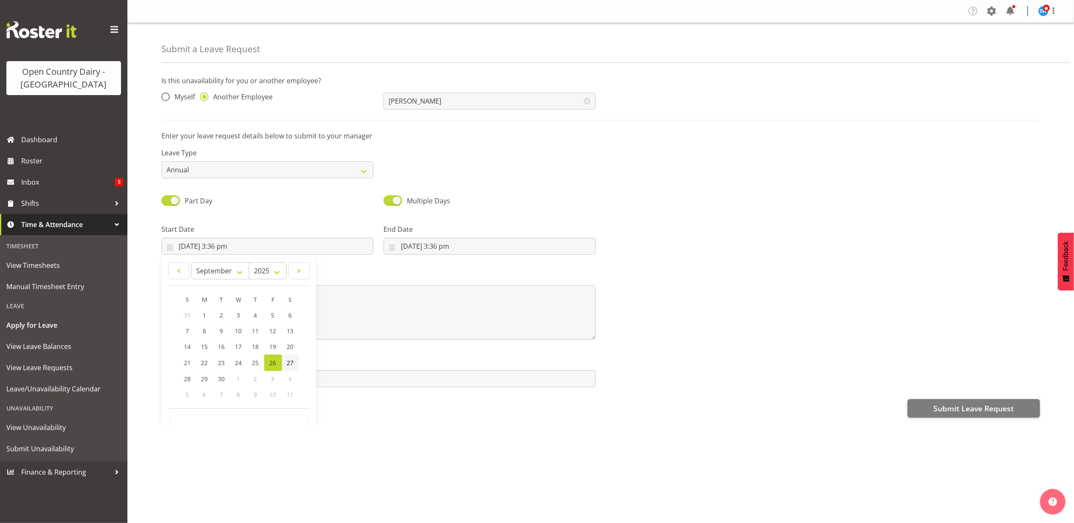
click at [291, 363] on span "27" at bounding box center [290, 363] width 7 height 8
type input "[DATE] 3:36 pm"
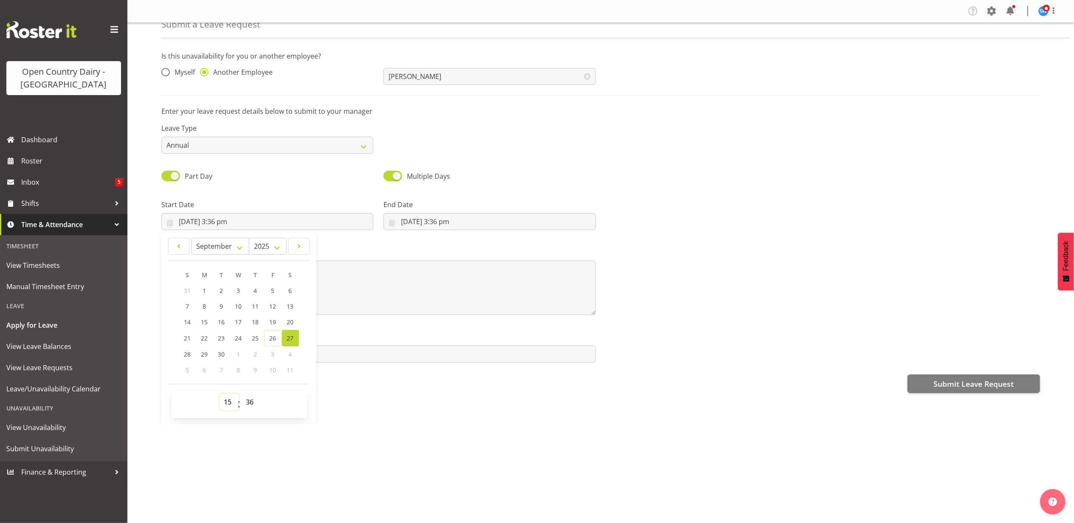
click at [230, 404] on select "00 01 02 03 04 05 06 07 08 09 10 11 12 13 14 15 16 17 18 19 20 21 22 23" at bounding box center [229, 402] width 19 height 17
select select "17"
click at [220, 395] on select "00 01 02 03 04 05 06 07 08 09 10 11 12 13 14 15 16 17 18 19 20 21 22 23" at bounding box center [229, 402] width 19 height 17
type input "[DATE] 5:36 pm"
click at [230, 400] on select "00 01 02 03 04 05 06 07 08 09 10 11 12 13 14 15 16 17 18 19 20 21 22 23" at bounding box center [229, 402] width 19 height 17
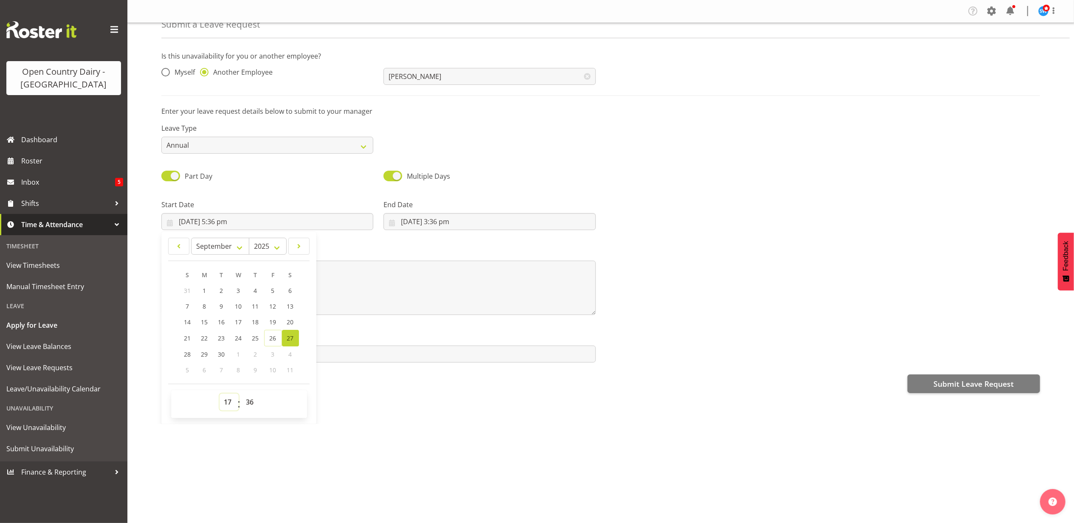
select select "16"
click at [220, 395] on select "00 01 02 03 04 05 06 07 08 09 10 11 12 13 14 15 16 17 18 19 20 21 22 23" at bounding box center [229, 402] width 19 height 17
type input "[DATE] 4:36 pm"
drag, startPoint x: 250, startPoint y: 404, endPoint x: 255, endPoint y: 392, distance: 12.2
click at [250, 404] on select "00 01 02 03 04 05 06 07 08 09 10 11 12 13 14 15 16 17 18 19 20 21 22 23 24 25 2…" at bounding box center [251, 402] width 19 height 17
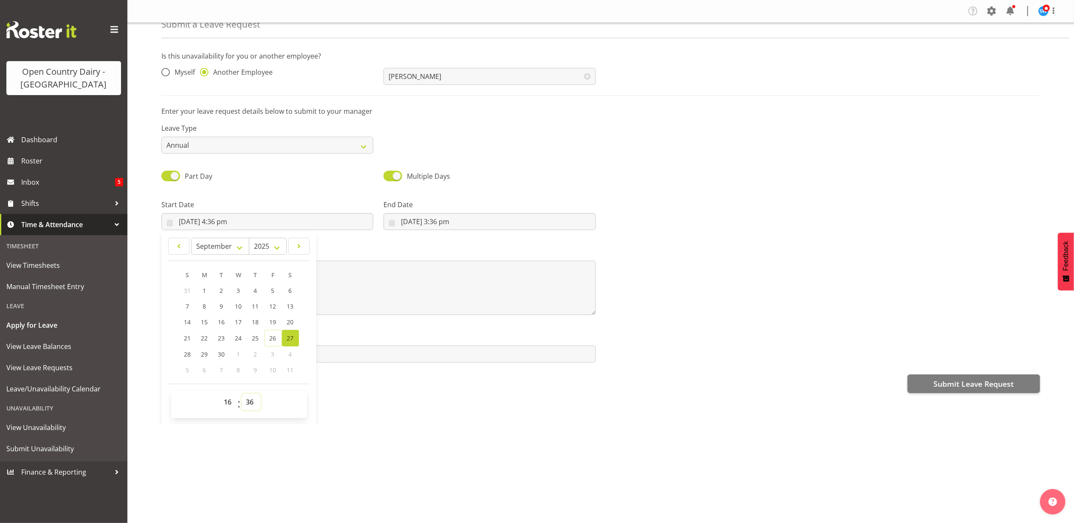
select select "45"
click at [242, 395] on select "00 01 02 03 04 05 06 07 08 09 10 11 12 13 14 15 16 17 18 19 20 21 22 23 24 25 2…" at bounding box center [251, 402] width 19 height 17
type input "[DATE] 4:45 pm"
click at [436, 221] on input "[DATE] 3:36 pm" at bounding box center [490, 221] width 212 height 17
click at [425, 351] on span "29" at bounding box center [426, 354] width 7 height 8
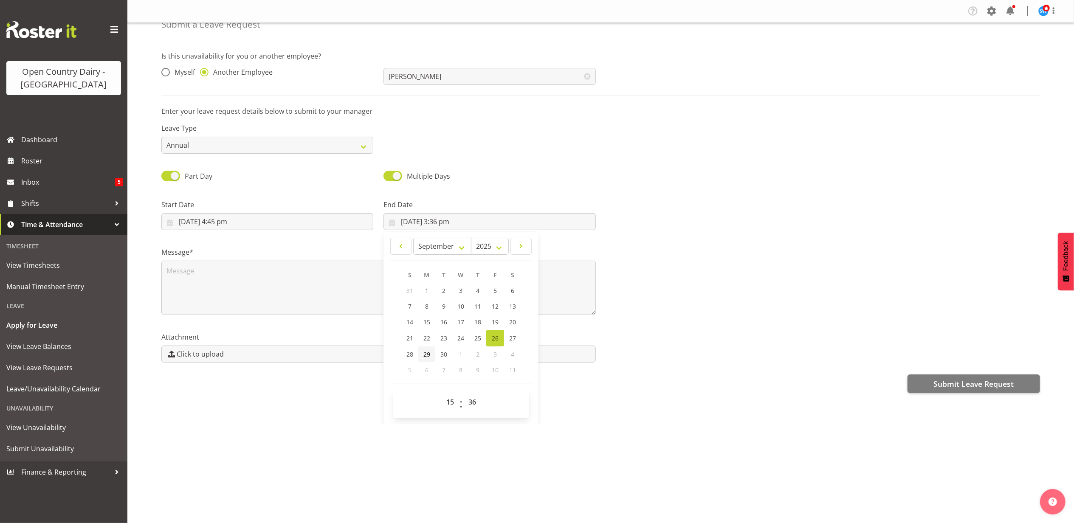
type input "[DATE] 3:36 pm"
click at [451, 405] on select "00 01 02 03 04 05 06 07 08 09 10 11 12 13 14 15 16 17 18 19 20 21 22 23" at bounding box center [451, 402] width 19 height 17
select select "4"
click at [442, 395] on select "00 01 02 03 04 05 06 07 08 09 10 11 12 13 14 15 16 17 18 19 20 21 22 23" at bounding box center [451, 402] width 19 height 17
type input "[DATE] 4:36 am"
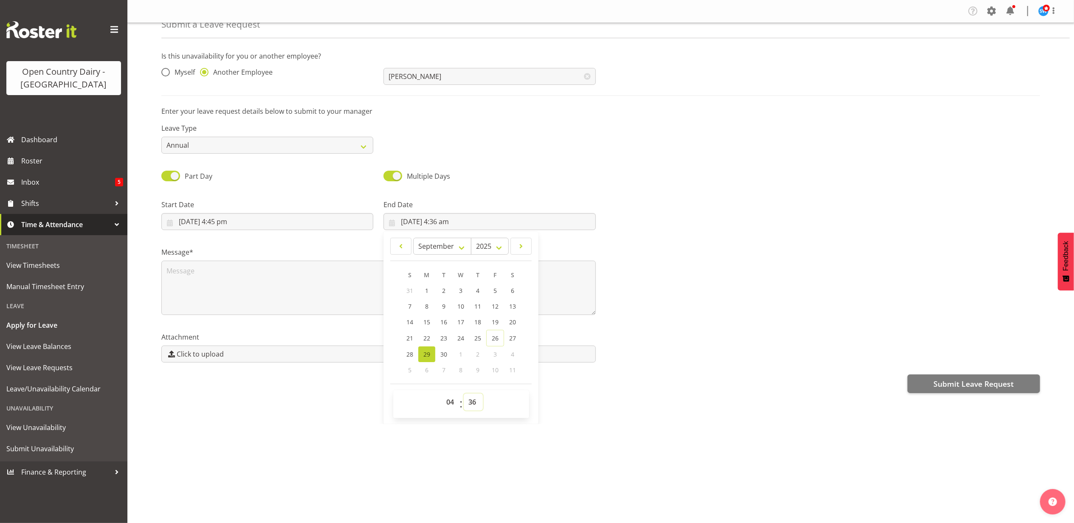
drag, startPoint x: 469, startPoint y: 404, endPoint x: 471, endPoint y: 396, distance: 7.8
click at [469, 404] on select "00 01 02 03 04 05 06 07 08 09 10 11 12 13 14 15 16 17 18 19 20 21 22 23 24 25 2…" at bounding box center [473, 402] width 19 height 17
select select "0"
click at [464, 395] on select "00 01 02 03 04 05 06 07 08 09 10 11 12 13 14 15 16 17 18 19 20 21 22 23 24 25 2…" at bounding box center [473, 402] width 19 height 17
type input "[DATE] 4:00 am"
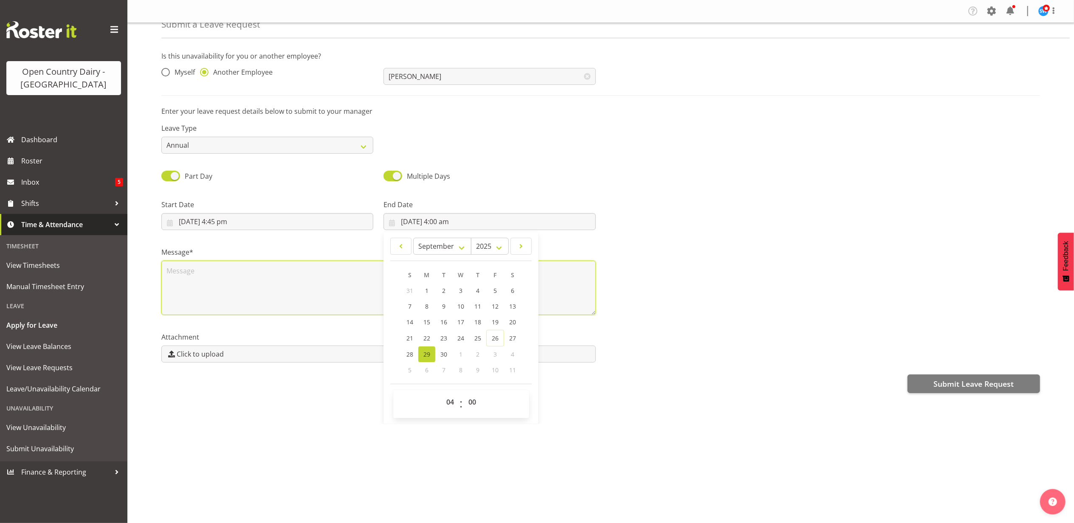
click at [212, 269] on textarea at bounding box center [378, 288] width 435 height 54
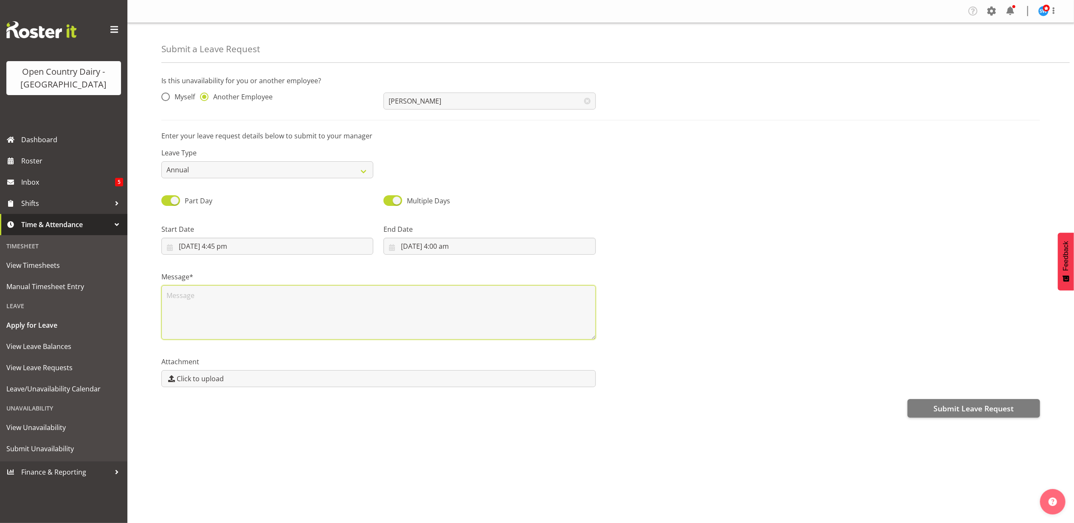
scroll to position [0, 0]
click at [168, 296] on textarea "still sick, med certs coming." at bounding box center [378, 312] width 435 height 54
click at [169, 296] on textarea "still sick, med certs coming." at bounding box center [378, 312] width 435 height 54
type textarea "Still sick, med certs coming."
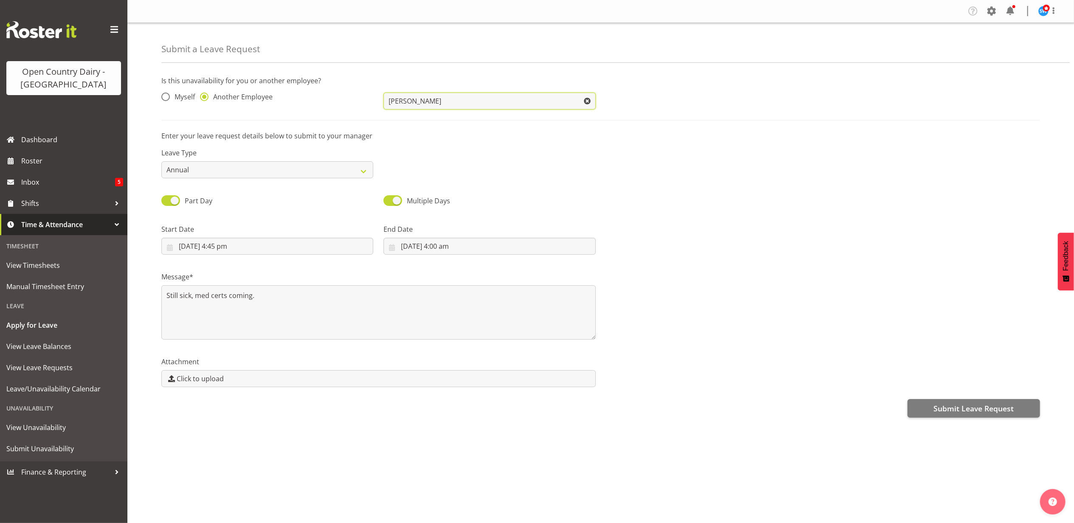
click at [488, 103] on input "[PERSON_NAME]" at bounding box center [490, 101] width 212 height 17
click at [431, 122] on span "[PERSON_NAME]" at bounding box center [416, 122] width 53 height 9
type input "[PERSON_NAME]"
click at [356, 167] on select "Annual Sick Leave Without Pay Bereavement Domestic Violence Parental Jury Servi…" at bounding box center [267, 169] width 212 height 17
select select "Leave Without Pay"
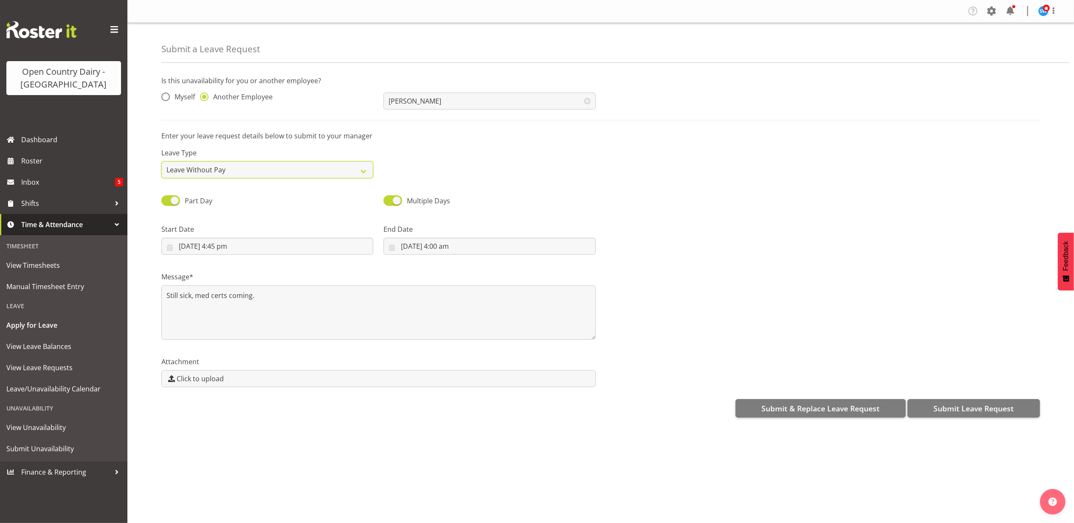
click at [161, 162] on select "Annual Sick Leave Without Pay Bereavement Domestic Violence Parental Jury Servi…" at bounding box center [267, 169] width 212 height 17
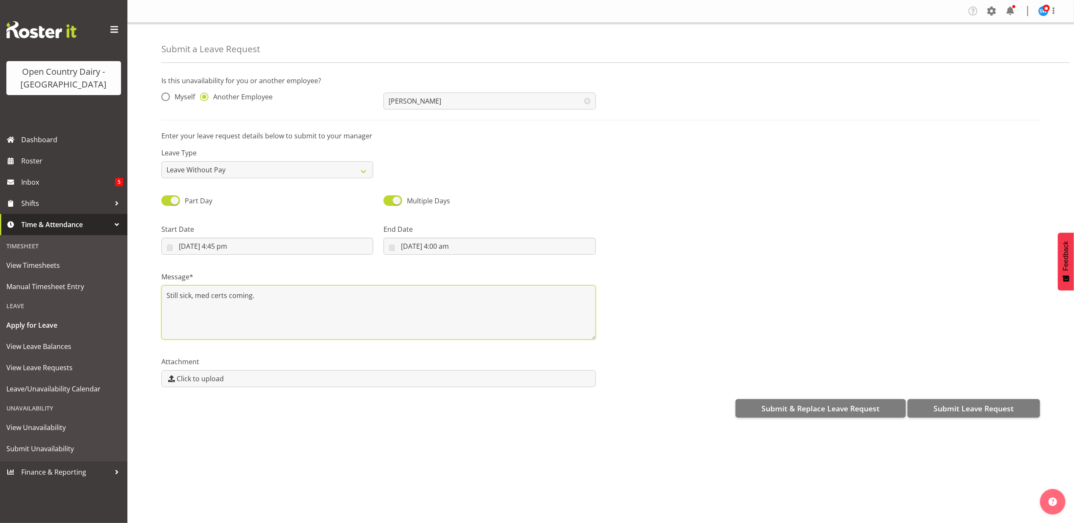
drag, startPoint x: 288, startPoint y: 306, endPoint x: 288, endPoint y: 300, distance: 5.9
click at [288, 305] on textarea "Still sick, med certs coming." at bounding box center [378, 312] width 435 height 54
type textarea "Still sick, med certs coming. No leave left."
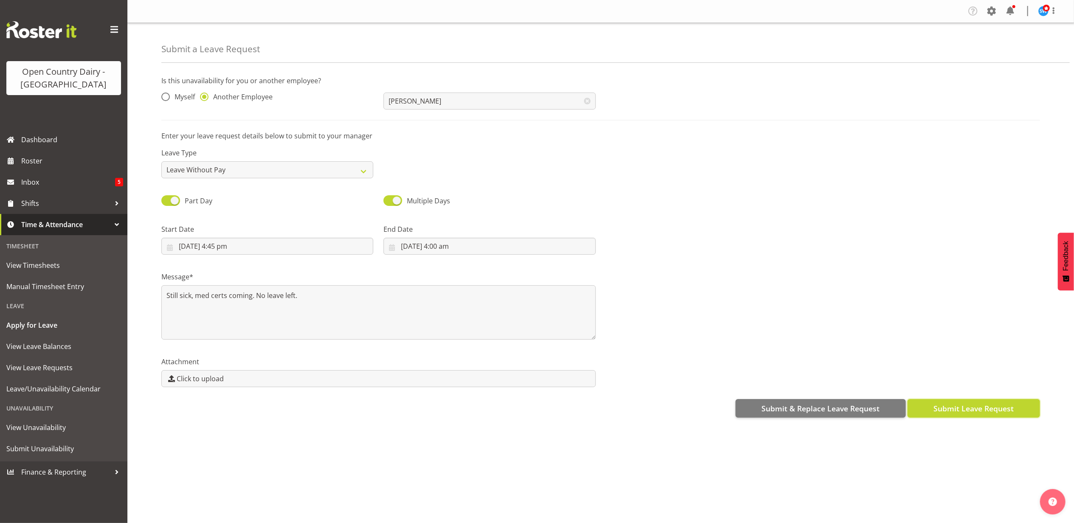
click at [984, 412] on span "Submit Leave Request" at bounding box center [974, 408] width 80 height 11
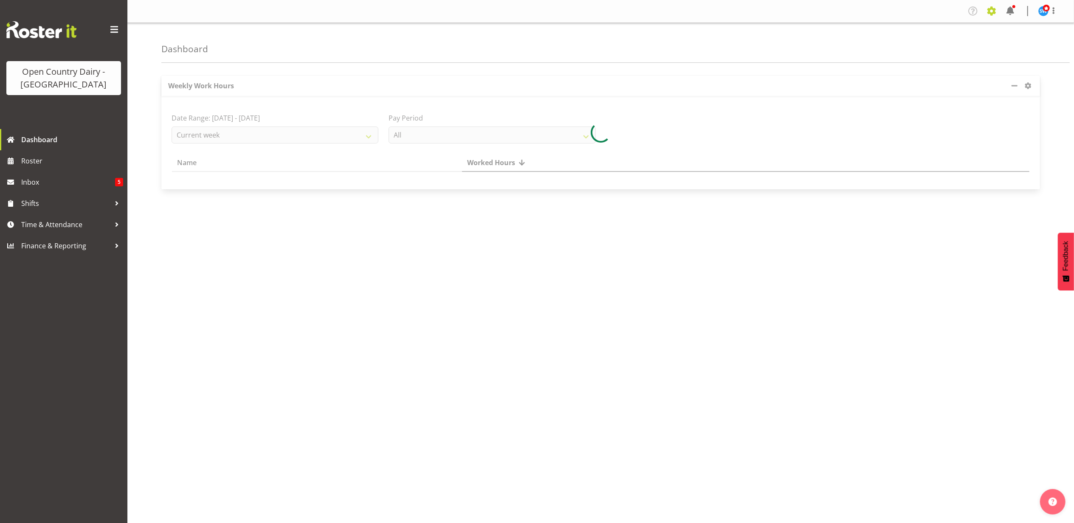
click at [991, 11] on span at bounding box center [992, 11] width 14 height 14
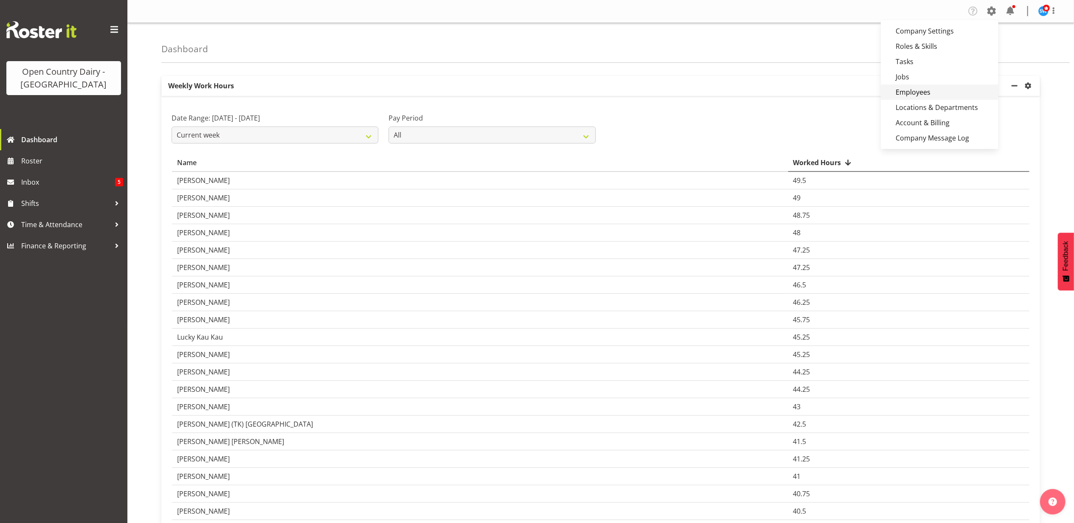
click at [905, 90] on link "Employees" at bounding box center [940, 92] width 118 height 15
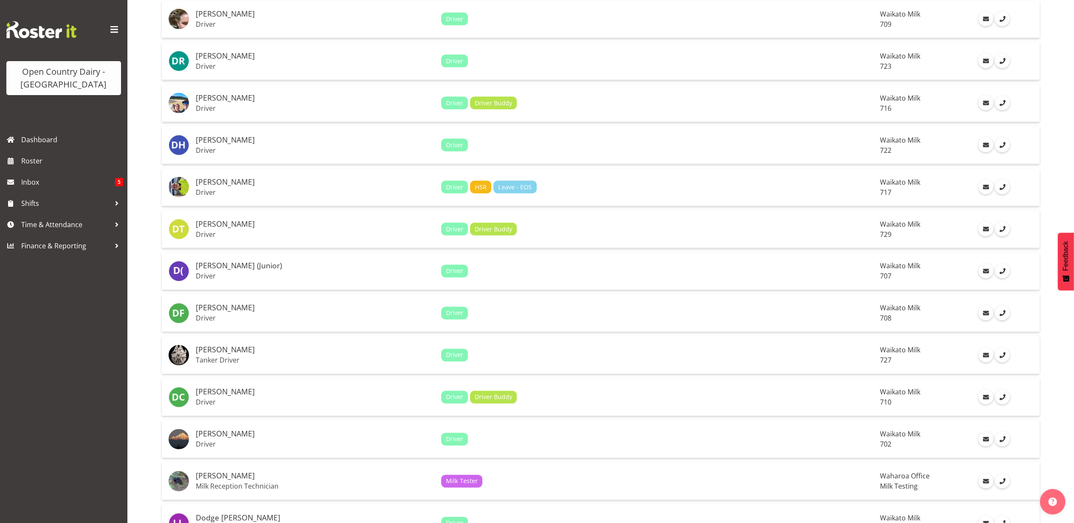
scroll to position [1345, 0]
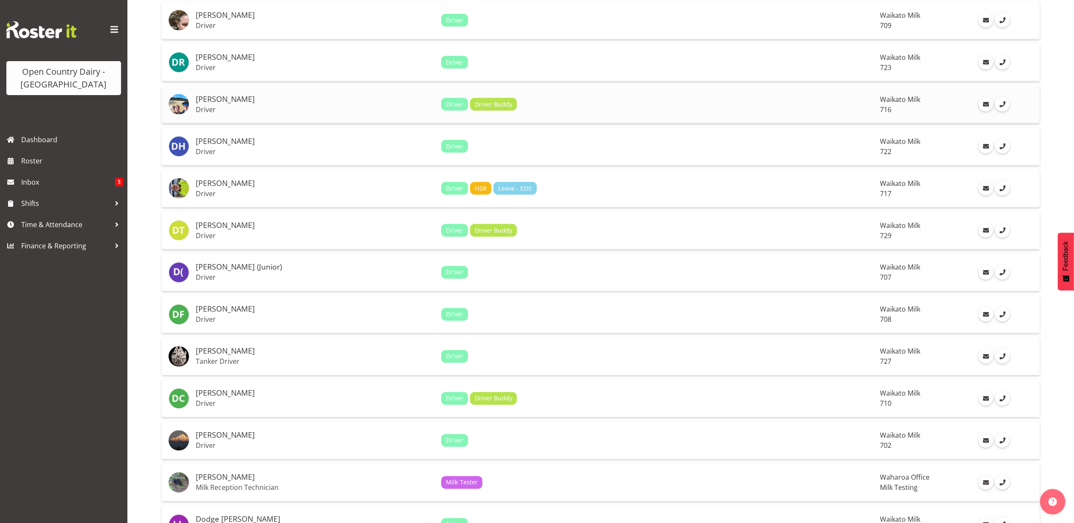
click at [228, 89] on td "[PERSON_NAME] Driver" at bounding box center [315, 105] width 246 height 38
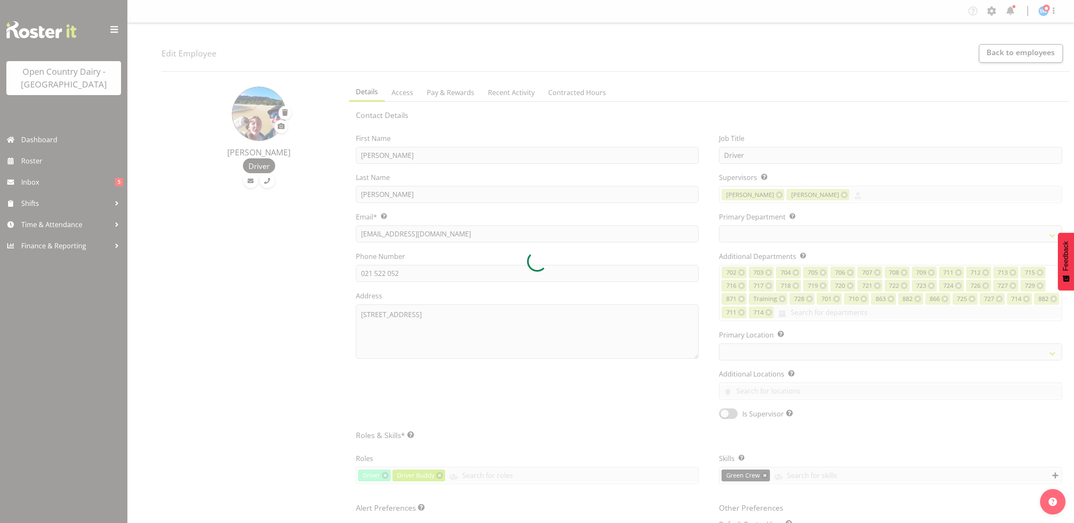
select select "shift"
select select "TimelineWeek"
select select
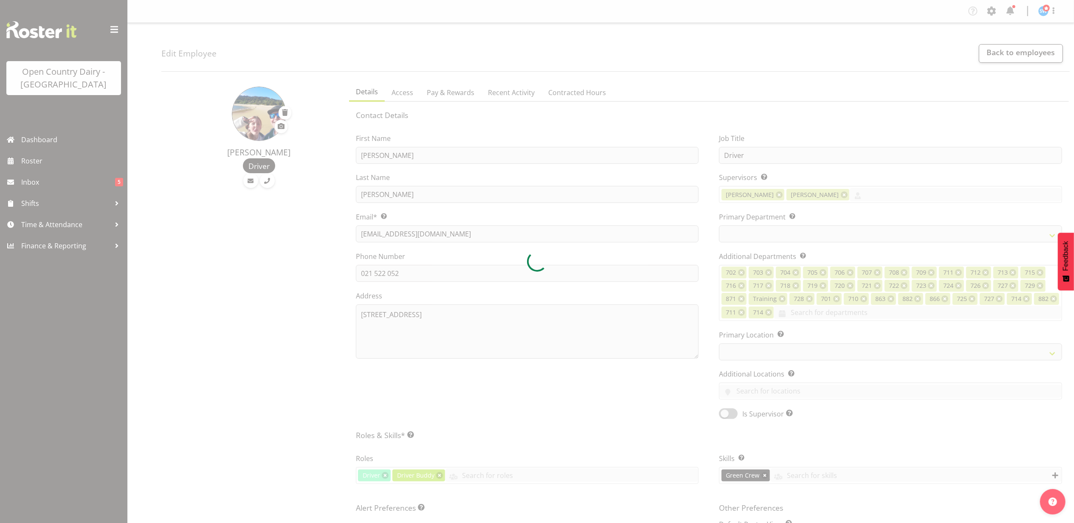
select select
select select "1054"
select select "754"
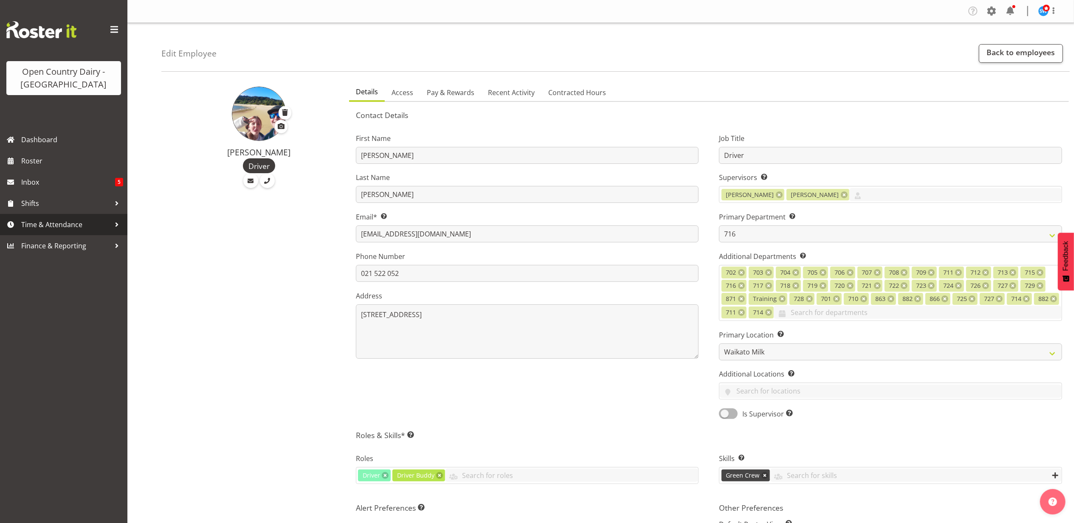
click at [42, 225] on span "Time & Attendance" at bounding box center [65, 224] width 89 height 13
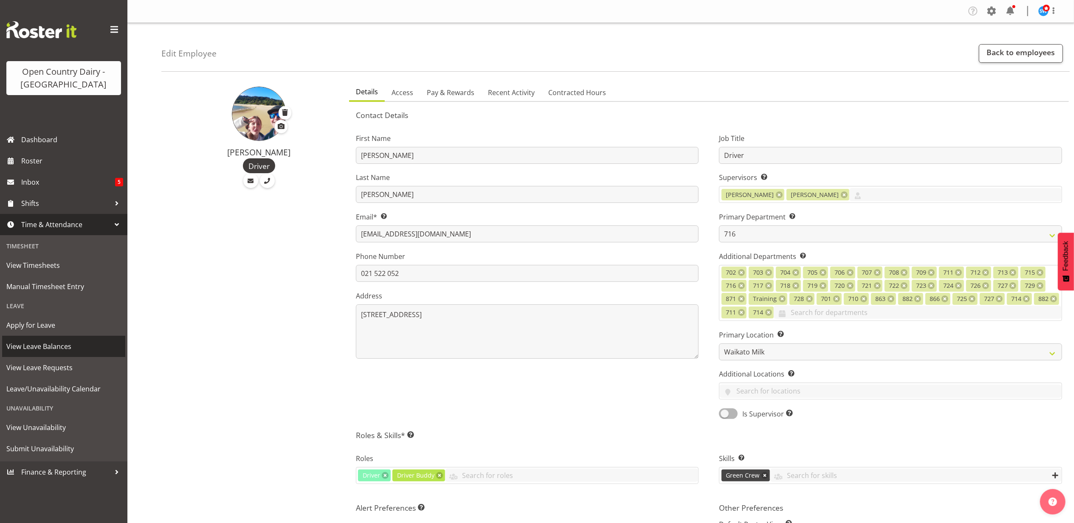
click at [50, 349] on span "View Leave Balances" at bounding box center [63, 346] width 115 height 13
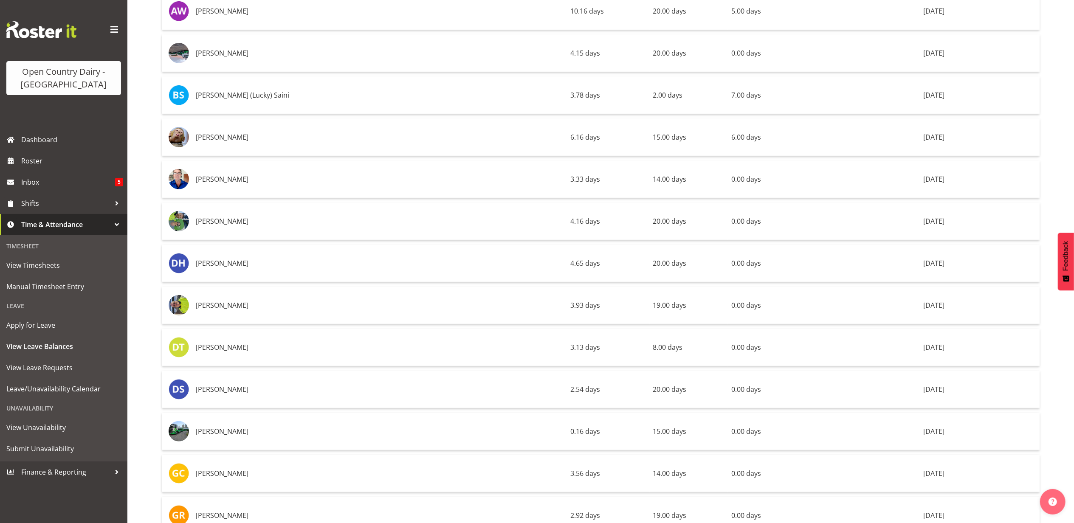
scroll to position [4352, 0]
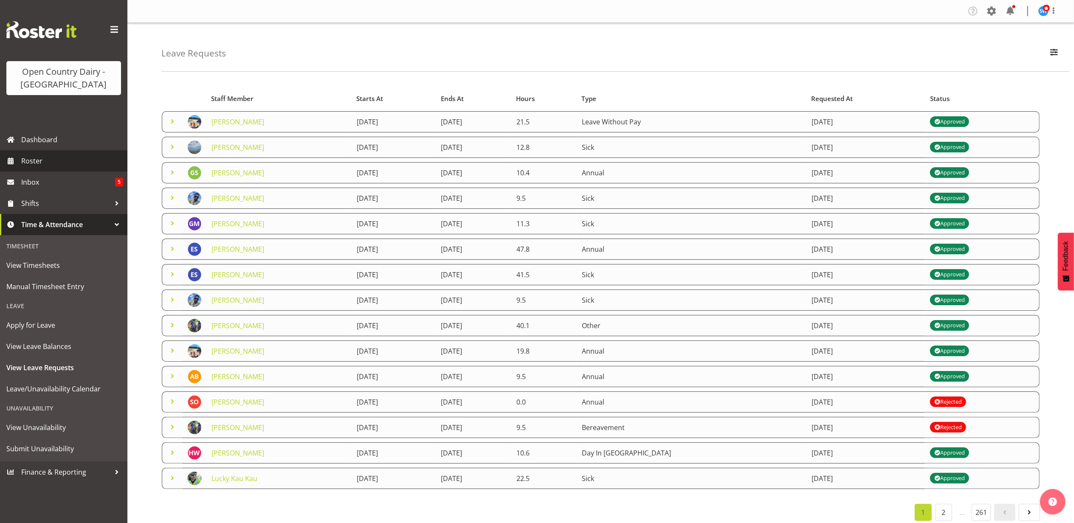
click at [66, 165] on span "Roster" at bounding box center [72, 161] width 102 height 13
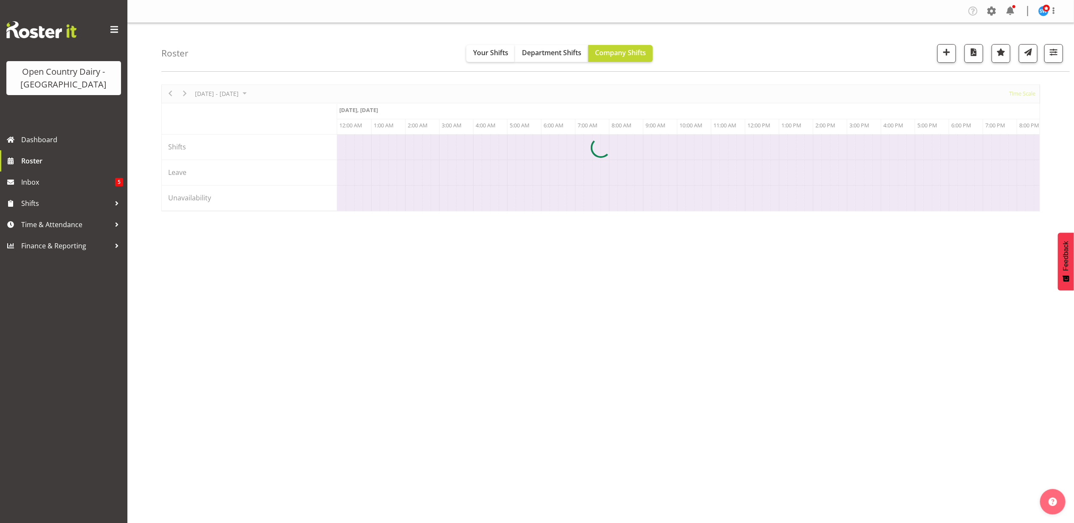
scroll to position [0, 3262]
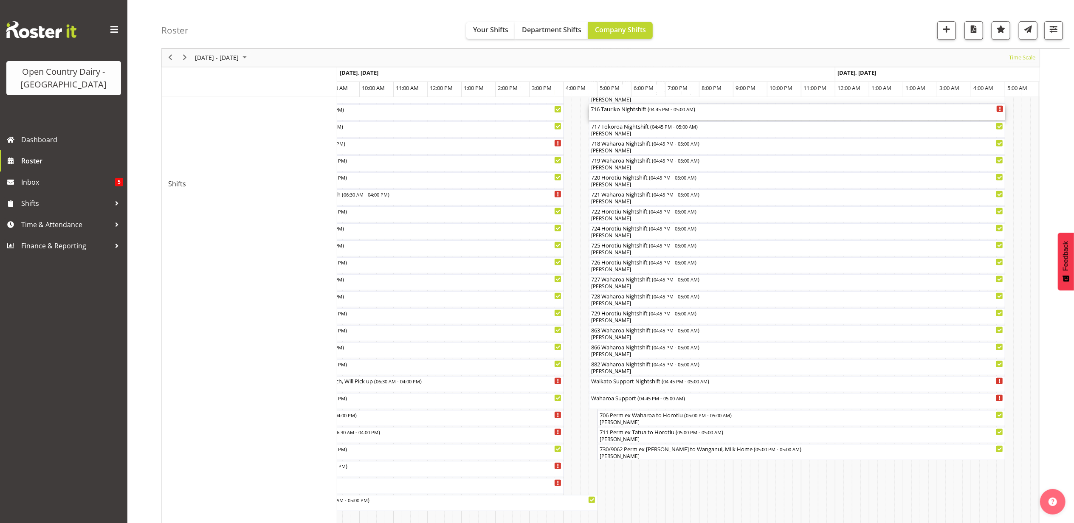
click at [641, 112] on div "716 Tauriko Nightshift ( 04:45 PM - 05:00 AM )" at bounding box center [797, 108] width 413 height 8
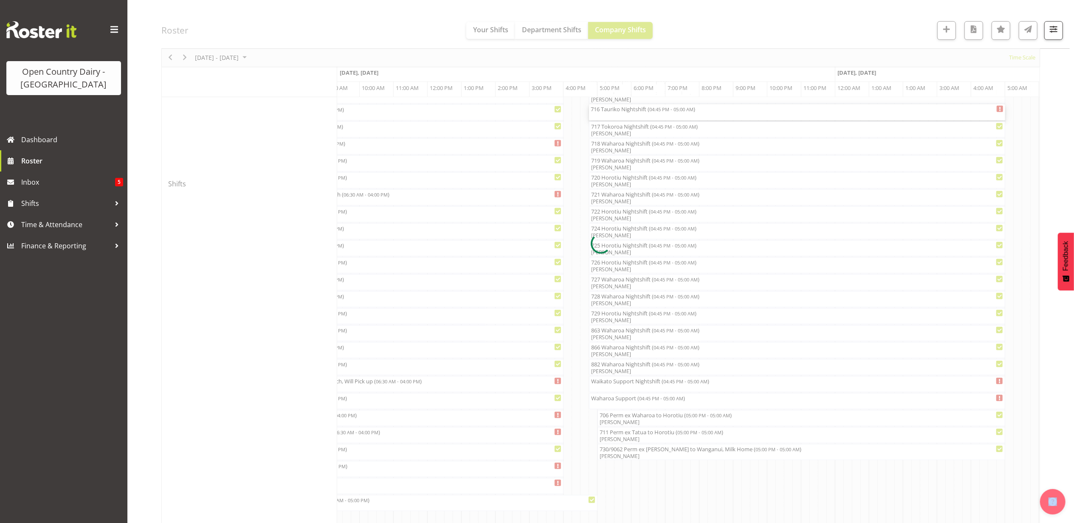
click at [641, 112] on div at bounding box center [600, 244] width 879 height 1095
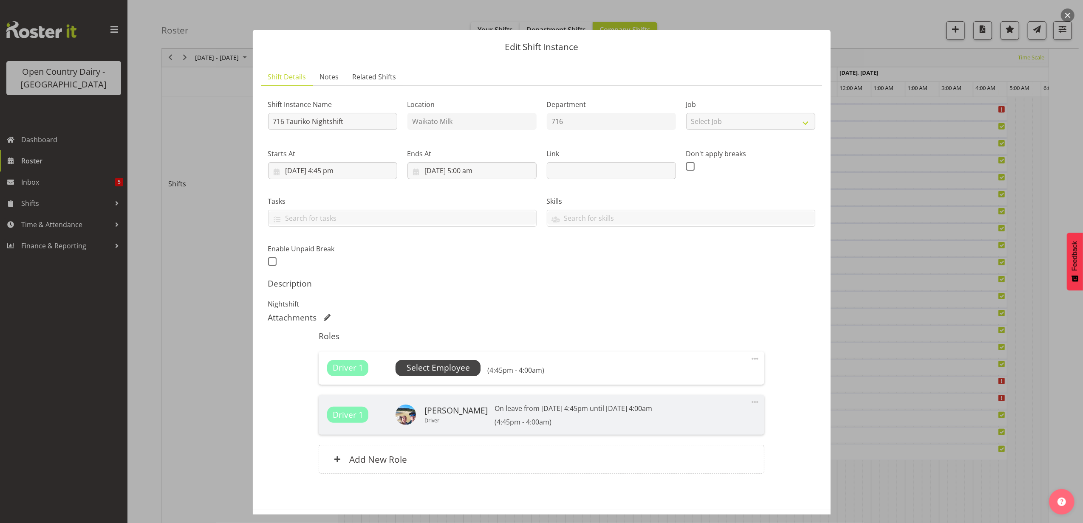
click at [438, 364] on span "Select Employee" at bounding box center [437, 368] width 63 height 12
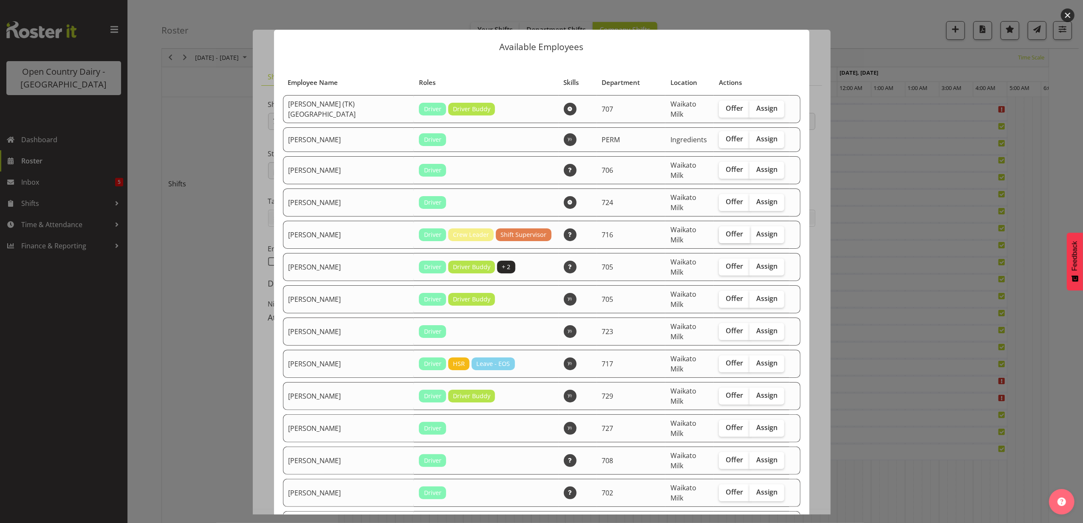
click at [725, 230] on span "Offer" at bounding box center [733, 234] width 17 height 8
click at [719, 231] on input "Offer" at bounding box center [722, 234] width 6 height 6
checkbox input "true"
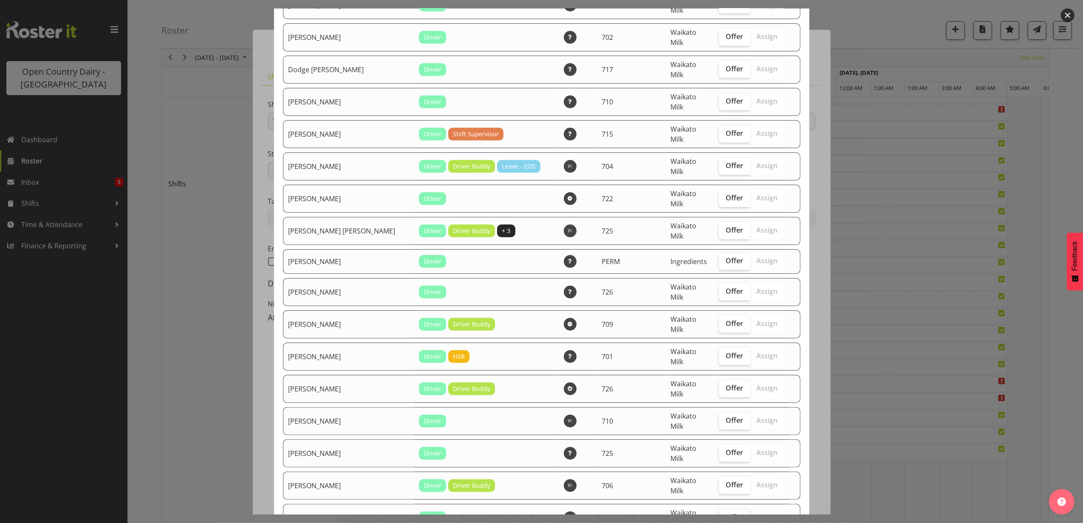
click at [725, 513] on span "Offer" at bounding box center [733, 517] width 17 height 8
click at [721, 515] on input "Offer" at bounding box center [722, 518] width 6 height 6
checkbox input "true"
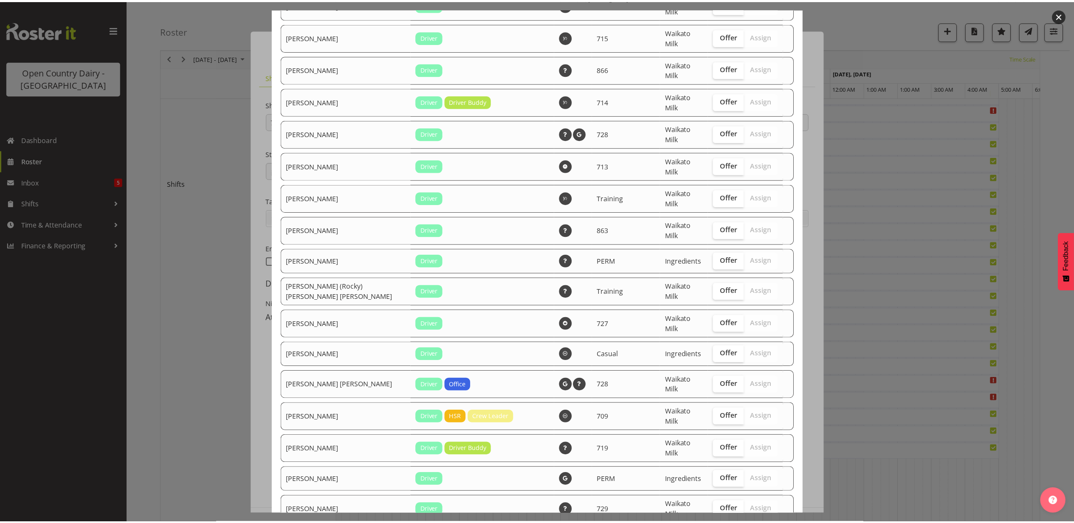
scroll to position [1362, 0]
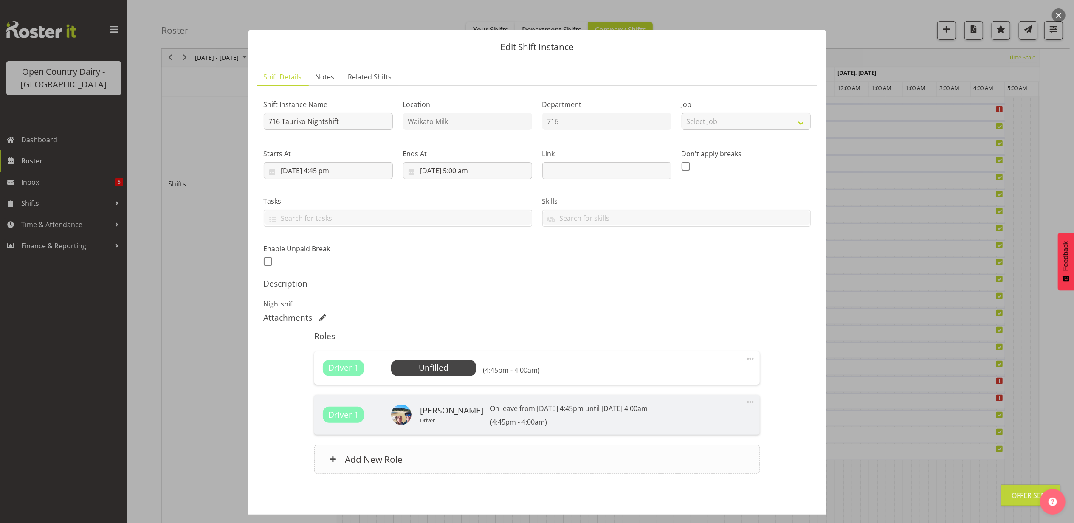
scroll to position [36, 0]
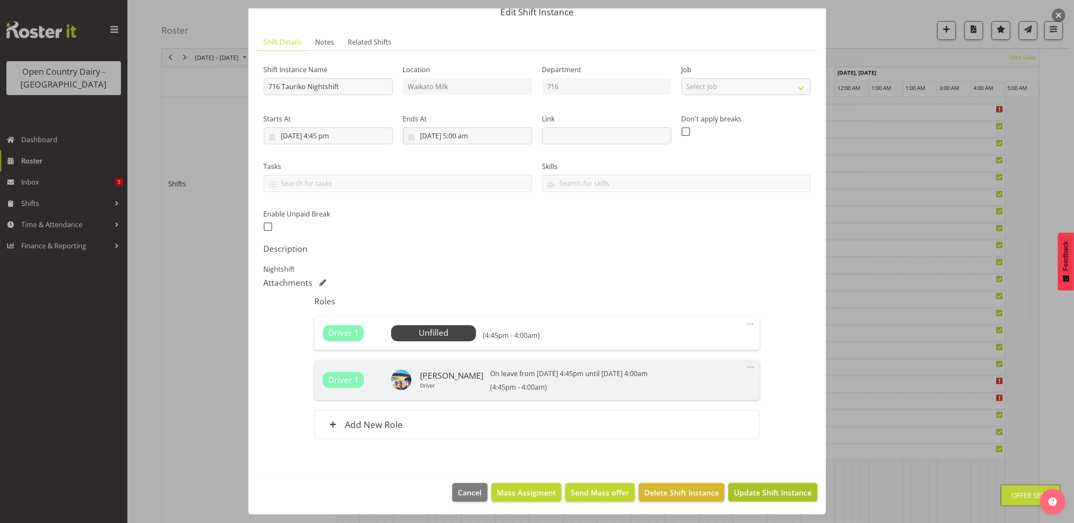
click at [752, 495] on span "Update Shift Instance" at bounding box center [773, 492] width 78 height 11
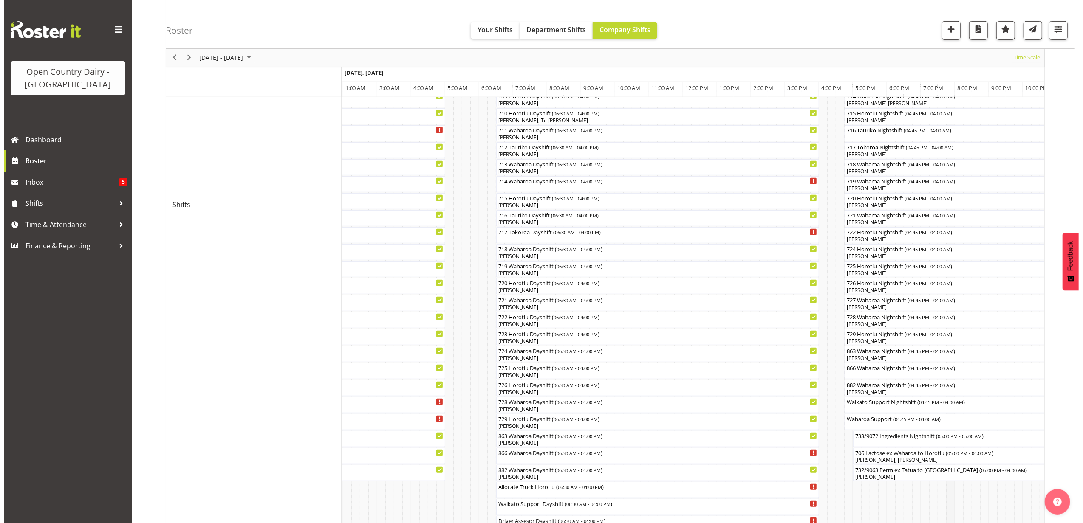
scroll to position [274, 0]
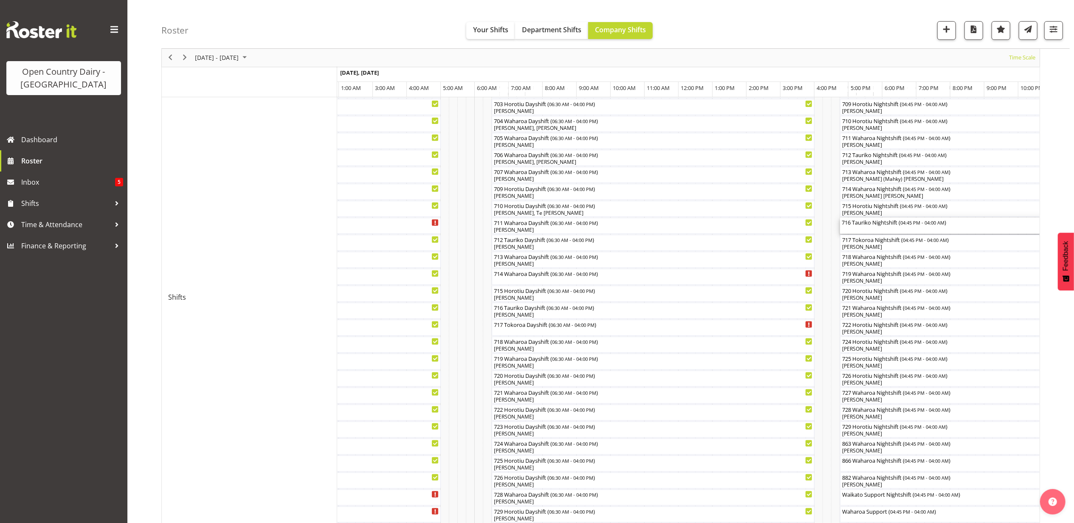
click at [872, 229] on div "716 Tauriko Nightshift ( 04:45 PM - 04:00 AM )" at bounding box center [956, 226] width 228 height 16
click at [0, 0] on div at bounding box center [0, 0] width 0 height 0
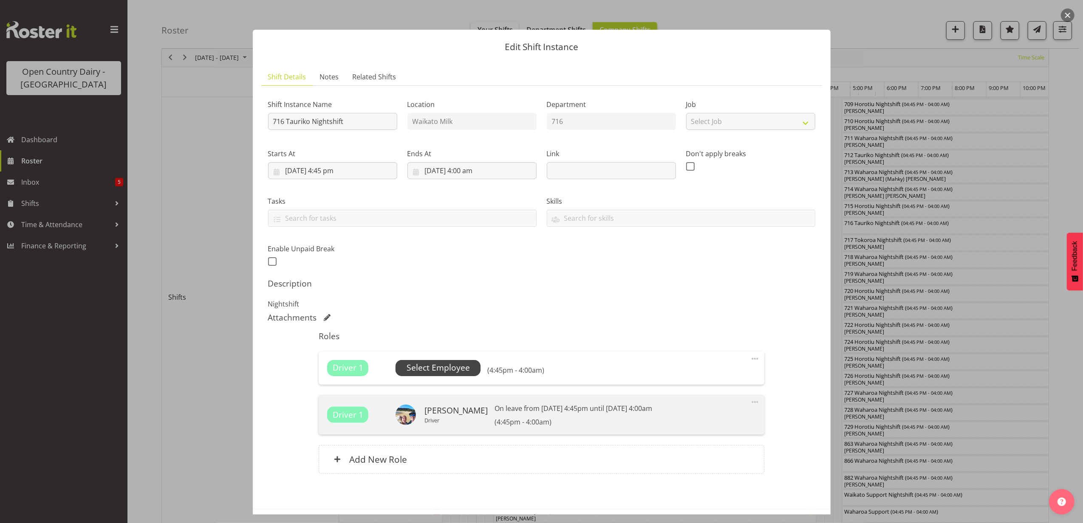
click at [461, 370] on span "Select Employee" at bounding box center [437, 368] width 63 height 12
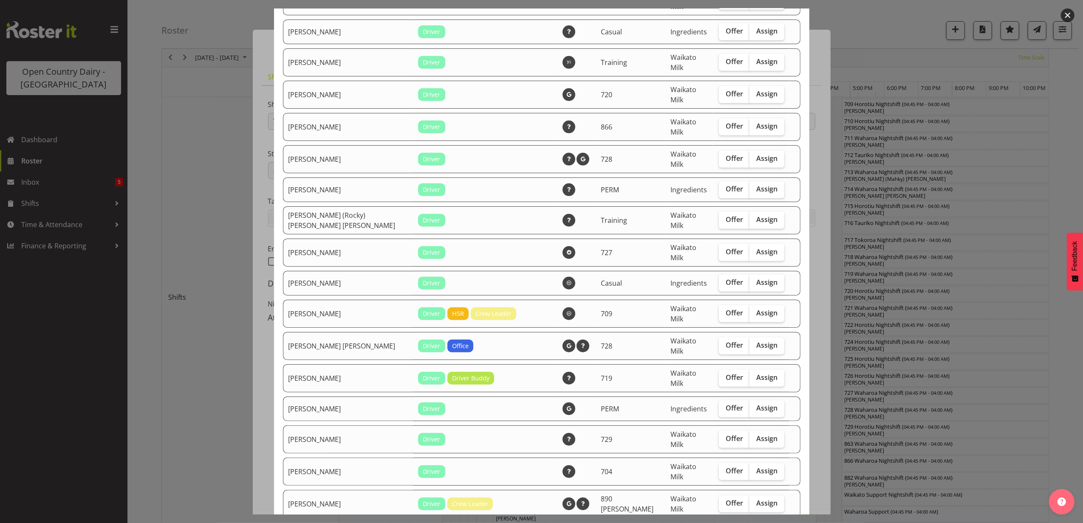
scroll to position [0, 0]
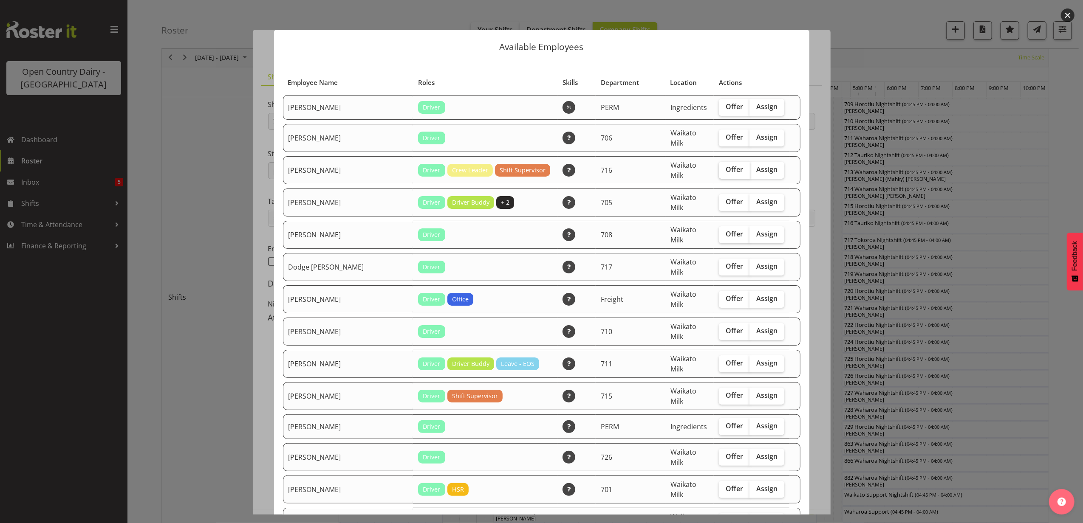
click at [725, 166] on span "Offer" at bounding box center [733, 169] width 17 height 8
click at [719, 167] on input "Offer" at bounding box center [722, 170] width 6 height 6
checkbox input "true"
click at [725, 133] on span "Offer" at bounding box center [733, 137] width 17 height 8
click at [720, 135] on input "Offer" at bounding box center [722, 138] width 6 height 6
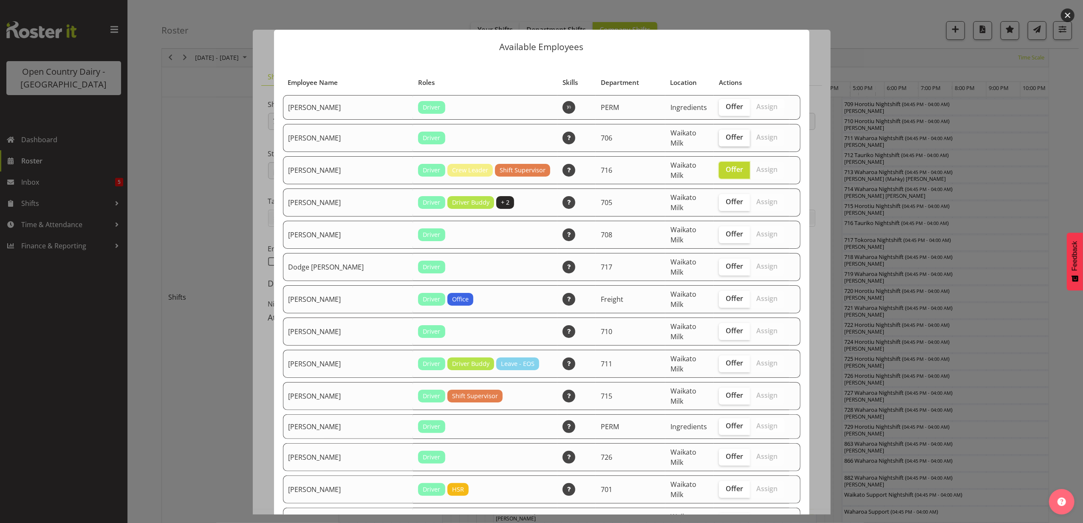
checkbox input "true"
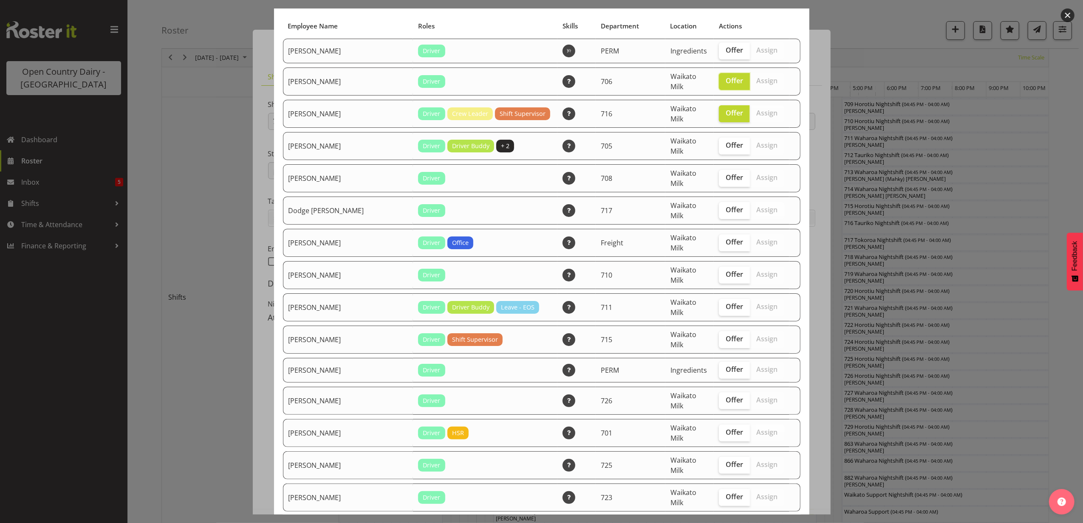
scroll to position [170, 0]
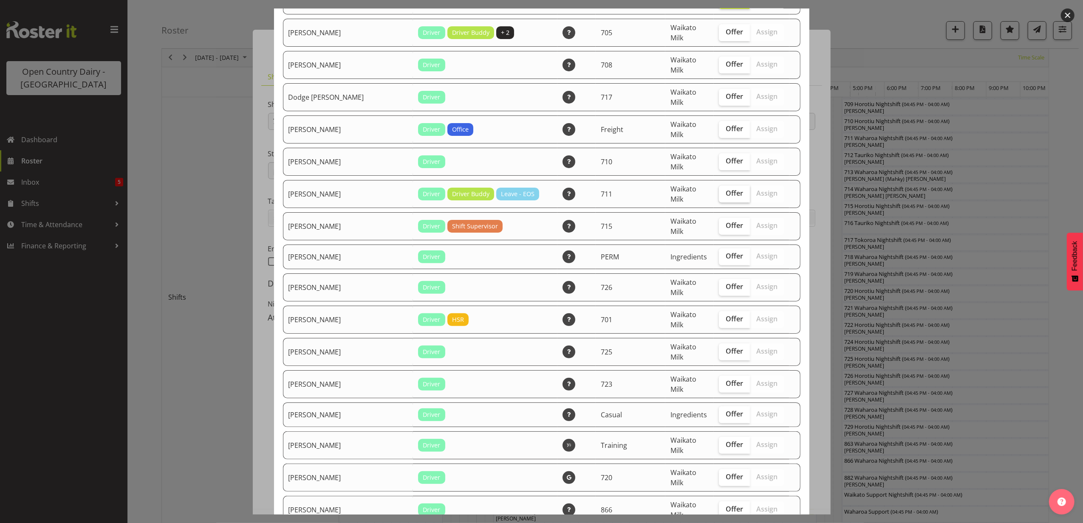
click at [725, 189] on span "Offer" at bounding box center [733, 193] width 17 height 8
click at [719, 191] on input "Offer" at bounding box center [722, 194] width 6 height 6
checkbox input "true"
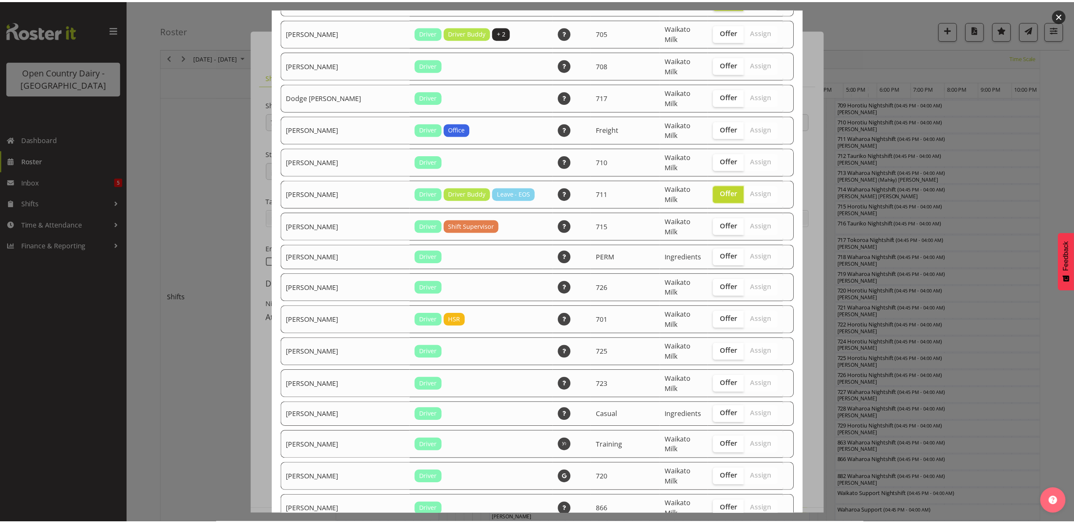
scroll to position [553, 0]
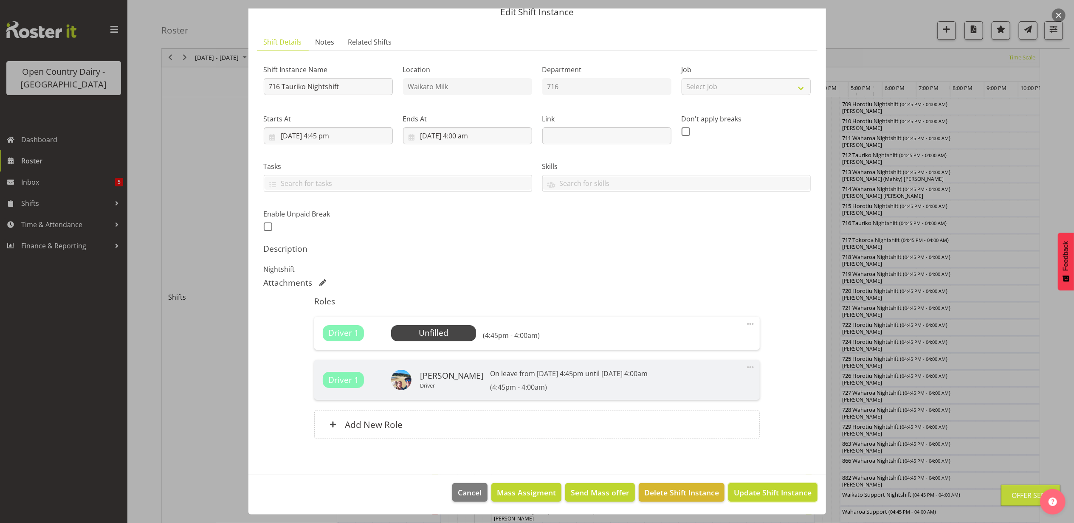
click at [747, 488] on button "Update Shift Instance" at bounding box center [772, 492] width 89 height 19
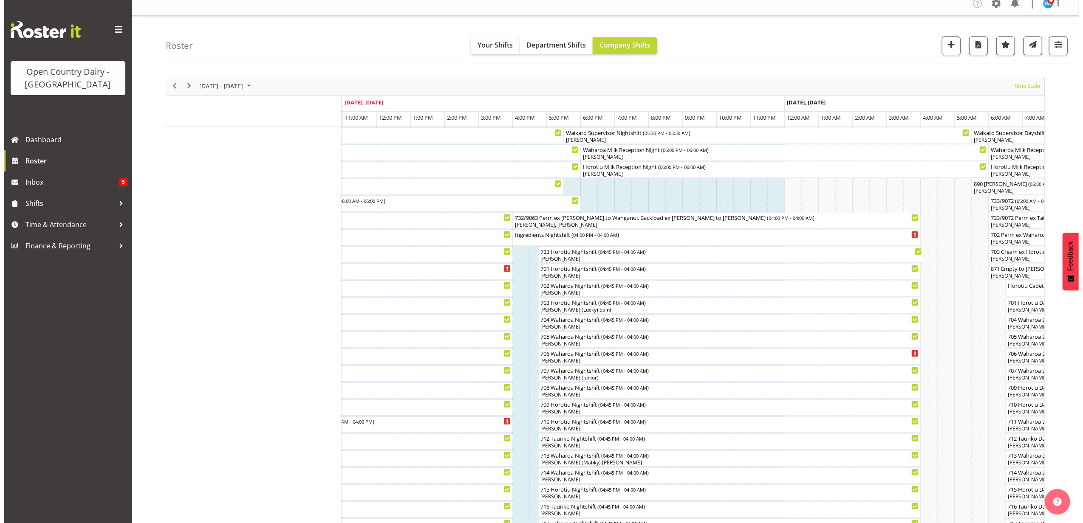
scroll to position [0, 0]
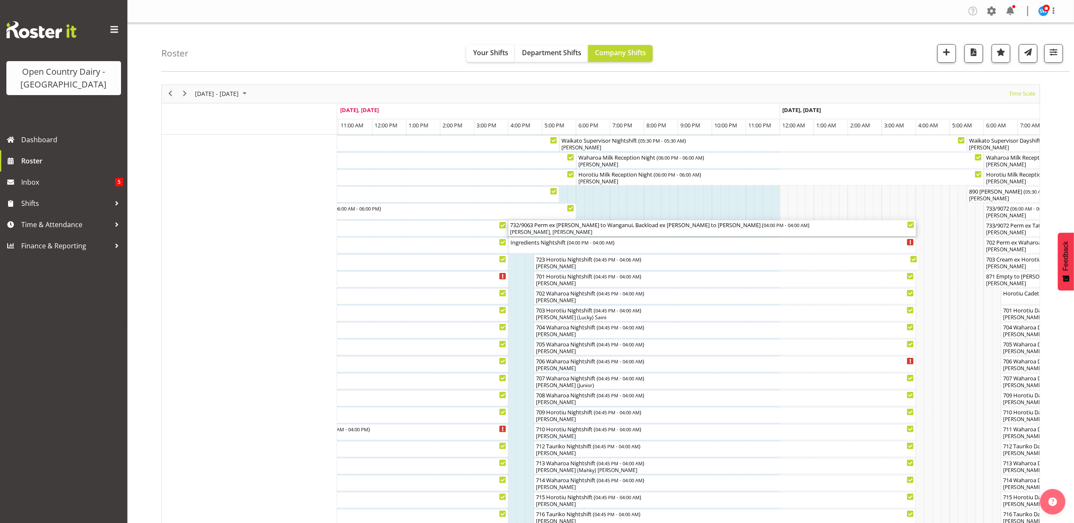
click at [558, 229] on div "732/9063 Perm ex Tatua to Wanganui, Backload ex Wanganui to Miraka ( 04:00 PM -…" at bounding box center [712, 228] width 404 height 16
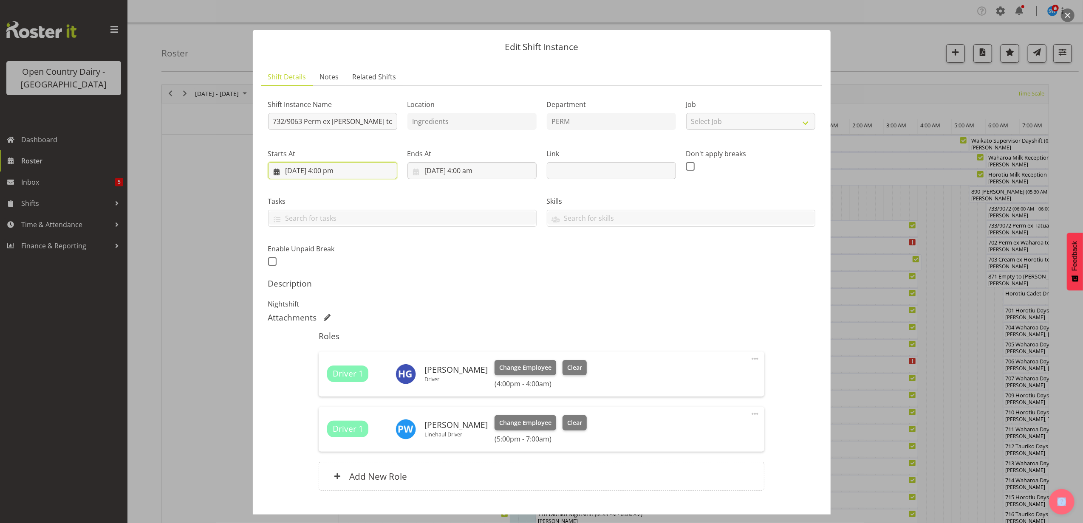
click at [329, 169] on input "26/09/2025, 4:00 pm" at bounding box center [332, 170] width 129 height 17
click at [335, 357] on select "00 01 02 03 04 05 06 07 08 09 10 11 12 13 14 15 16 17 18 19 20 21 22 23" at bounding box center [332, 351] width 19 height 17
select select "17"
click at [323, 343] on select "00 01 02 03 04 05 06 07 08 09 10 11 12 13 14 15 16 17 18 19 20 21 22 23" at bounding box center [332, 351] width 19 height 17
type input "26/09/2025, 5:00 pm"
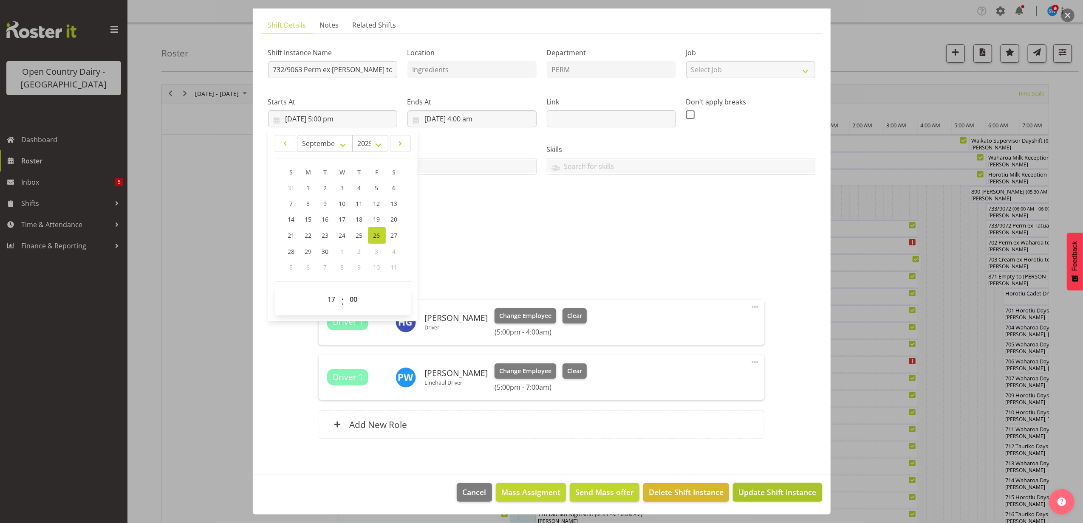
click at [762, 494] on span "Update Shift Instance" at bounding box center [777, 492] width 78 height 11
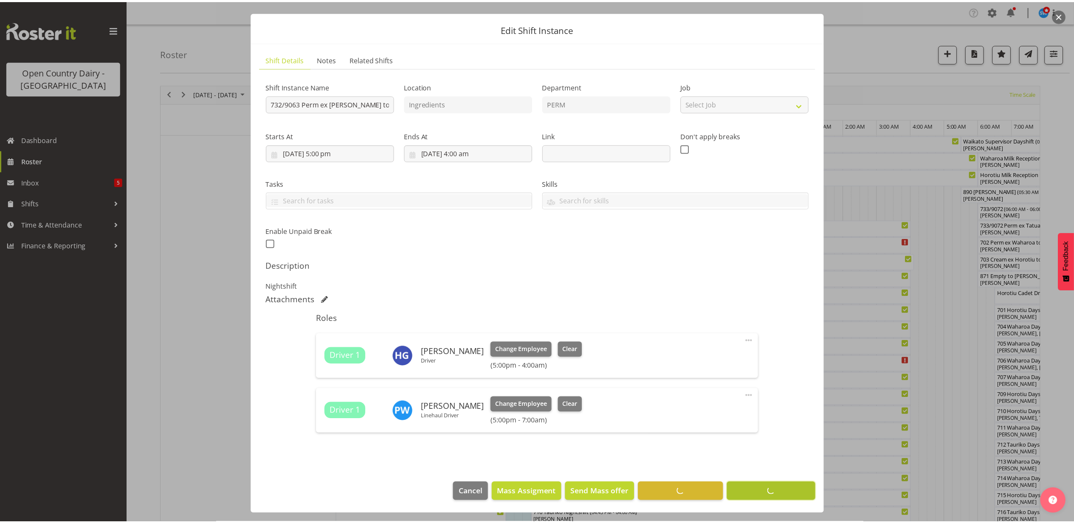
scroll to position [19, 0]
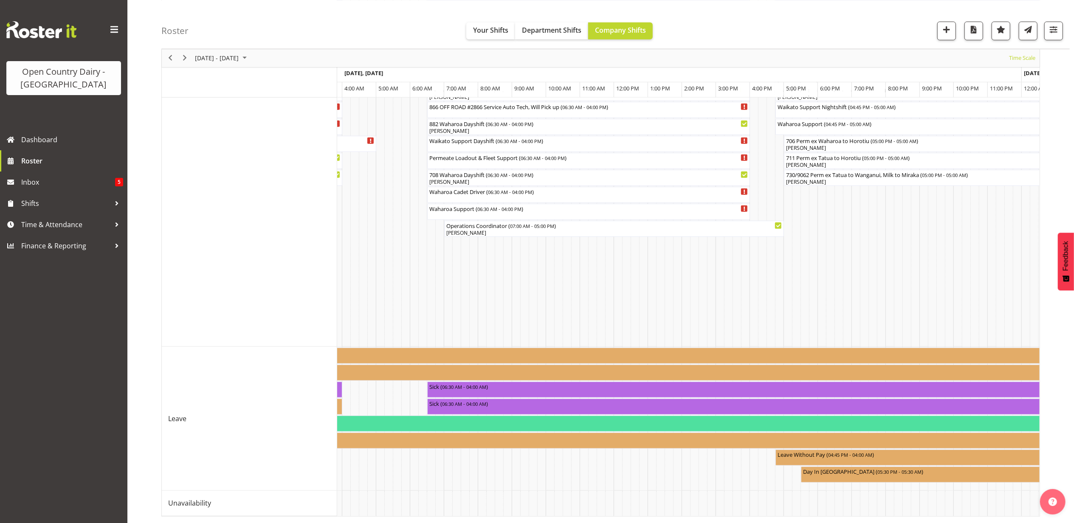
scroll to position [0, 4314]
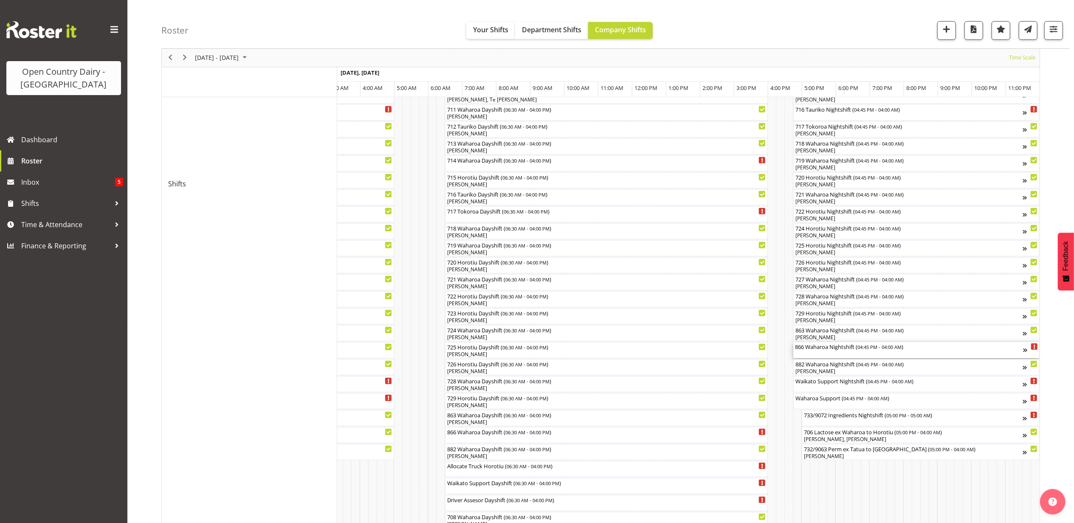
click at [821, 354] on div "866 Waharoa Nightshift ( 04:45 PM - 04:00 AM )" at bounding box center [909, 350] width 228 height 16
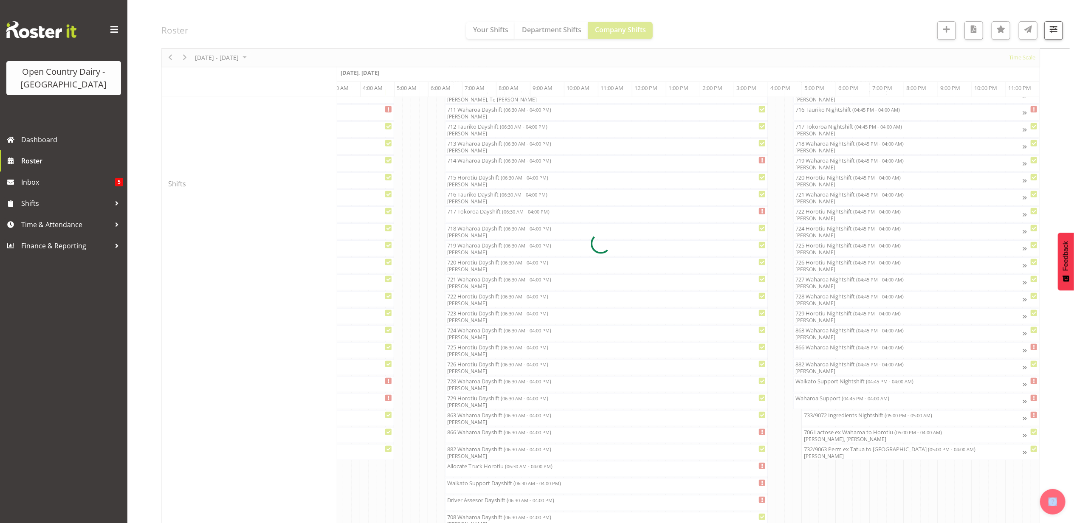
click at [821, 354] on div at bounding box center [600, 244] width 879 height 1095
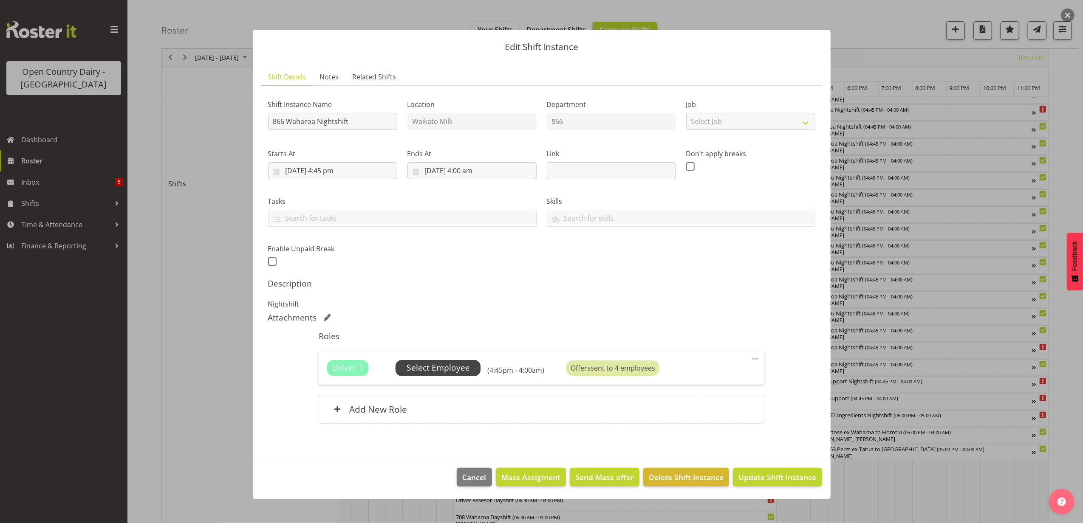
click at [454, 372] on span "Select Employee" at bounding box center [437, 368] width 63 height 12
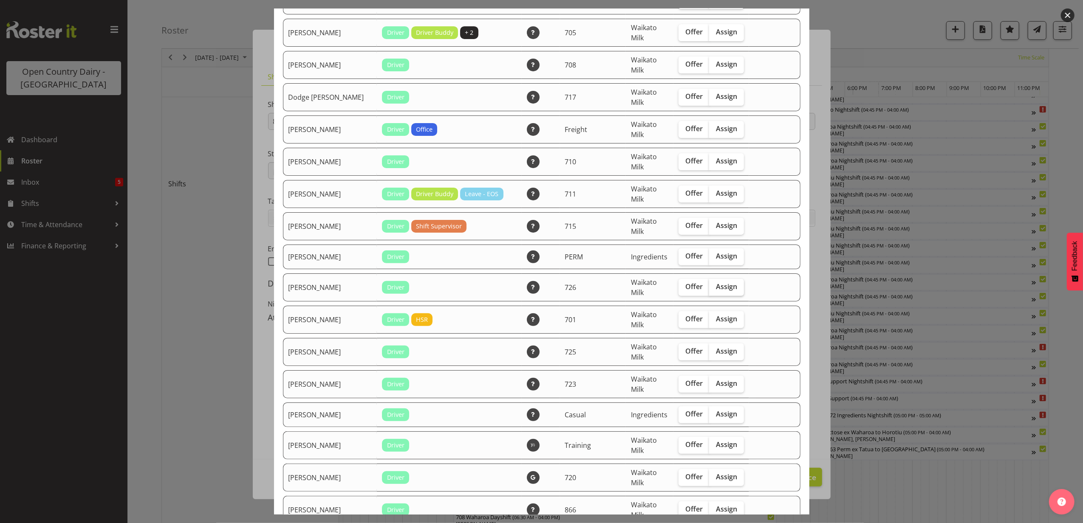
click at [716, 287] on span "Assign" at bounding box center [726, 286] width 21 height 8
click at [712, 287] on input "Assign" at bounding box center [712, 287] width 6 height 6
checkbox input "true"
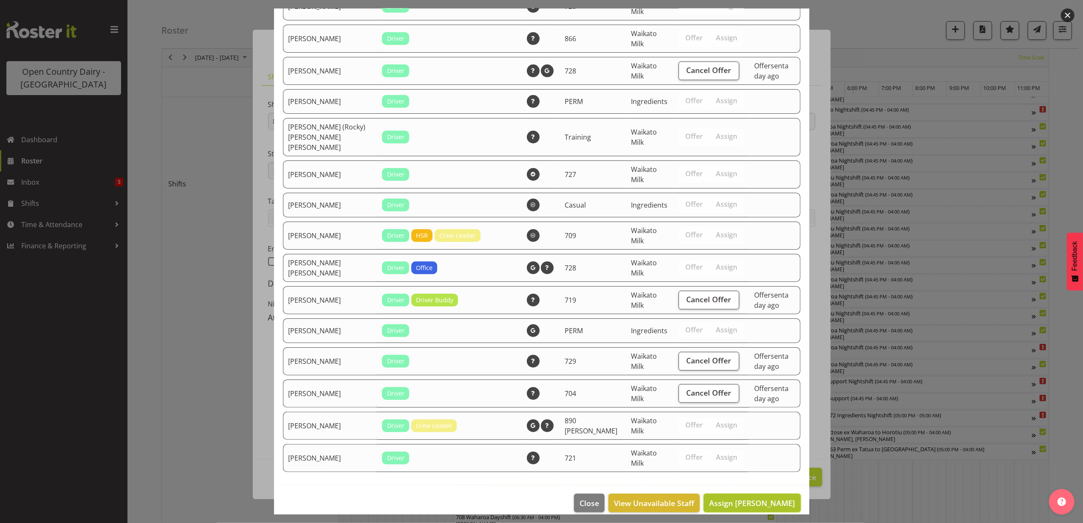
click at [752, 498] on span "Assign [PERSON_NAME]" at bounding box center [752, 503] width 86 height 10
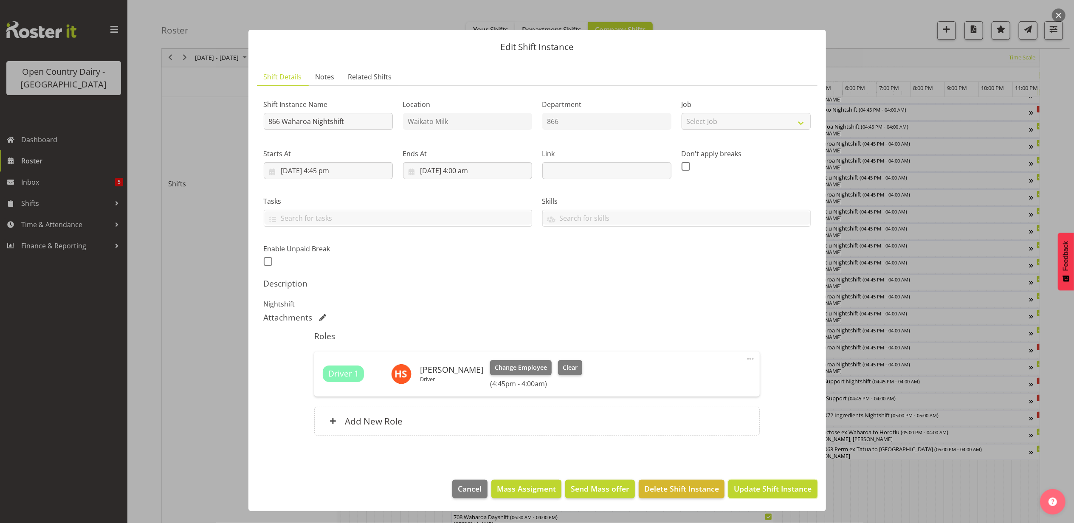
click at [772, 491] on span "Update Shift Instance" at bounding box center [773, 488] width 78 height 11
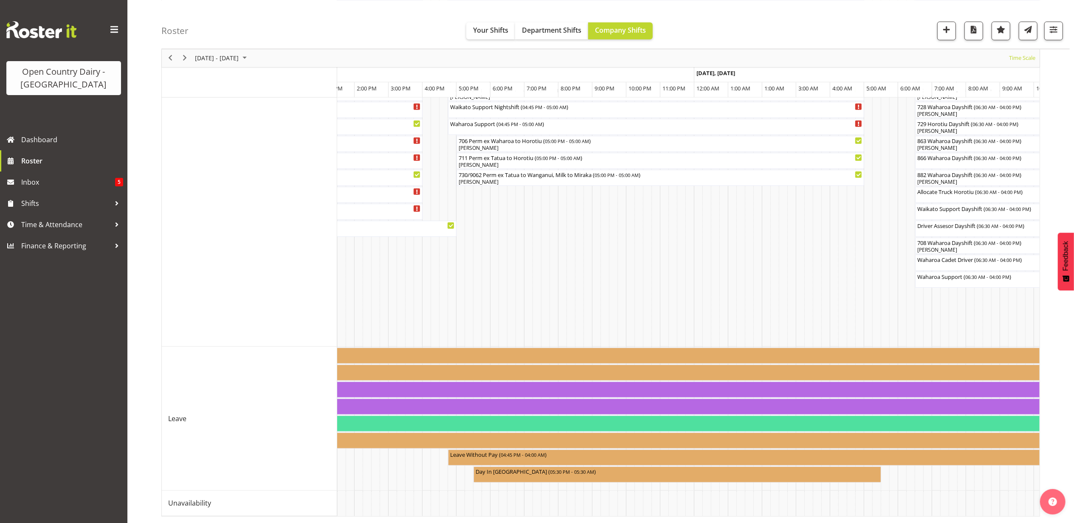
scroll to position [0, 4689]
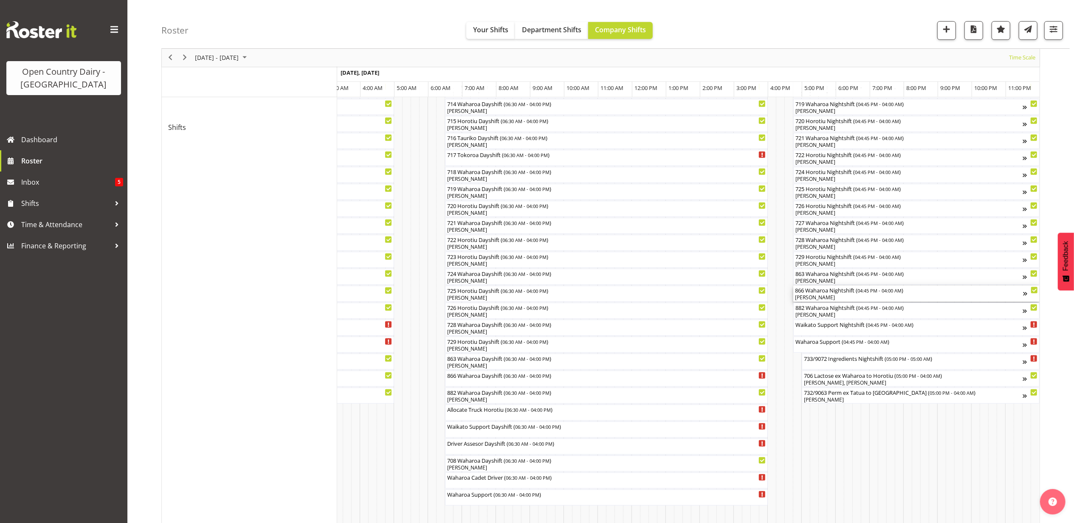
click at [838, 293] on div "866 Waharoa Nightshift ( 04:45 PM - 04:00 AM )" at bounding box center [909, 290] width 228 height 8
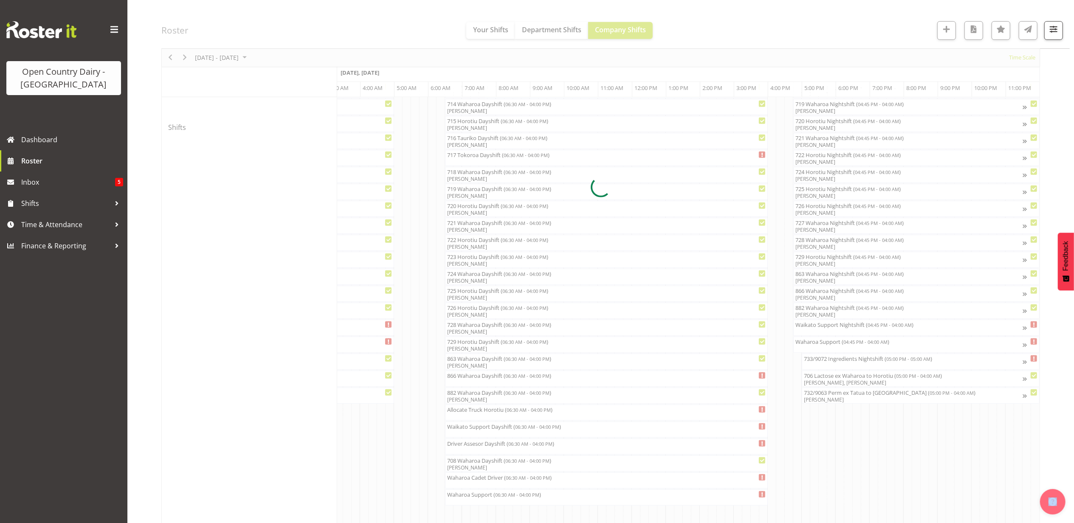
click at [838, 293] on div at bounding box center [600, 187] width 879 height 1095
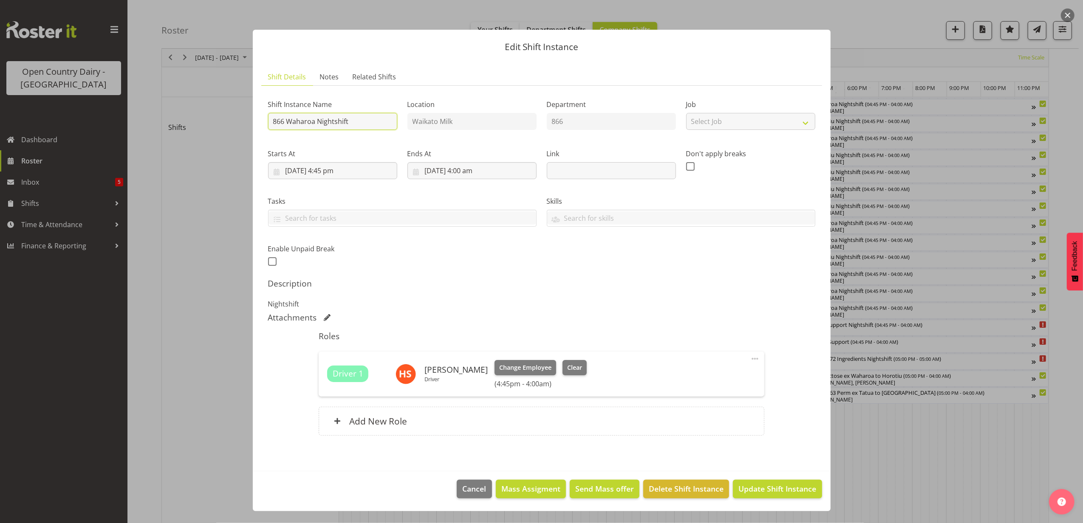
click at [370, 122] on input "866 Waharoa Nightshift" at bounding box center [332, 121] width 129 height 17
type input "866 Waharoa Nightshift -travel from [GEOGRAPHIC_DATA]"
click at [775, 490] on span "Update Shift Instance" at bounding box center [777, 488] width 78 height 11
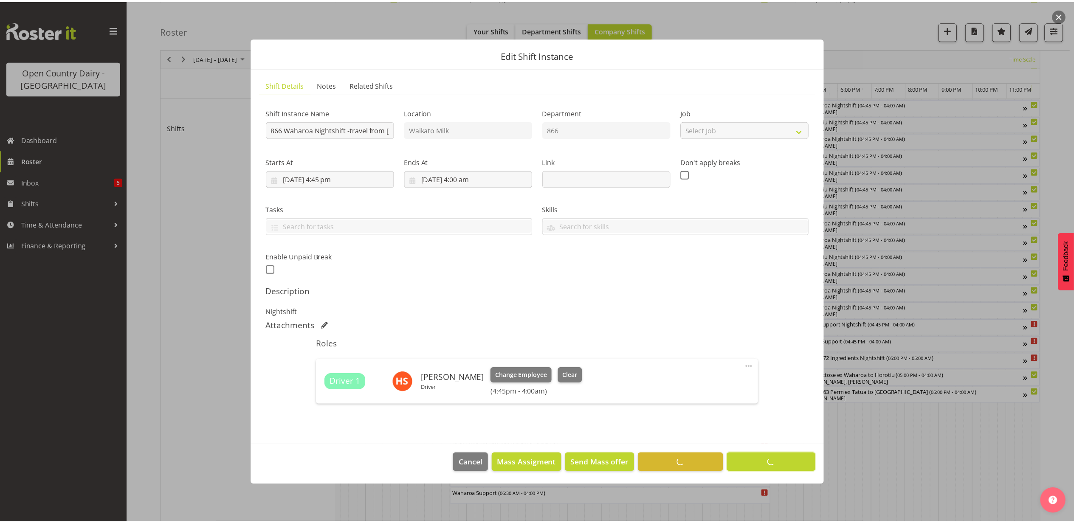
scroll to position [0, 0]
